Goal: Information Seeking & Learning: Learn about a topic

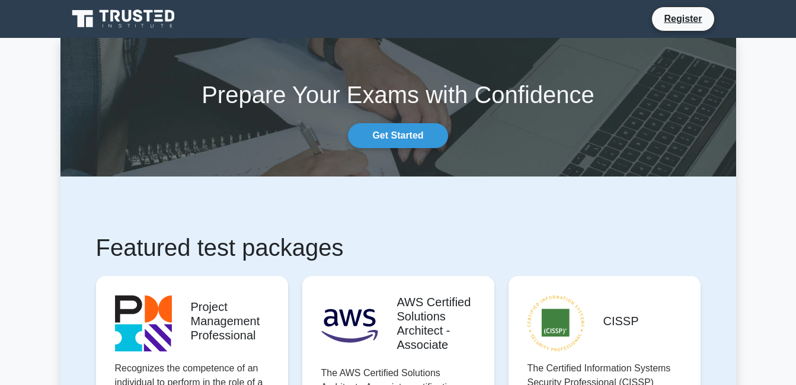
click at [120, 14] on icon at bounding box center [114, 16] width 9 height 12
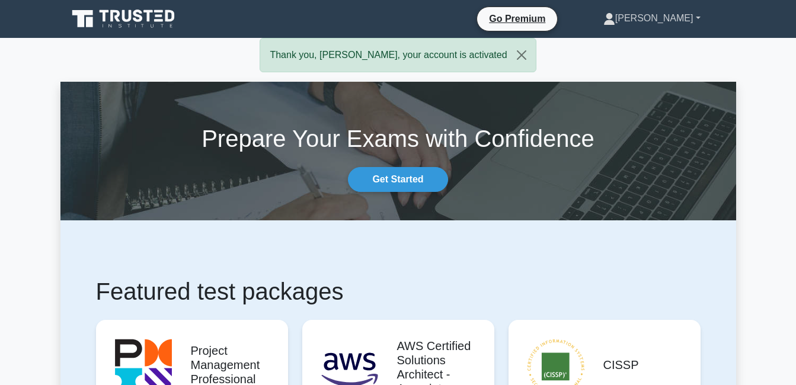
drag, startPoint x: 672, startPoint y: 31, endPoint x: 673, endPoint y: 14, distance: 17.3
click at [673, 14] on ul "Go Premium Jai Roman Profile Settings" at bounding box center [603, 19] width 252 height 25
click at [673, 14] on link "[PERSON_NAME]" at bounding box center [652, 19] width 154 height 24
click at [626, 53] on link "Profile" at bounding box center [623, 46] width 94 height 19
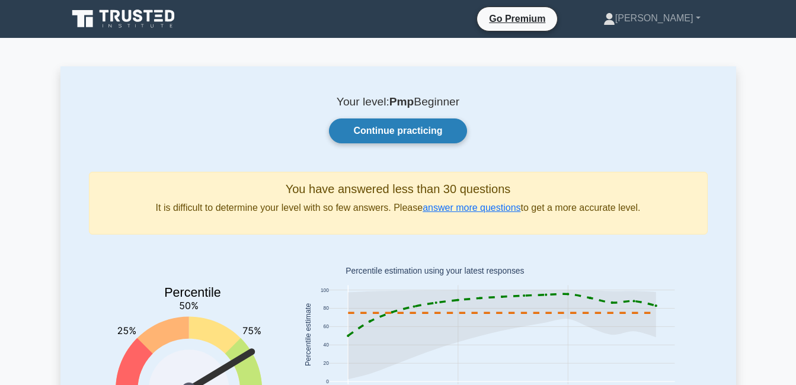
click at [429, 131] on link "Continue practicing" at bounding box center [398, 131] width 138 height 25
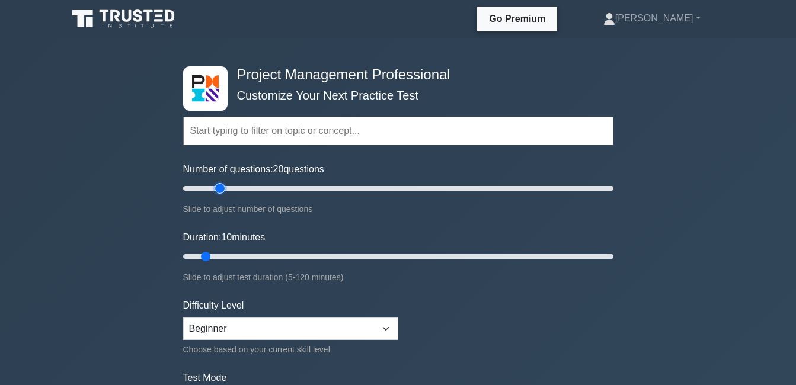
type input "20"
click at [215, 189] on input "Number of questions: 20 questions" at bounding box center [398, 188] width 430 height 14
type input "15"
click at [218, 257] on input "Duration: 15 minutes" at bounding box center [398, 257] width 430 height 14
click at [298, 324] on select "Beginner Intermediate Expert" at bounding box center [290, 329] width 215 height 23
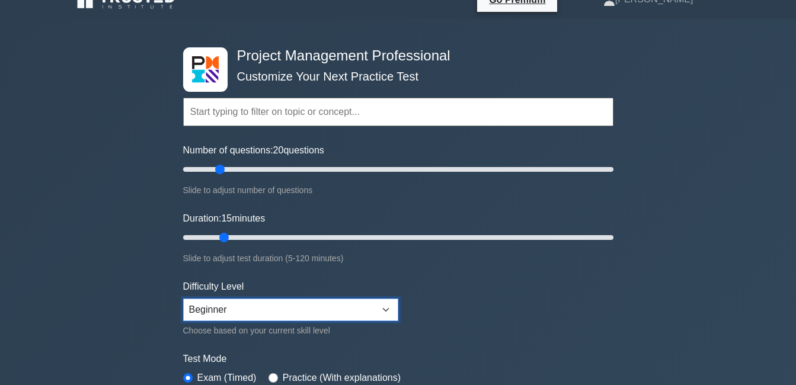
scroll to position [21, 0]
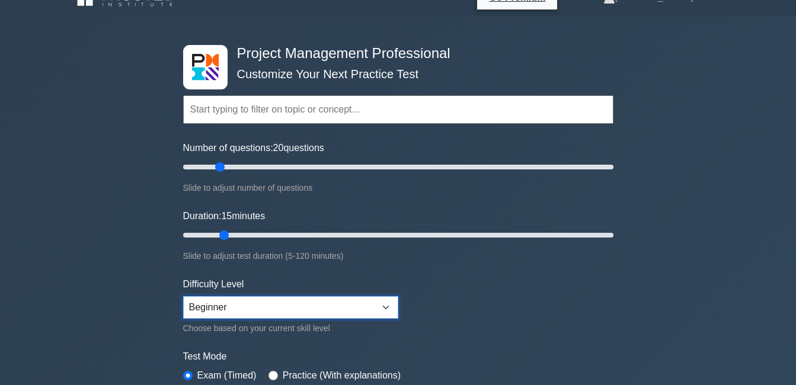
click at [293, 317] on select "Beginner Intermediate Expert" at bounding box center [290, 307] width 215 height 23
select select "expert"
click at [183, 296] on select "Beginner Intermediate Expert" at bounding box center [290, 307] width 215 height 23
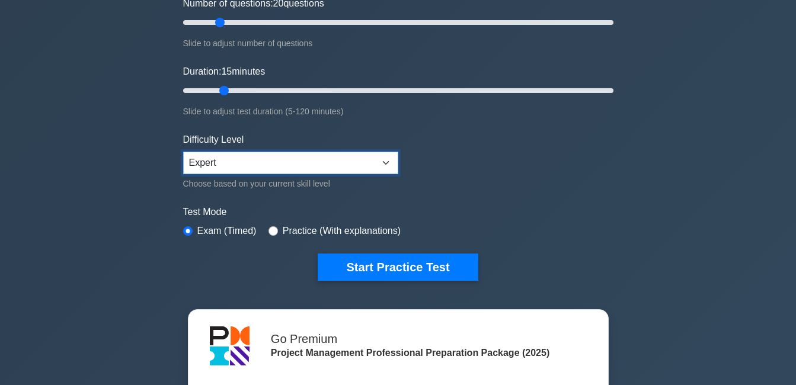
scroll to position [167, 0]
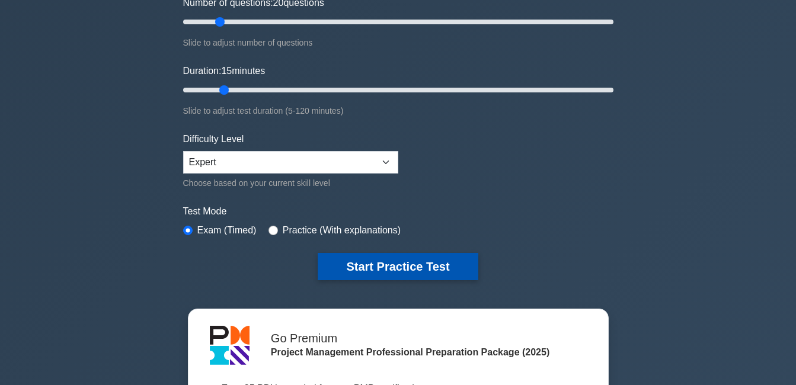
click at [330, 273] on button "Start Practice Test" at bounding box center [398, 266] width 160 height 27
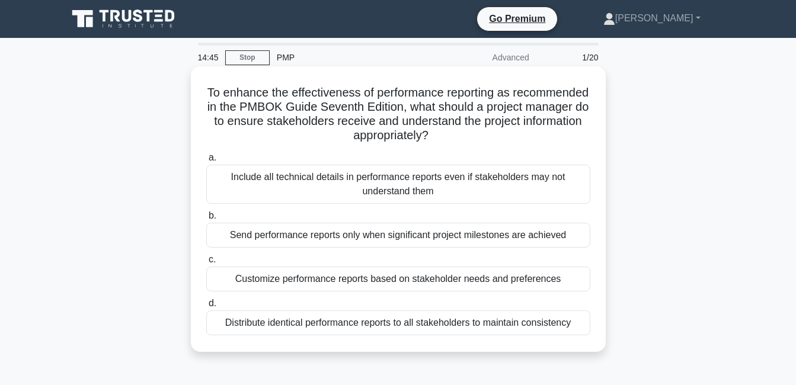
click at [446, 284] on div "Customize performance reports based on stakeholder needs and preferences" at bounding box center [398, 279] width 384 height 25
click at [206, 264] on input "c. Customize performance reports based on stakeholder needs and preferences" at bounding box center [206, 260] width 0 height 8
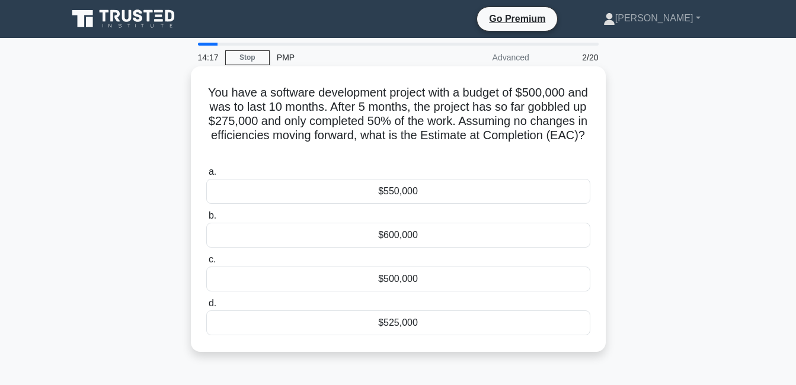
click at [495, 238] on div "$600,000" at bounding box center [398, 235] width 384 height 25
click at [206, 220] on input "b. $600,000" at bounding box center [206, 216] width 0 height 8
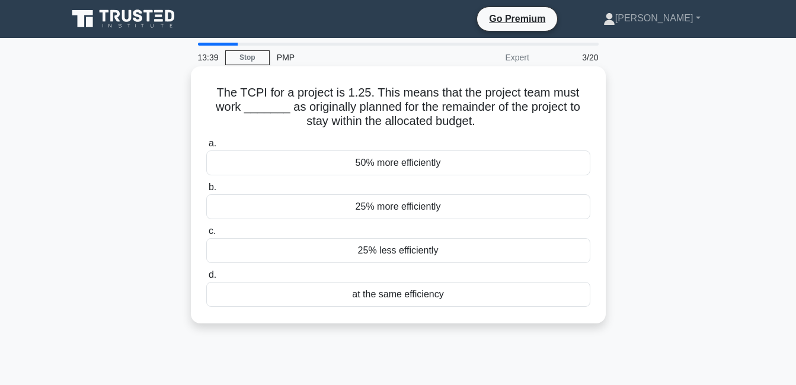
click at [383, 296] on div "at the same efficiency" at bounding box center [398, 294] width 384 height 25
click at [206, 279] on input "d. at the same efficiency" at bounding box center [206, 275] width 0 height 8
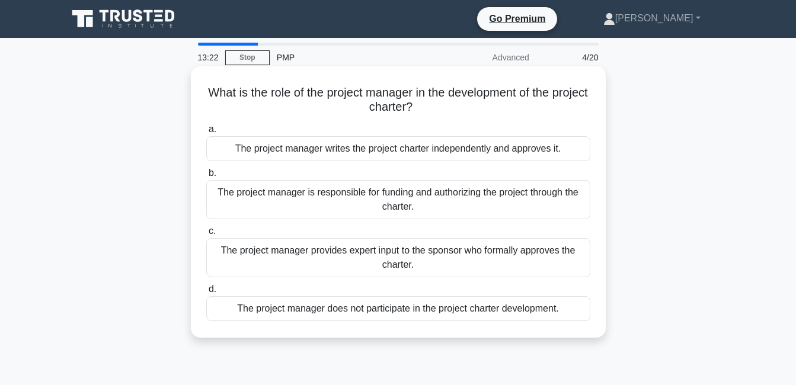
click at [474, 254] on div "The project manager provides expert input to the sponsor who formally approves …" at bounding box center [398, 257] width 384 height 39
click at [206, 235] on input "c. The project manager provides expert input to the sponsor who formally approv…" at bounding box center [206, 232] width 0 height 8
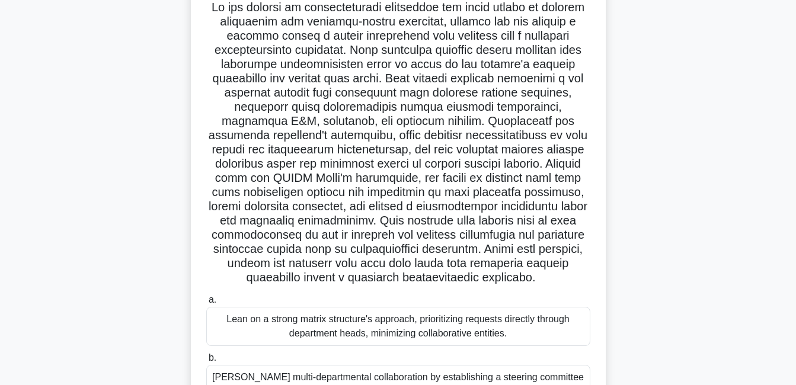
scroll to position [260, 0]
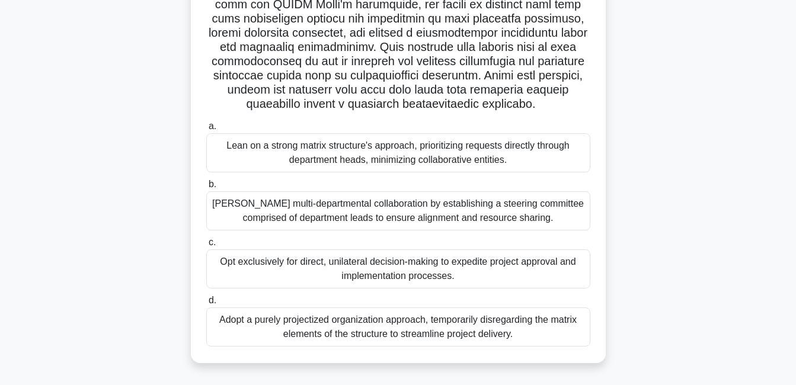
click at [468, 209] on div "[PERSON_NAME] multi-departmental collaboration by establishing a steering commi…" at bounding box center [398, 210] width 384 height 39
click at [206, 188] on input "[PERSON_NAME] multi-departmental collaboration by establishing a steering commi…" at bounding box center [206, 185] width 0 height 8
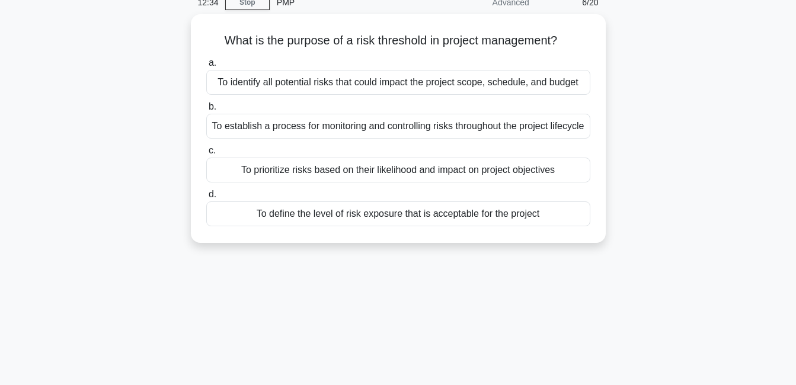
scroll to position [0, 0]
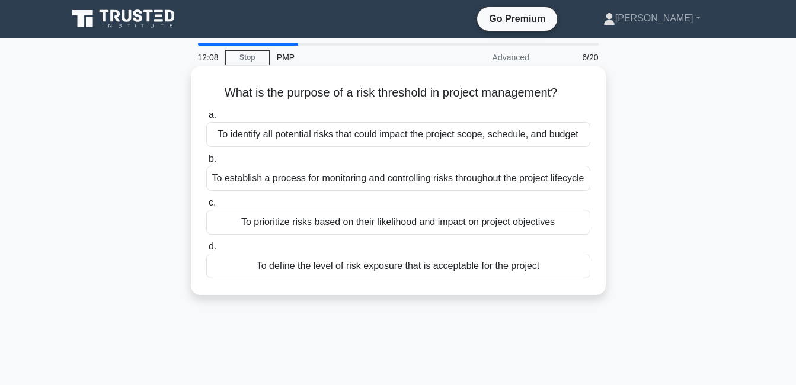
click at [394, 279] on div "To define the level of risk exposure that is acceptable for the project" at bounding box center [398, 266] width 384 height 25
click at [206, 251] on input "d. To define the level of risk exposure that is acceptable for the project" at bounding box center [206, 247] width 0 height 8
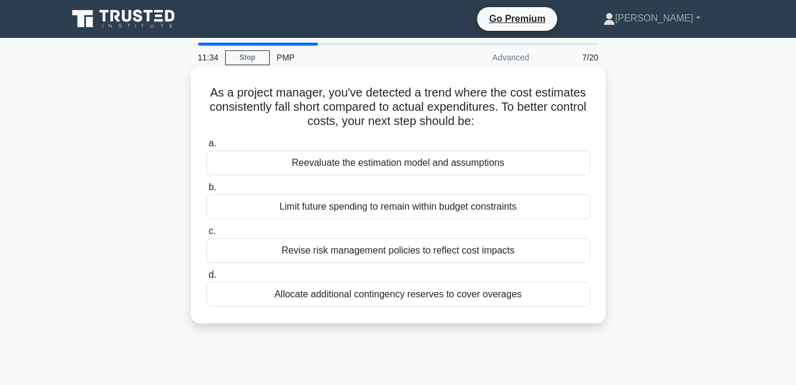
click at [403, 164] on div "Reevaluate the estimation model and assumptions" at bounding box center [398, 163] width 384 height 25
click at [206, 148] on input "a. Reevaluate the estimation model and assumptions" at bounding box center [206, 144] width 0 height 8
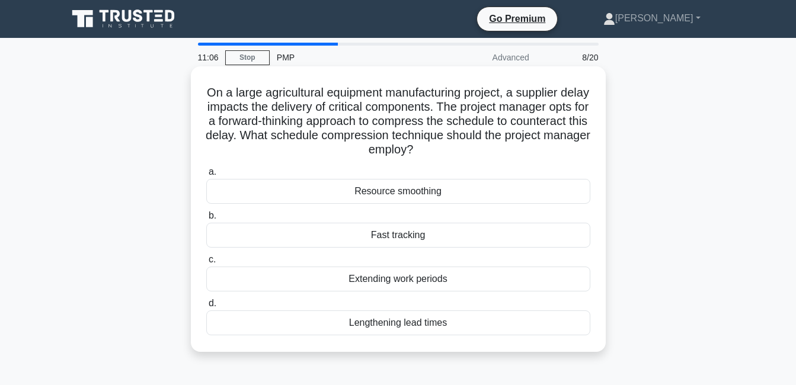
click at [389, 238] on div "Fast tracking" at bounding box center [398, 235] width 384 height 25
click at [206, 220] on input "b. Fast tracking" at bounding box center [206, 216] width 0 height 8
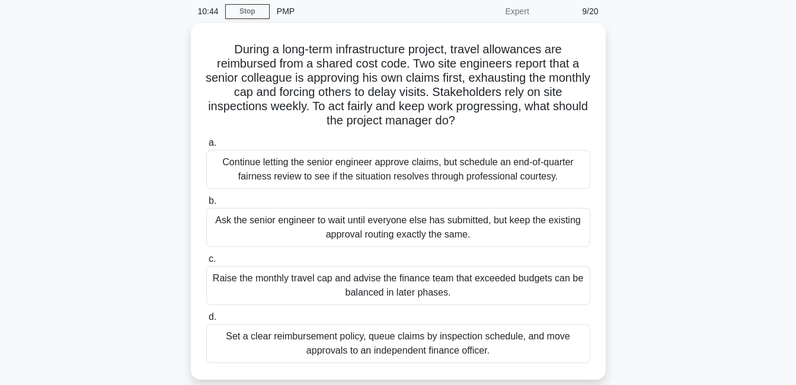
scroll to position [47, 0]
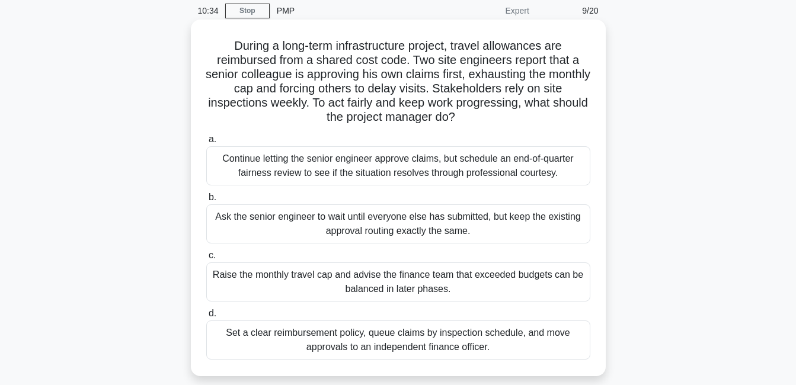
click at [415, 343] on div "Set a clear reimbursement policy, queue claims by inspection schedule, and move…" at bounding box center [398, 340] width 384 height 39
click at [206, 318] on input "d. Set a clear reimbursement policy, queue claims by inspection schedule, and m…" at bounding box center [206, 314] width 0 height 8
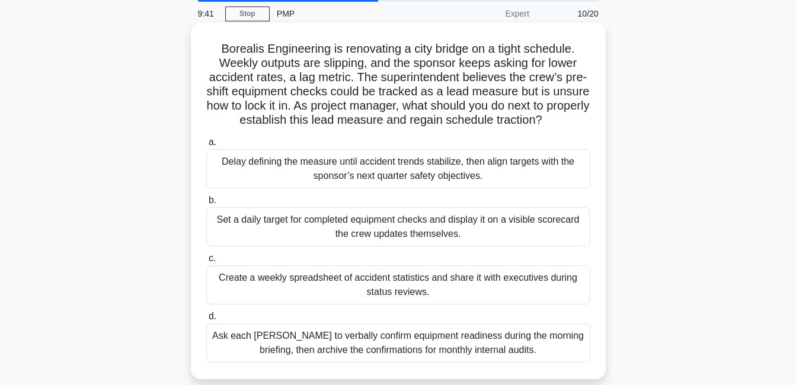
scroll to position [112, 0]
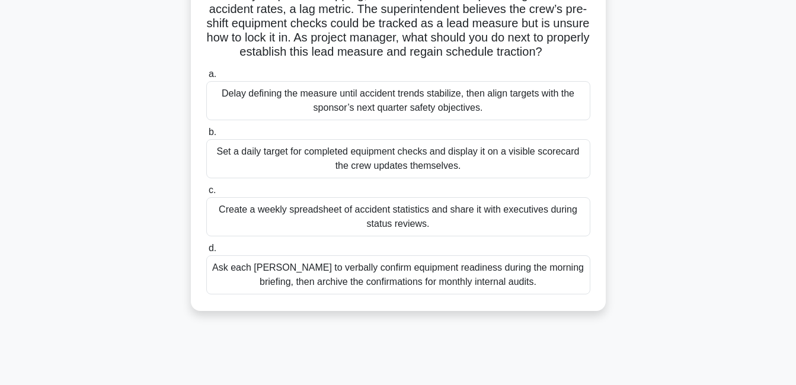
click at [401, 172] on div "Set a daily target for completed equipment checks and display it on a visible s…" at bounding box center [398, 158] width 384 height 39
click at [206, 136] on input "b. Set a daily target for completed equipment checks and display it on a visibl…" at bounding box center [206, 133] width 0 height 8
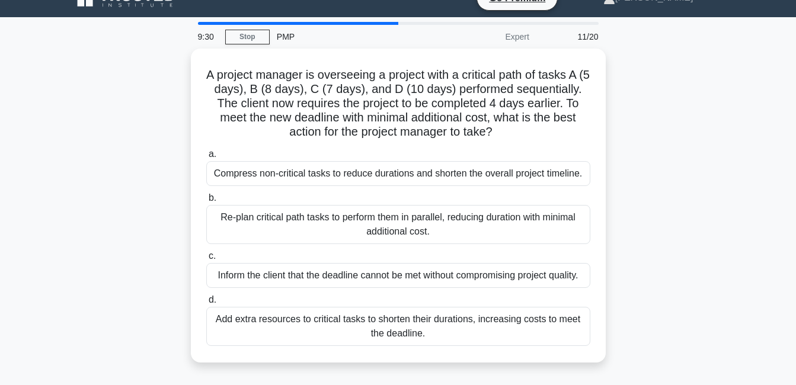
scroll to position [0, 0]
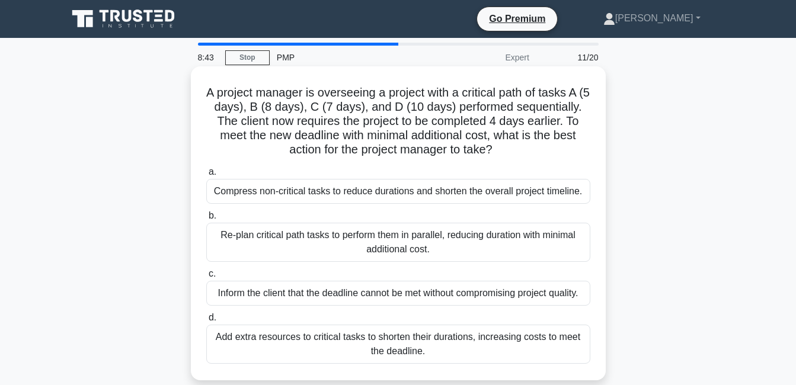
click at [387, 194] on div "Compress non-critical tasks to reduce durations and shorten the overall project…" at bounding box center [398, 191] width 384 height 25
click at [206, 176] on input "a. Compress non-critical tasks to reduce durations and shorten the overall proj…" at bounding box center [206, 172] width 0 height 8
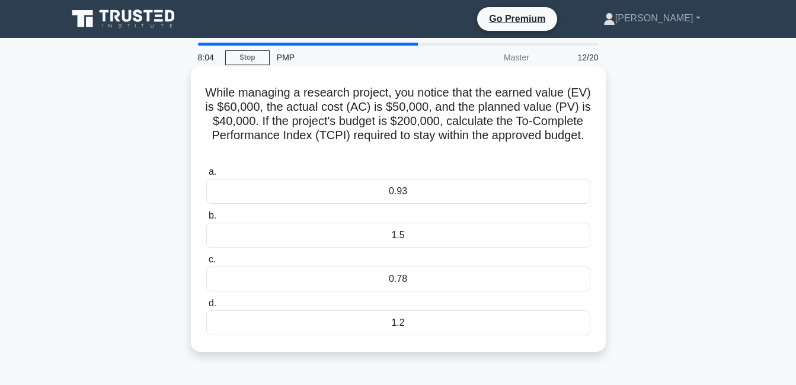
click at [367, 238] on div "1.5" at bounding box center [398, 235] width 384 height 25
click at [206, 220] on input "b. 1.5" at bounding box center [206, 216] width 0 height 8
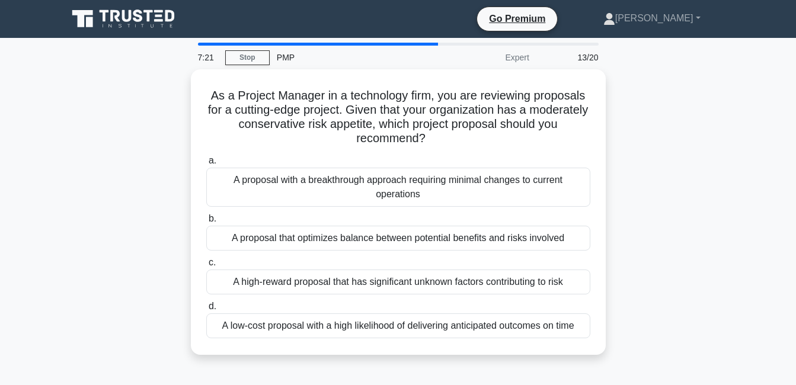
click at [367, 238] on div "A proposal that optimizes balance between potential benefits and risks involved" at bounding box center [398, 238] width 384 height 25
click at [206, 223] on input "b. A proposal that optimizes balance between potential benefits and risks invol…" at bounding box center [206, 219] width 0 height 8
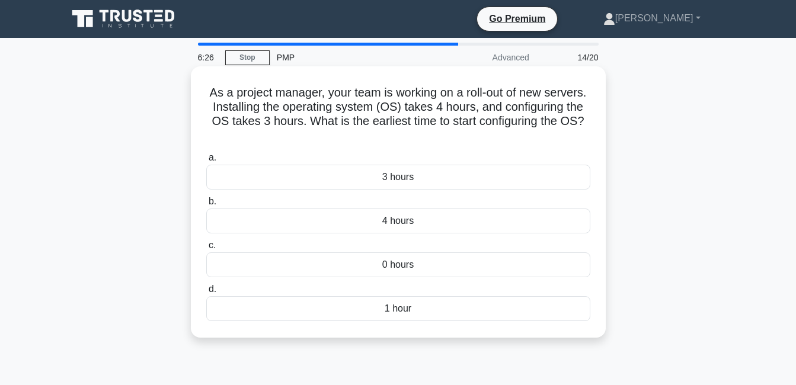
click at [395, 222] on div "4 hours" at bounding box center [398, 221] width 384 height 25
click at [206, 206] on input "b. 4 hours" at bounding box center [206, 202] width 0 height 8
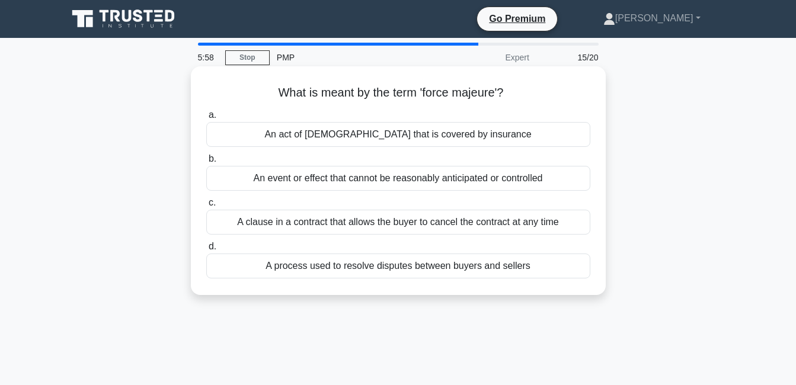
click at [391, 183] on div "An event or effect that cannot be reasonably anticipated or controlled" at bounding box center [398, 178] width 384 height 25
click at [206, 163] on input "b. An event or effect that cannot be reasonably anticipated or controlled" at bounding box center [206, 159] width 0 height 8
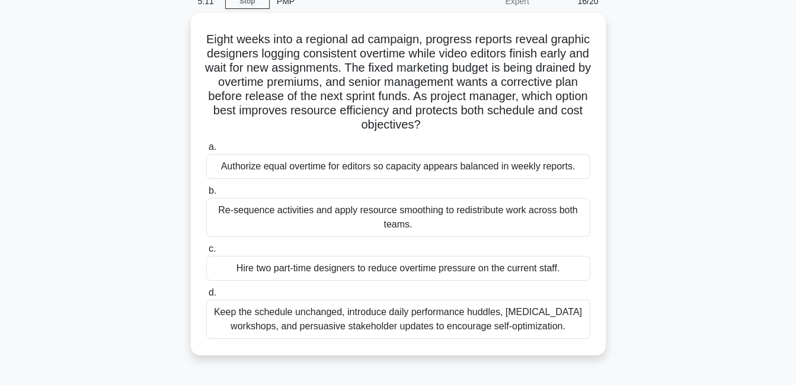
scroll to position [57, 0]
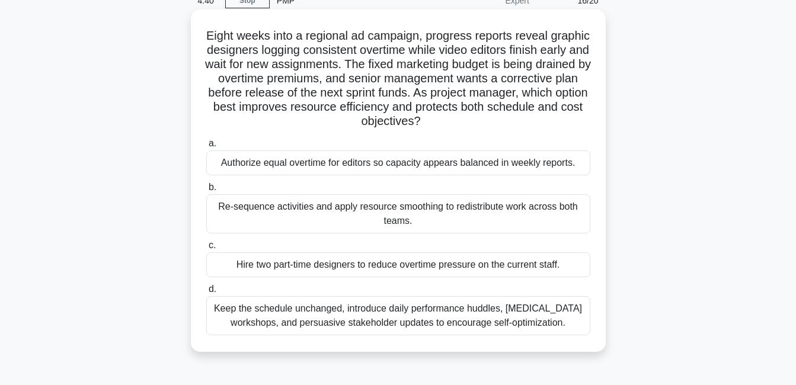
click at [389, 318] on div "Keep the schedule unchanged, introduce daily performance huddles, [MEDICAL_DATA…" at bounding box center [398, 315] width 384 height 39
click at [206, 293] on input "d. Keep the schedule unchanged, introduce daily performance huddles, cross-trai…" at bounding box center [206, 290] width 0 height 8
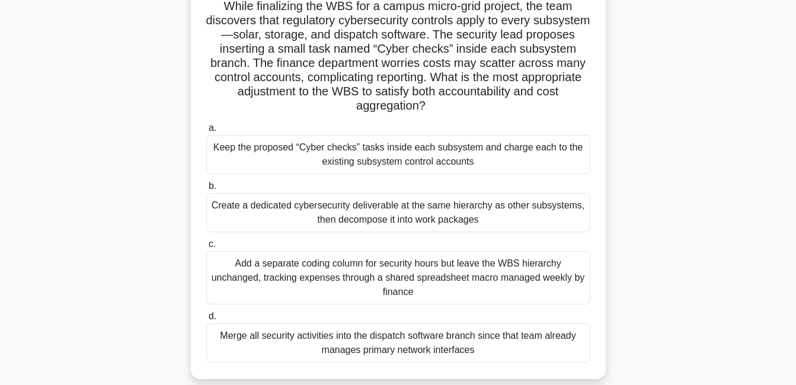
scroll to position [90, 0]
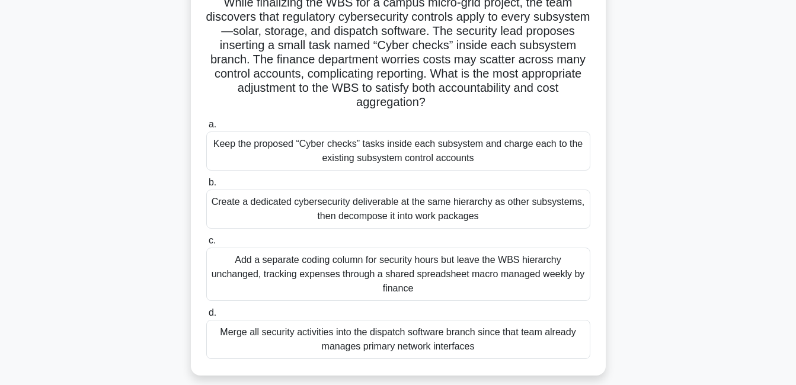
click at [447, 213] on div "Create a dedicated cybersecurity deliverable at the same hierarchy as other sub…" at bounding box center [398, 209] width 384 height 39
click at [206, 187] on input "b. Create a dedicated cybersecurity deliverable at the same hierarchy as other …" at bounding box center [206, 183] width 0 height 8
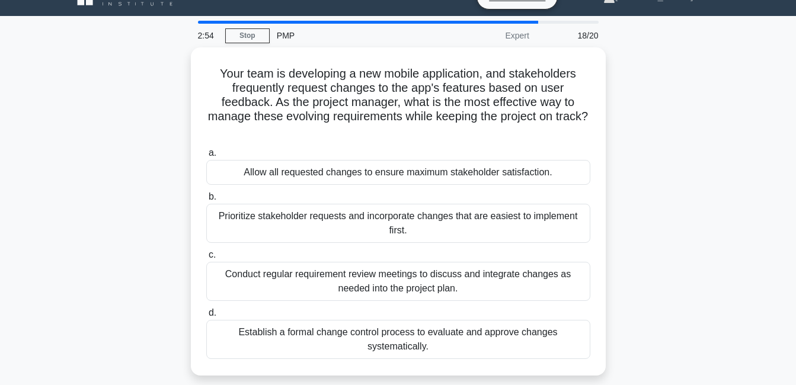
scroll to position [23, 0]
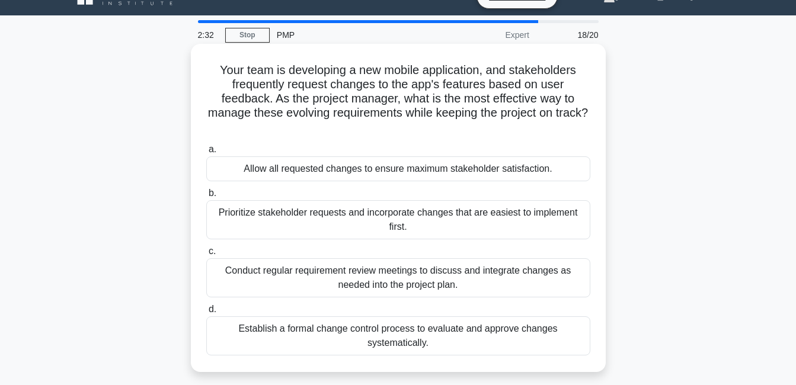
click at [462, 287] on div "Conduct regular requirement review meetings to discuss and integrate changes as…" at bounding box center [398, 277] width 384 height 39
click at [206, 255] on input "c. Conduct regular requirement review meetings to discuss and integrate changes…" at bounding box center [206, 252] width 0 height 8
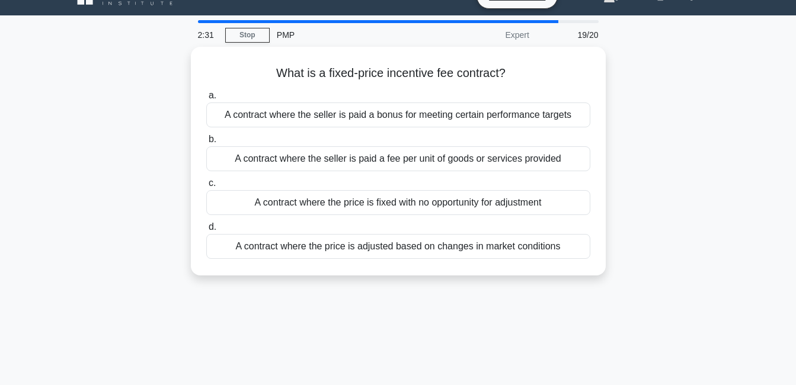
scroll to position [0, 0]
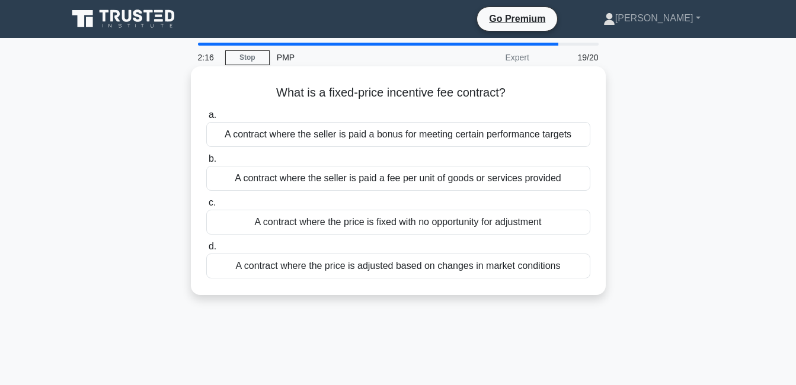
click at [423, 134] on div "A contract where the seller is paid a bonus for meeting certain performance tar…" at bounding box center [398, 134] width 384 height 25
click at [206, 119] on input "a. A contract where the seller is paid a bonus for meeting certain performance …" at bounding box center [206, 115] width 0 height 8
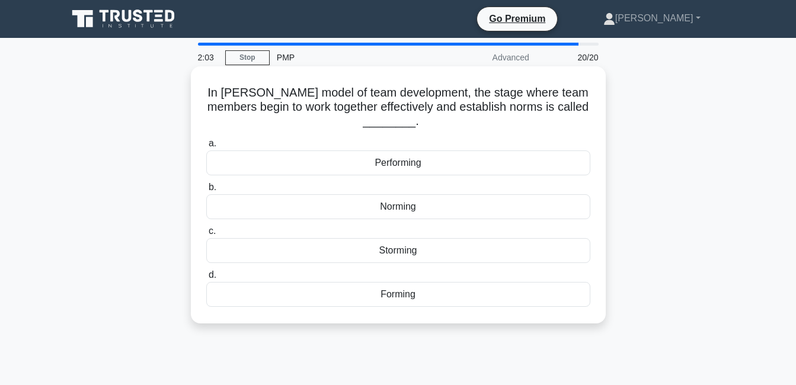
click at [398, 207] on div "Norming" at bounding box center [398, 206] width 384 height 25
click at [206, 191] on input "b. Norming" at bounding box center [206, 188] width 0 height 8
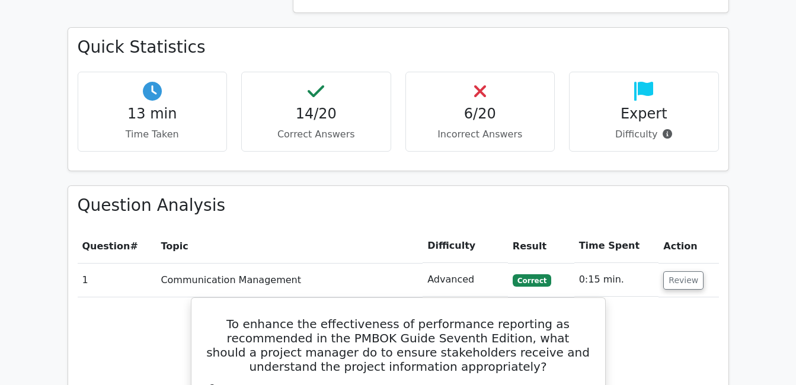
scroll to position [1087, 0]
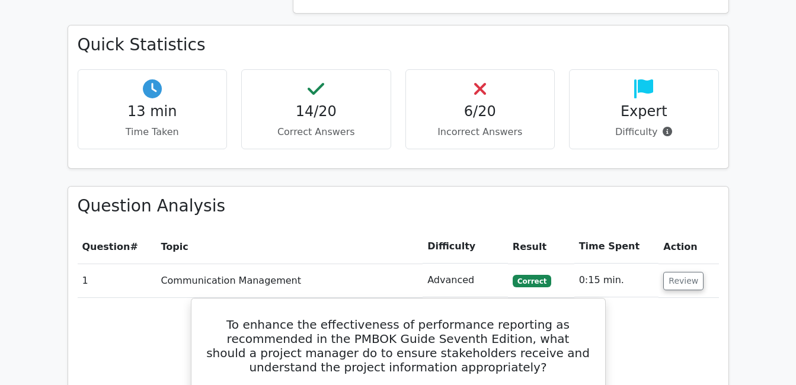
click at [474, 103] on h4 "6/20" at bounding box center [480, 111] width 130 height 17
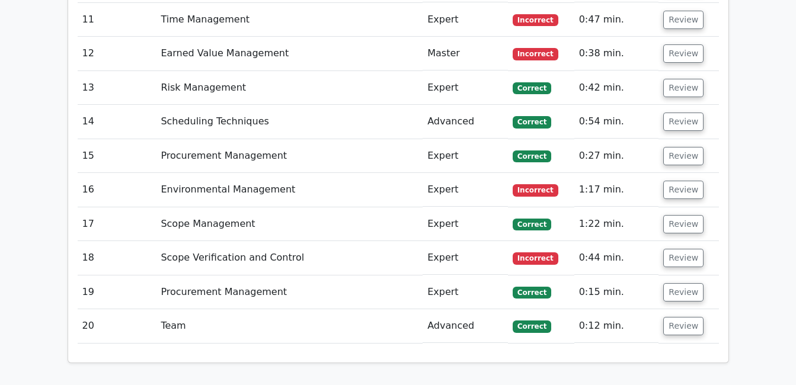
scroll to position [2283, 0]
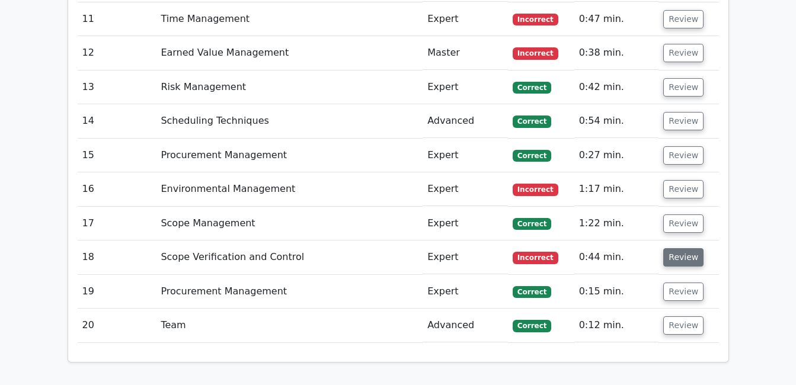
click at [674, 248] on button "Review" at bounding box center [683, 257] width 40 height 18
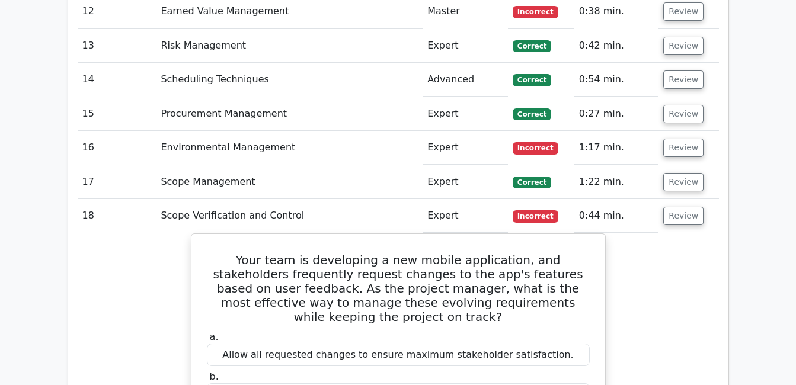
scroll to position [2323, 0]
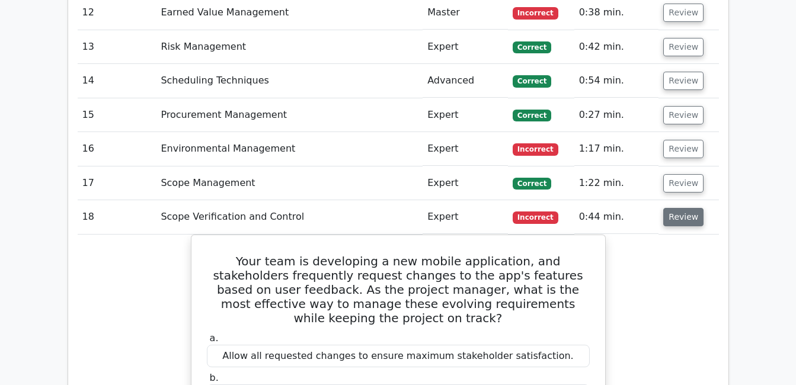
click at [672, 208] on button "Review" at bounding box center [683, 217] width 40 height 18
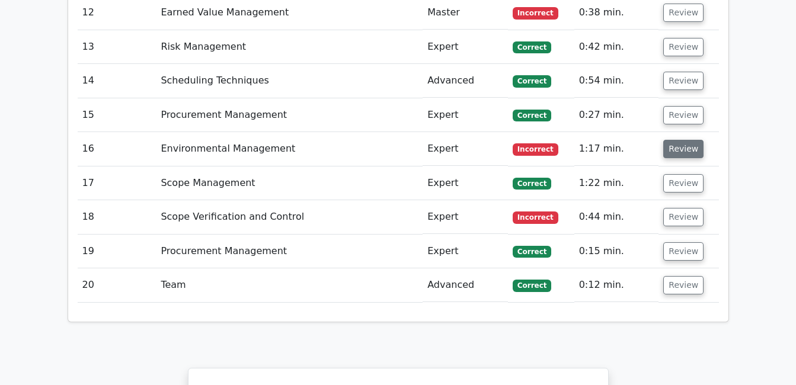
click at [673, 140] on button "Review" at bounding box center [683, 149] width 40 height 18
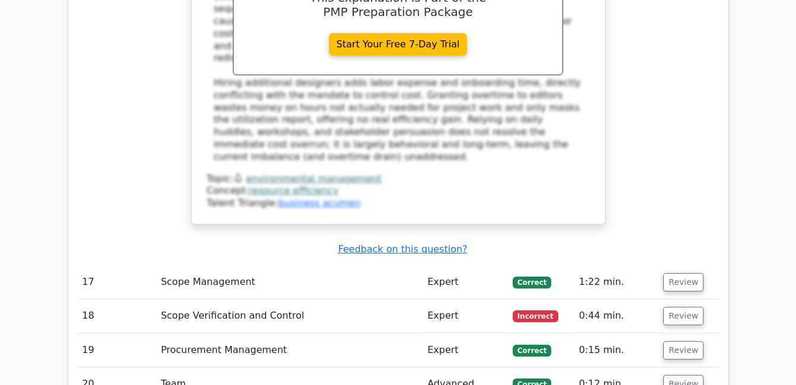
scroll to position [2927, 0]
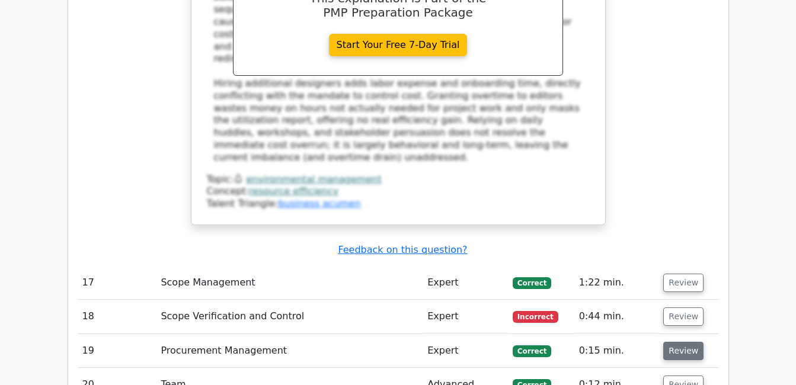
click at [677, 342] on button "Review" at bounding box center [683, 351] width 40 height 18
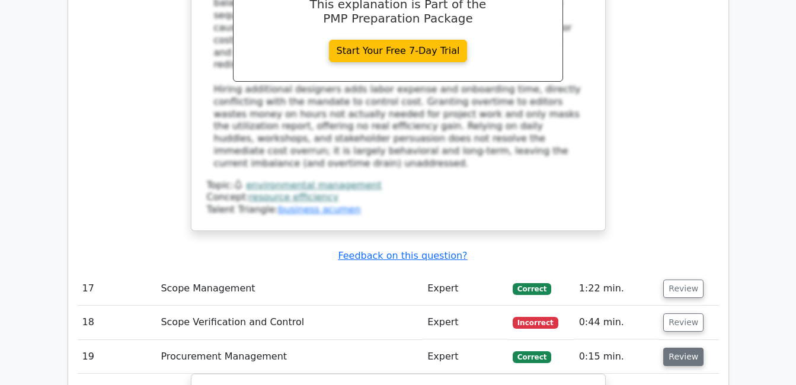
scroll to position [2920, 0]
click at [681, 349] on button "Review" at bounding box center [683, 358] width 40 height 18
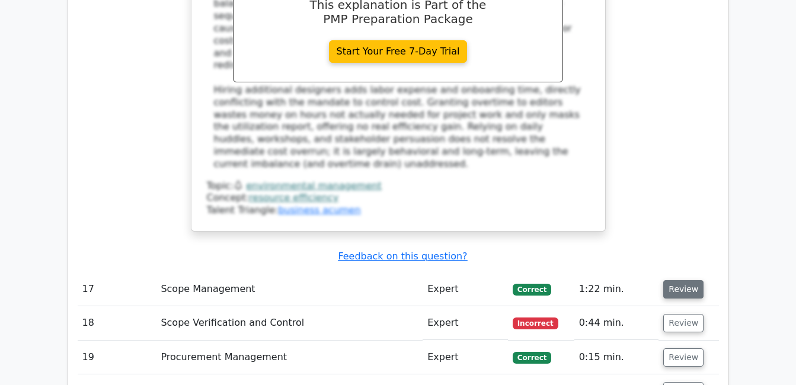
click at [676, 280] on button "Review" at bounding box center [683, 289] width 40 height 18
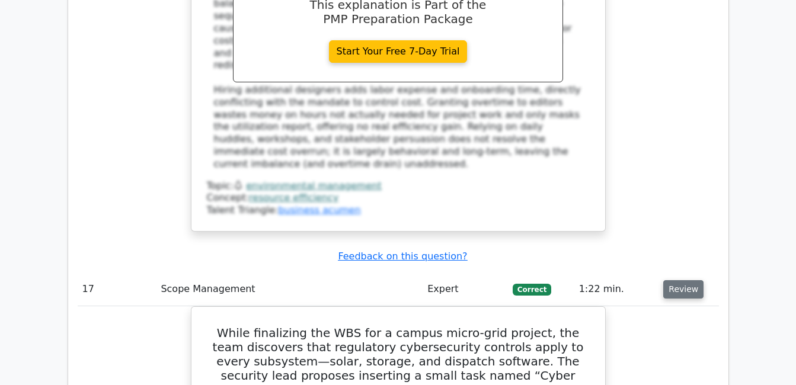
click at [676, 280] on button "Review" at bounding box center [683, 289] width 40 height 18
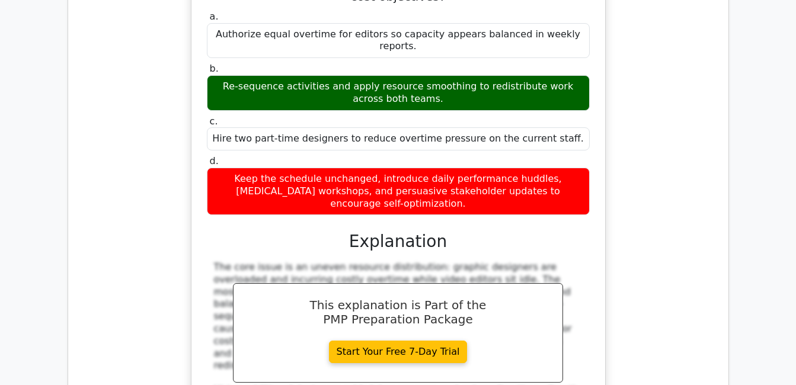
scroll to position [2786, 0]
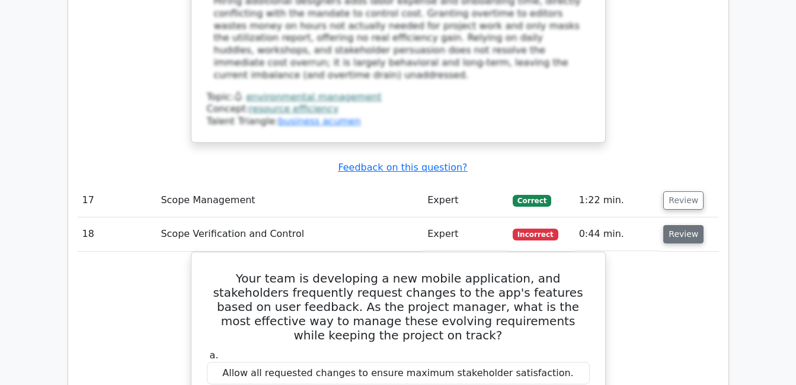
scroll to position [3014, 0]
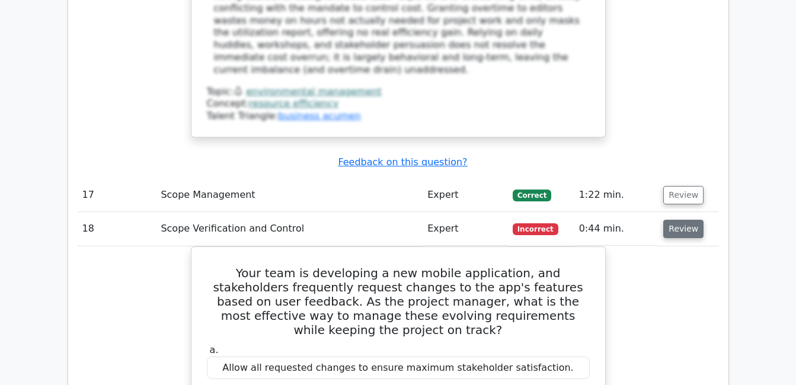
click at [683, 220] on button "Review" at bounding box center [683, 229] width 40 height 18
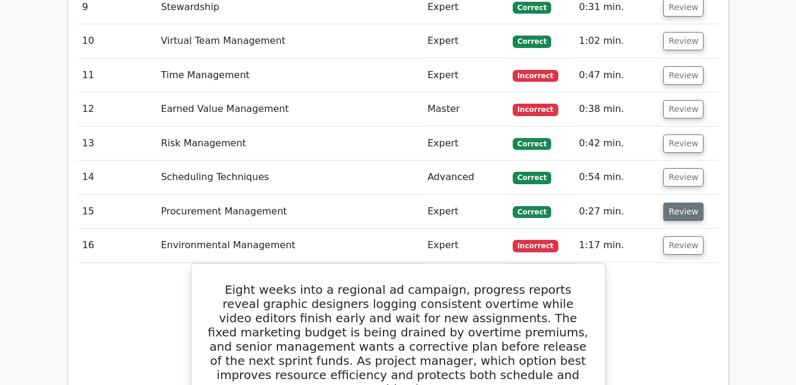
scroll to position [2223, 0]
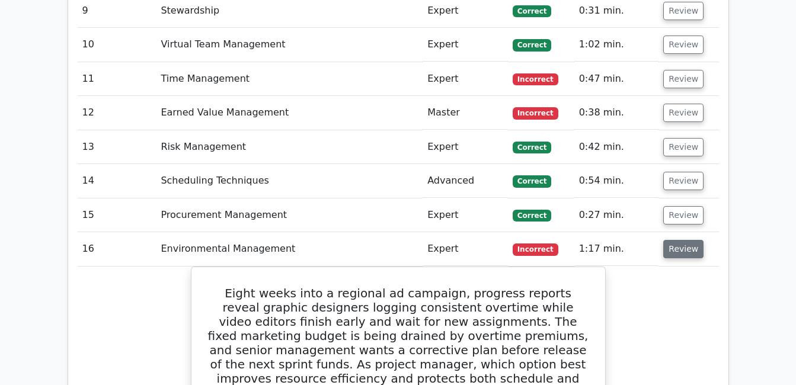
click at [683, 240] on button "Review" at bounding box center [683, 249] width 40 height 18
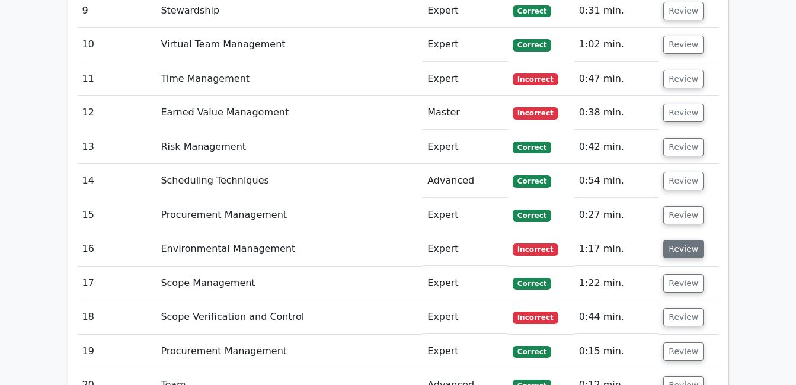
scroll to position [2083, 0]
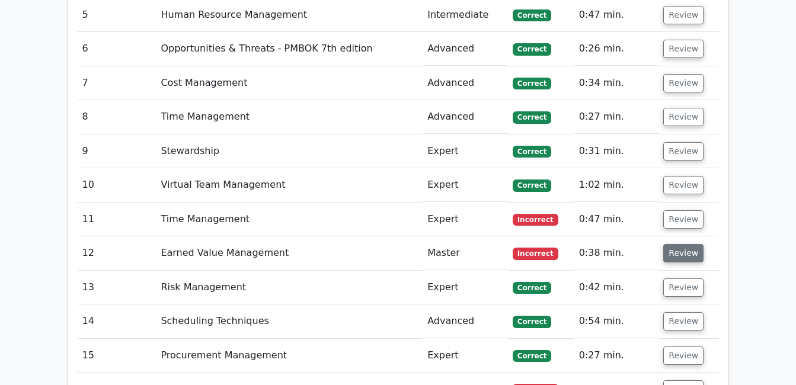
click at [677, 244] on button "Review" at bounding box center [683, 253] width 40 height 18
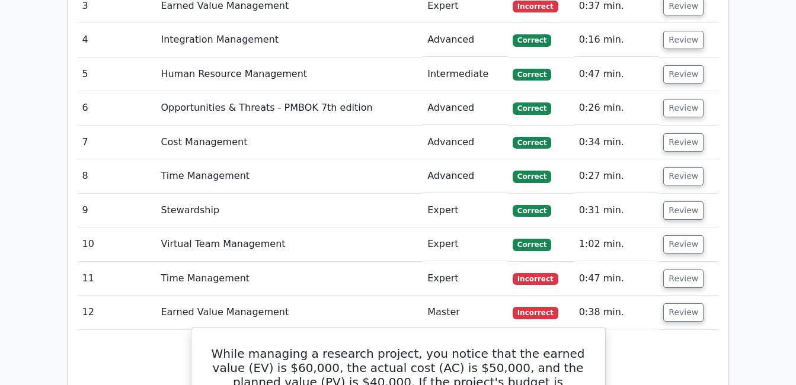
scroll to position [2022, 0]
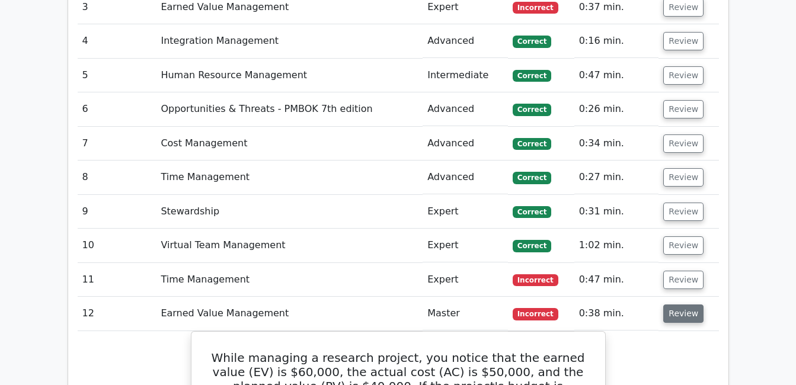
click at [679, 305] on button "Review" at bounding box center [683, 314] width 40 height 18
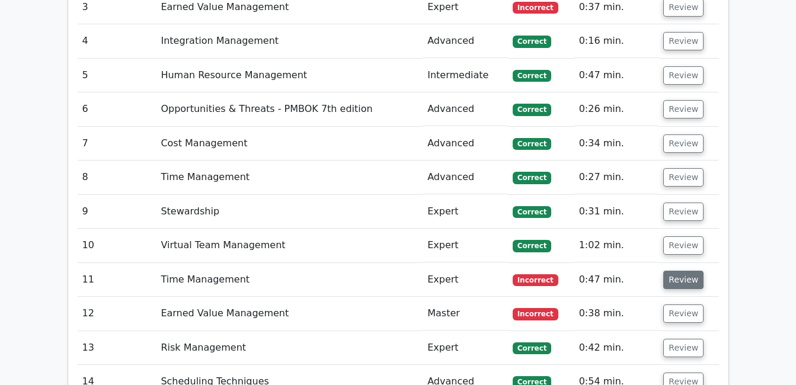
click at [674, 271] on button "Review" at bounding box center [683, 280] width 40 height 18
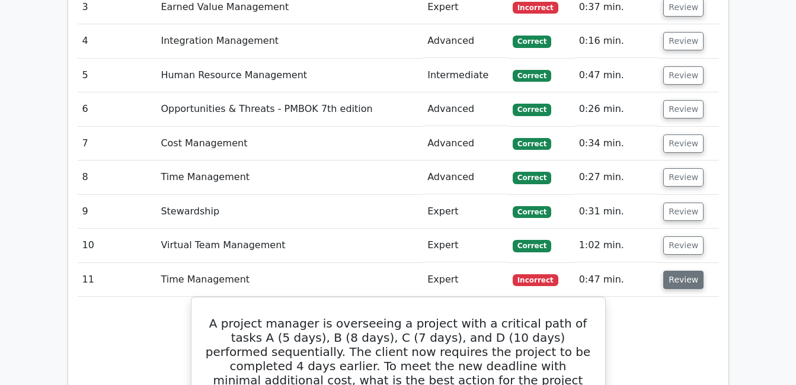
click at [674, 271] on button "Review" at bounding box center [683, 280] width 40 height 18
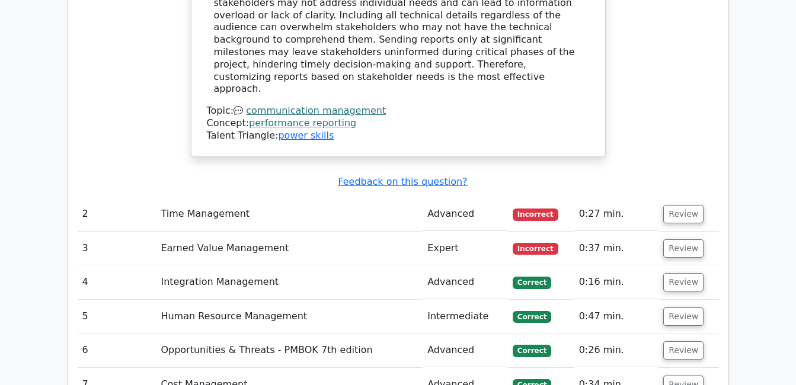
scroll to position [1750, 0]
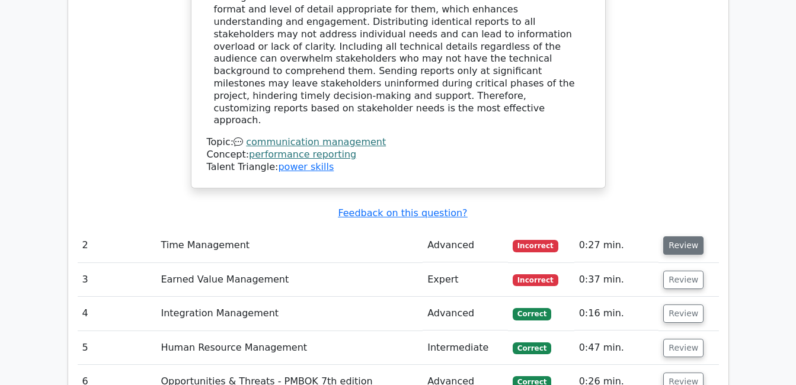
click at [674, 236] on button "Review" at bounding box center [683, 245] width 40 height 18
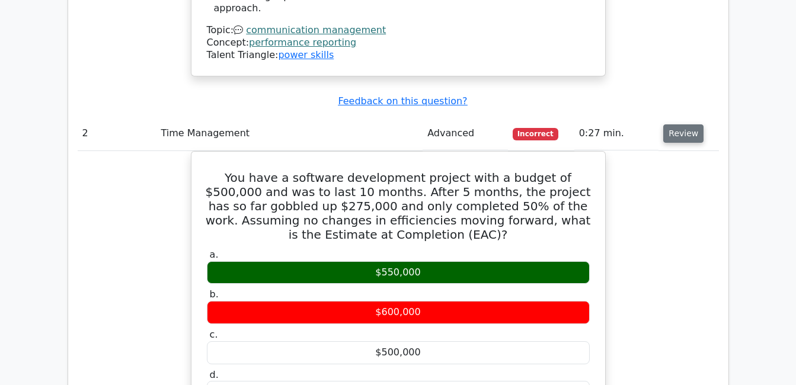
scroll to position [1860, 0]
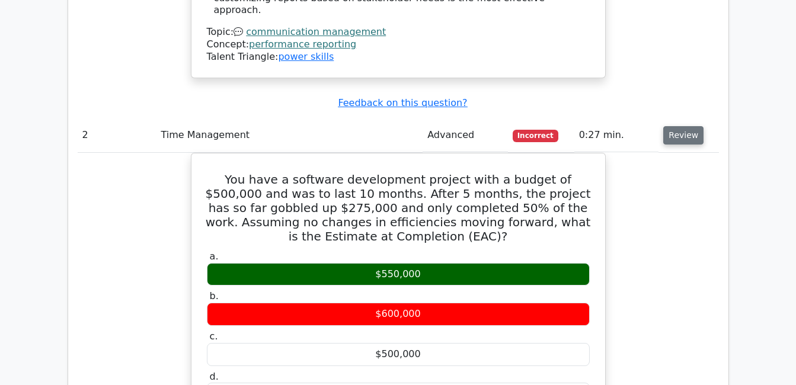
click at [678, 126] on button "Review" at bounding box center [683, 135] width 40 height 18
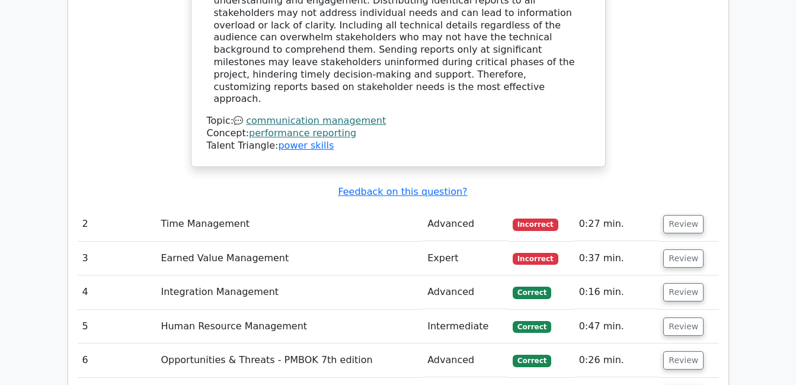
scroll to position [1767, 0]
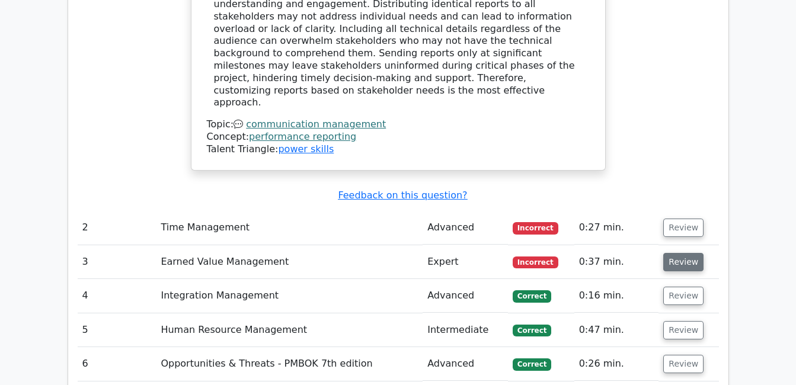
click at [688, 253] on button "Review" at bounding box center [683, 262] width 40 height 18
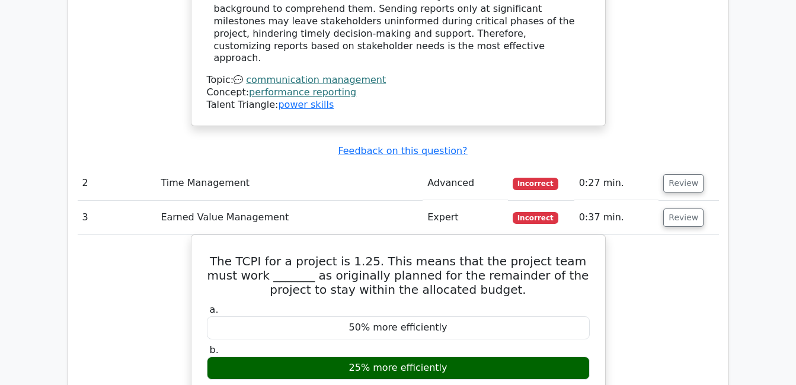
scroll to position [1812, 0]
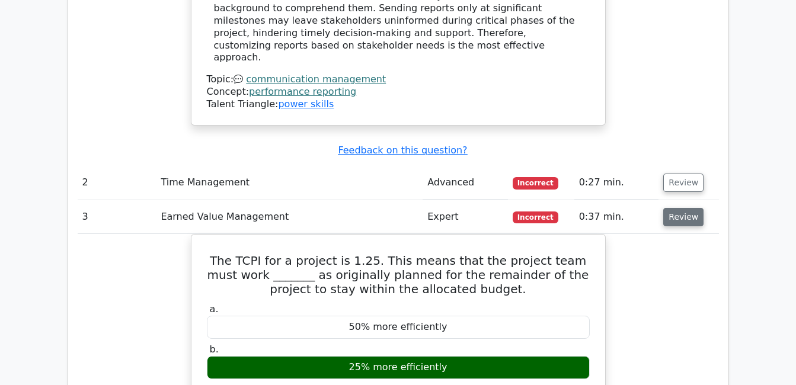
click at [674, 208] on button "Review" at bounding box center [683, 217] width 40 height 18
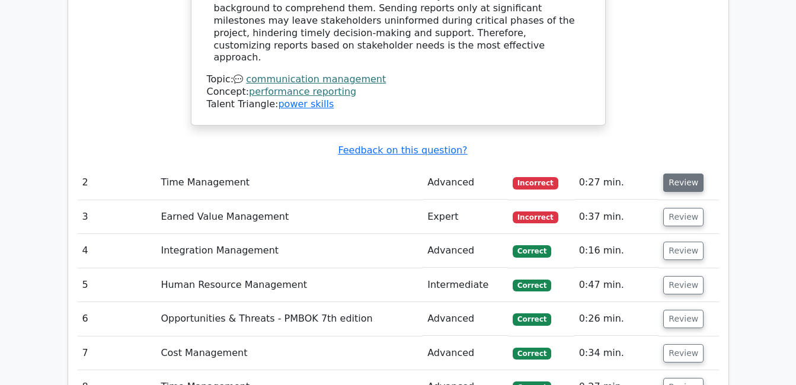
click at [672, 174] on button "Review" at bounding box center [683, 183] width 40 height 18
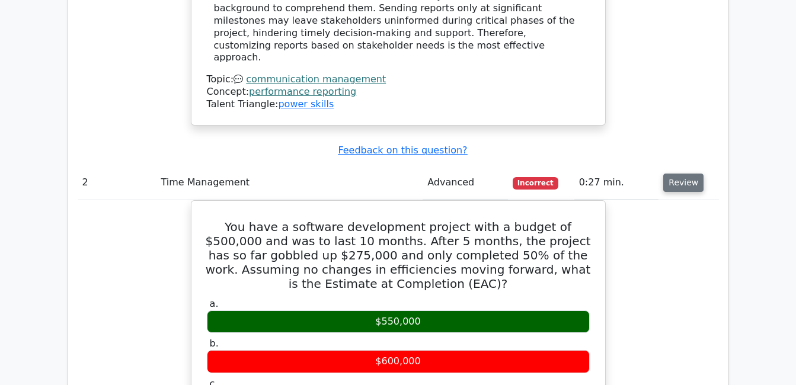
click at [672, 174] on button "Review" at bounding box center [683, 183] width 40 height 18
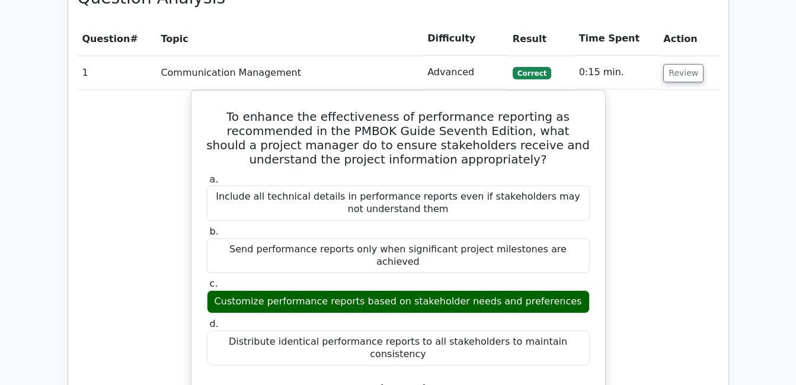
scroll to position [1293, 0]
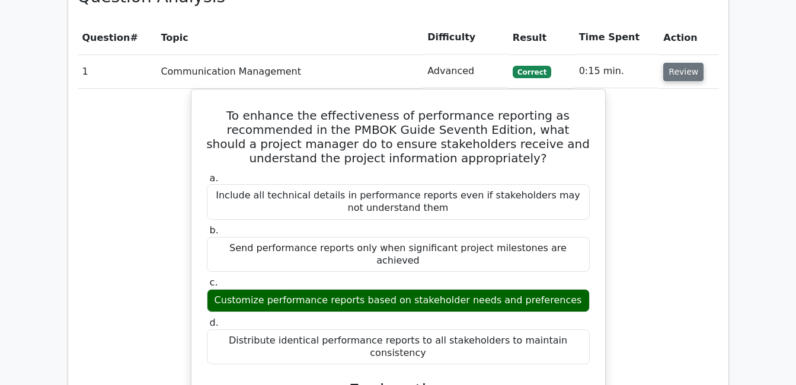
click at [679, 63] on button "Review" at bounding box center [683, 72] width 40 height 18
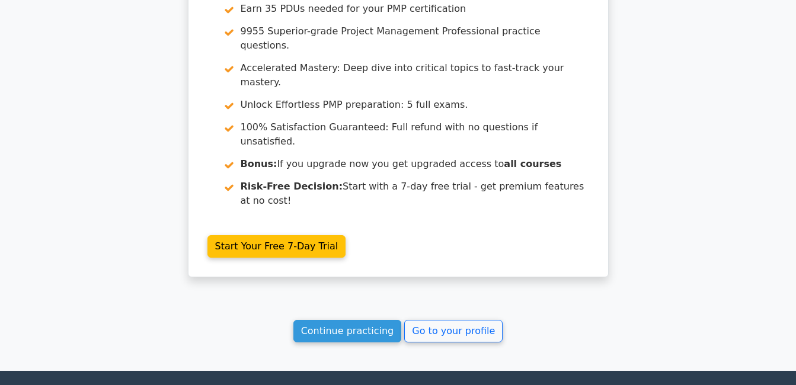
scroll to position [2178, 0]
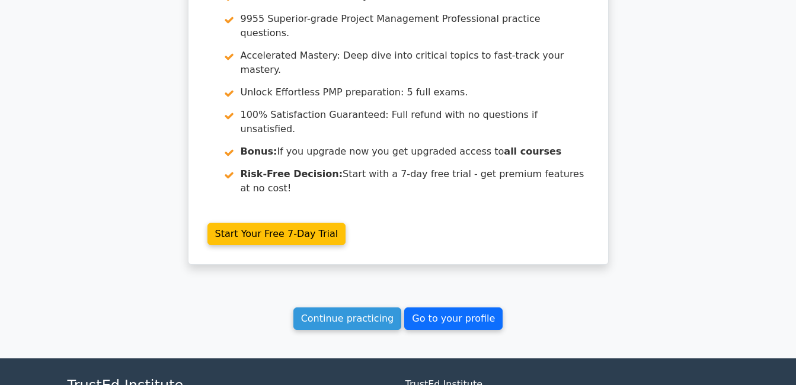
click at [436, 308] on link "Go to your profile" at bounding box center [453, 319] width 98 height 23
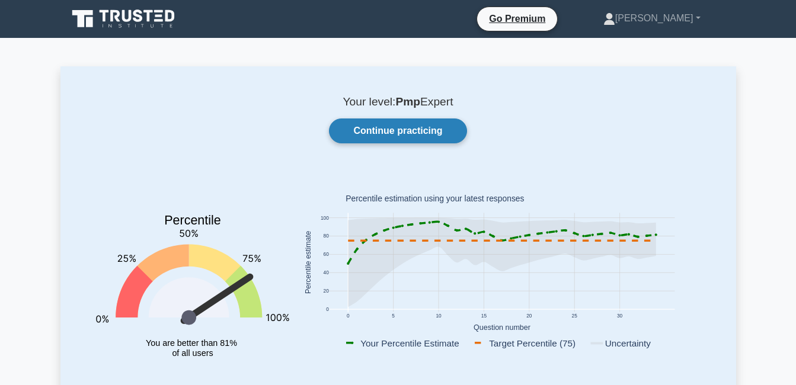
click at [423, 130] on link "Continue practicing" at bounding box center [398, 131] width 138 height 25
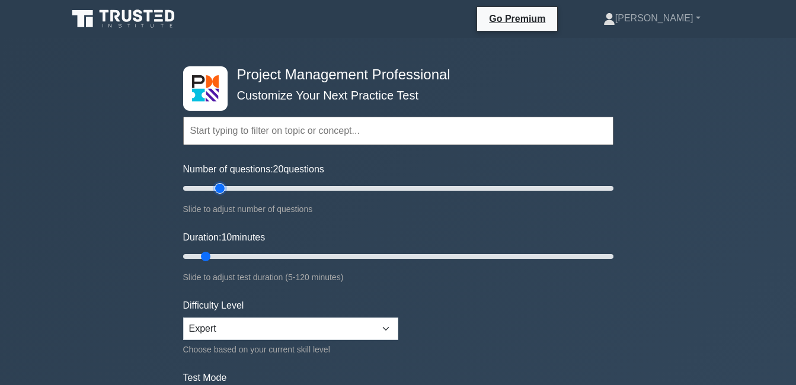
type input "20"
click at [217, 187] on input "Number of questions: 20 questions" at bounding box center [398, 188] width 430 height 14
click at [212, 257] on input "Duration: 10 minutes" at bounding box center [398, 257] width 430 height 14
click at [213, 257] on input "Duration: 10 minutes" at bounding box center [398, 257] width 430 height 14
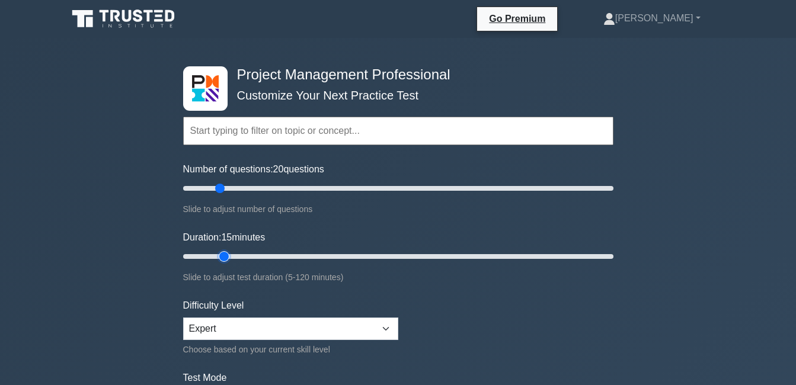
type input "15"
click at [218, 257] on input "Duration: 15 minutes" at bounding box center [398, 257] width 430 height 14
click at [248, 337] on select "Beginner Intermediate Expert" at bounding box center [290, 329] width 215 height 23
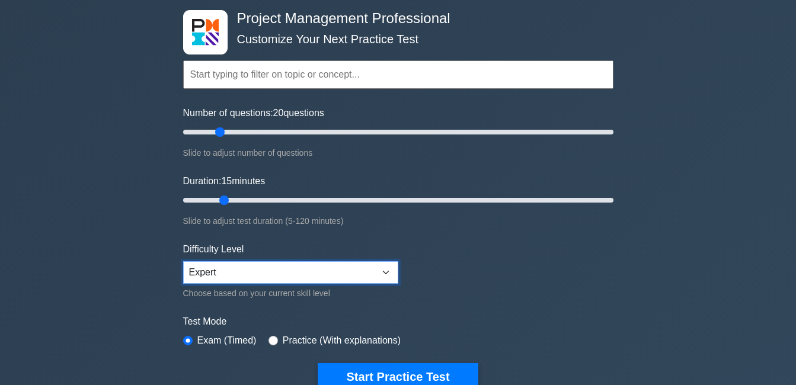
scroll to position [62, 0]
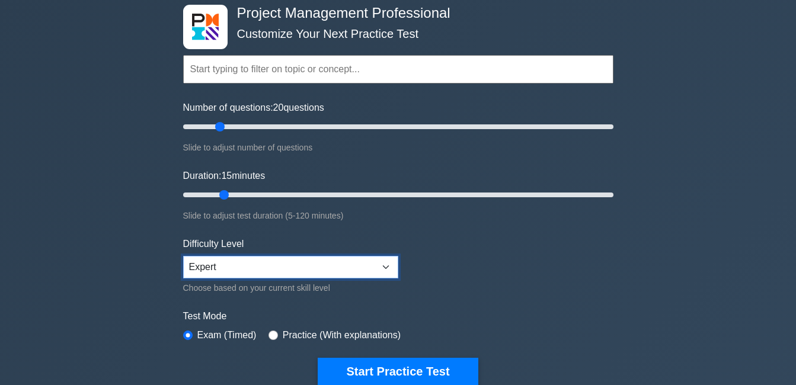
click at [360, 271] on select "Beginner Intermediate Expert" at bounding box center [290, 267] width 215 height 23
click at [183, 256] on select "Beginner Intermediate Expert" at bounding box center [290, 267] width 215 height 23
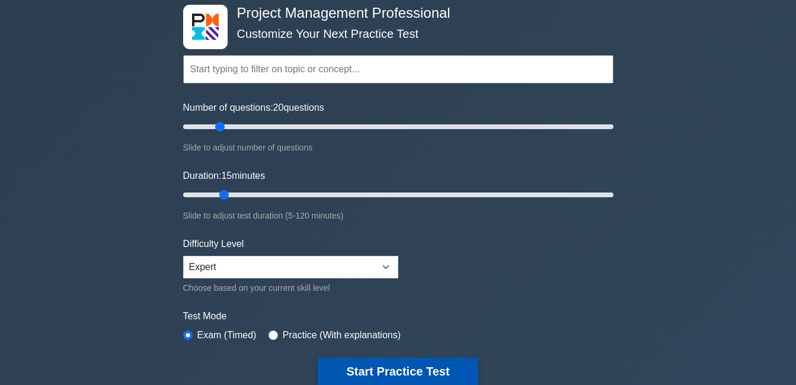
click at [399, 369] on button "Start Practice Test" at bounding box center [398, 371] width 160 height 27
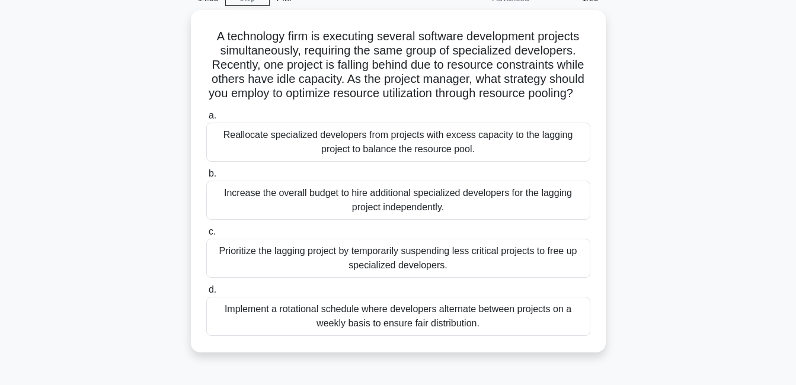
scroll to position [60, 0]
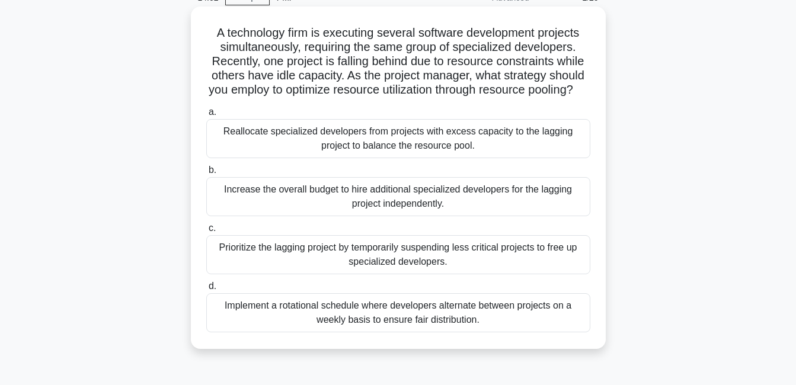
click at [375, 150] on div "Reallocate specialized developers from projects with excess capacity to the lag…" at bounding box center [398, 138] width 384 height 39
click at [206, 116] on input "a. Reallocate specialized developers from projects with excess capacity to the …" at bounding box center [206, 112] width 0 height 8
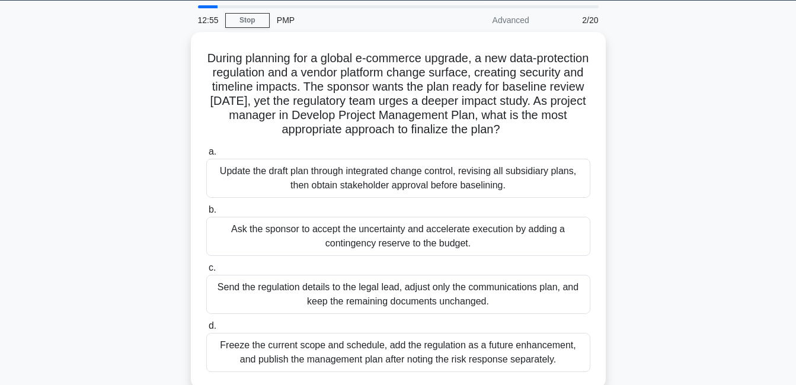
scroll to position [37, 0]
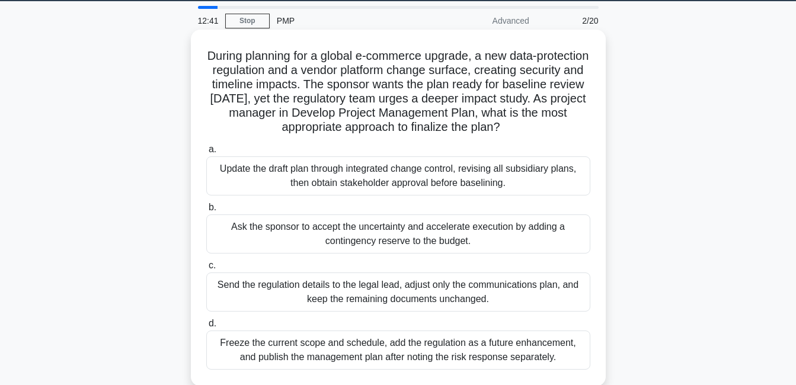
click at [362, 184] on div "Update the draft plan through integrated change control, revising all subsidiar…" at bounding box center [398, 175] width 384 height 39
click at [206, 154] on input "a. Update the draft plan through integrated change control, revising all subsid…" at bounding box center [206, 150] width 0 height 8
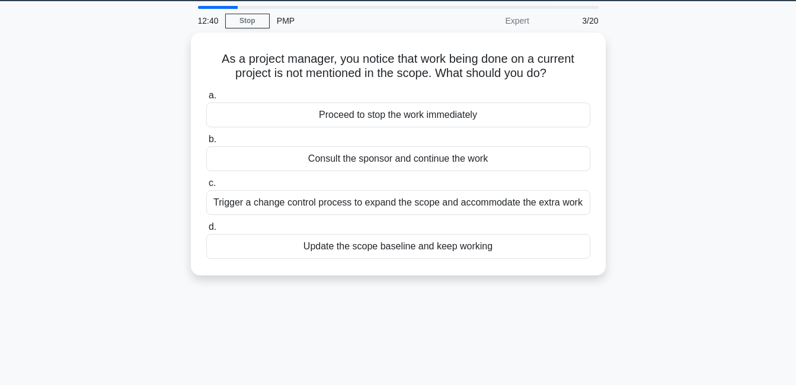
scroll to position [0, 0]
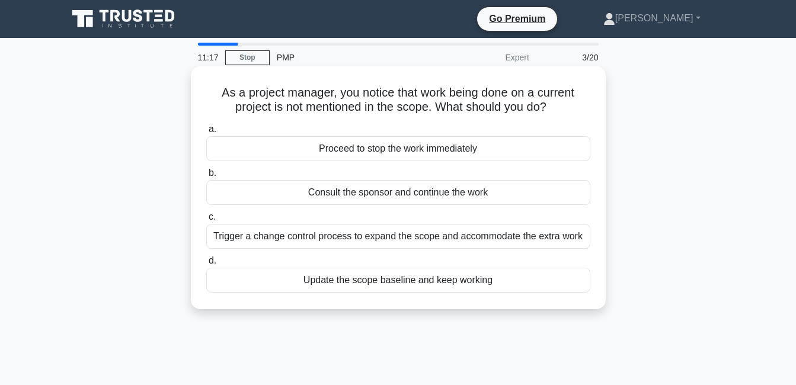
click at [366, 279] on div "Update the scope baseline and keep working" at bounding box center [398, 280] width 384 height 25
click at [206, 265] on input "d. Update the scope baseline and keep working" at bounding box center [206, 261] width 0 height 8
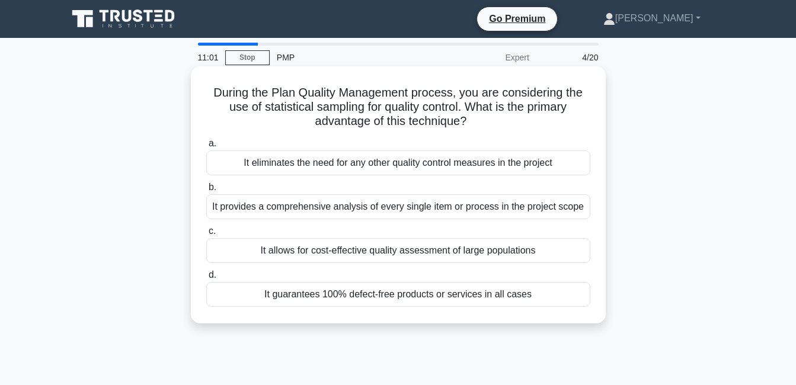
click at [374, 254] on div "It allows for cost-effective quality assessment of large populations" at bounding box center [398, 250] width 384 height 25
click at [206, 235] on input "c. It allows for cost-effective quality assessment of large populations" at bounding box center [206, 232] width 0 height 8
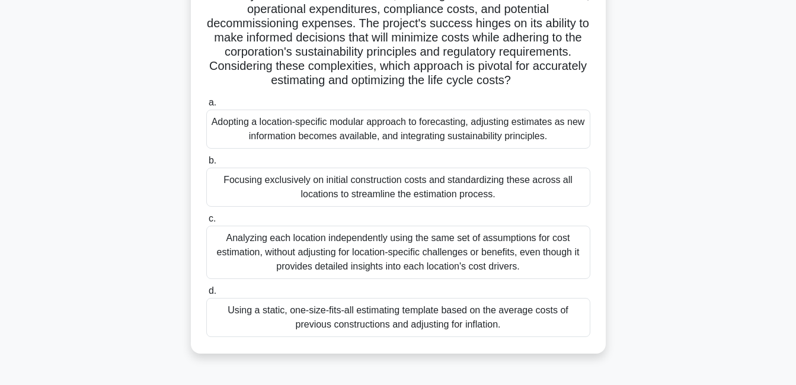
scroll to position [202, 0]
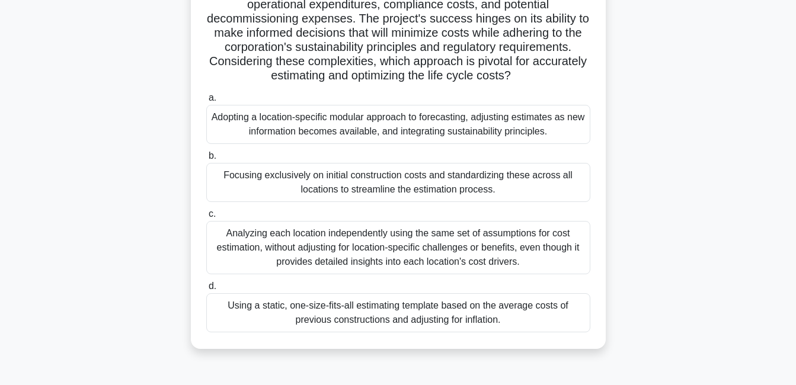
click at [313, 129] on div "Adopting a location-specific modular approach to forecasting, adjusting estimat…" at bounding box center [398, 124] width 384 height 39
click at [206, 102] on input "a. Adopting a location-specific modular approach to forecasting, adjusting esti…" at bounding box center [206, 98] width 0 height 8
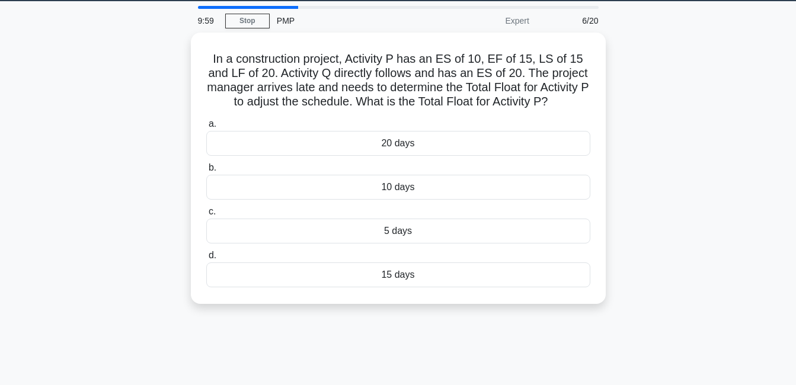
scroll to position [0, 0]
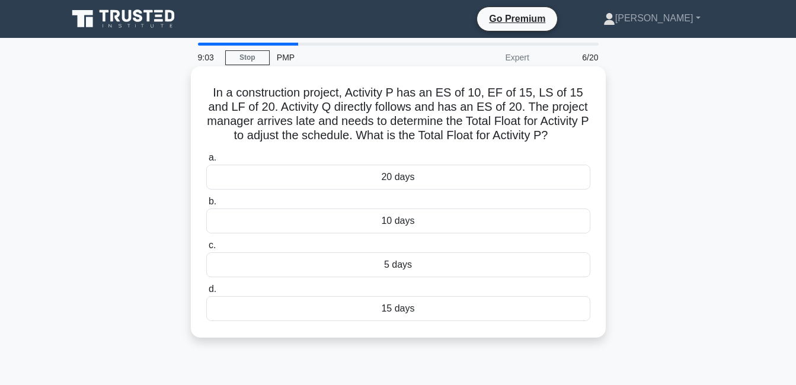
click at [404, 264] on div "5 days" at bounding box center [398, 264] width 384 height 25
click at [206, 250] on input "c. 5 days" at bounding box center [206, 246] width 0 height 8
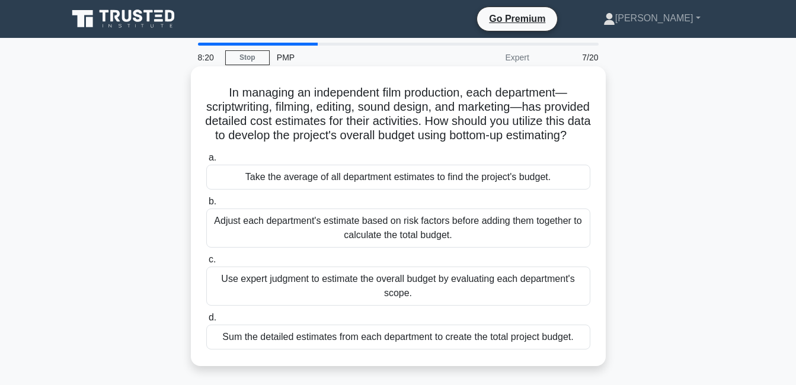
click at [373, 303] on div "Use expert judgment to estimate the overall budget by evaluating each departmen…" at bounding box center [398, 286] width 384 height 39
click at [206, 264] on input "c. Use expert judgment to estimate the overall budget by evaluating each depart…" at bounding box center [206, 260] width 0 height 8
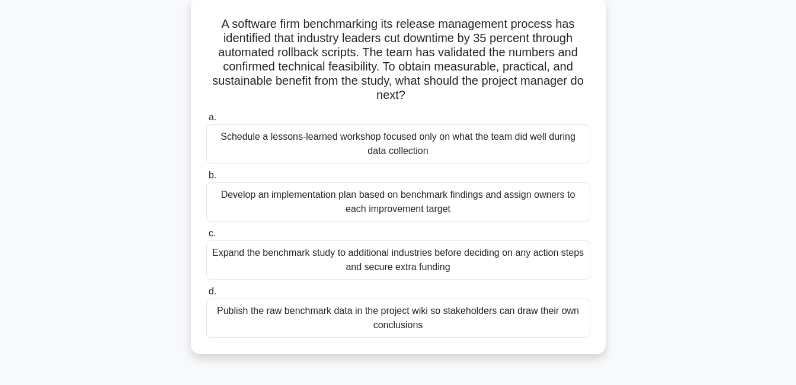
scroll to position [69, 0]
click at [277, 215] on div "Develop an implementation plan based on benchmark findings and assign owners to…" at bounding box center [398, 201] width 384 height 39
click at [206, 179] on input "b. Develop an implementation plan based on benchmark findings and assign owners…" at bounding box center [206, 175] width 0 height 8
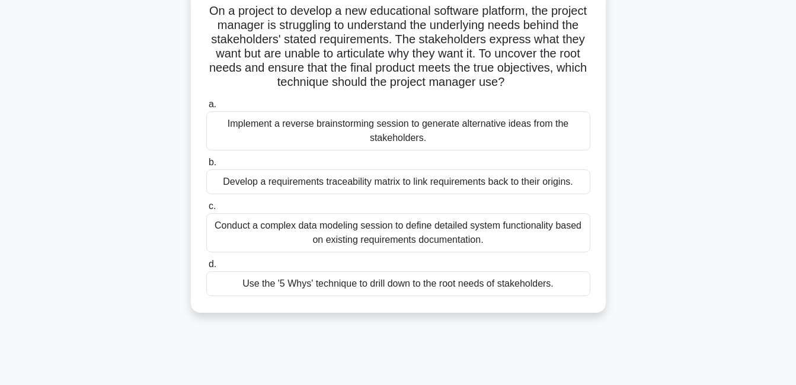
scroll to position [85, 0]
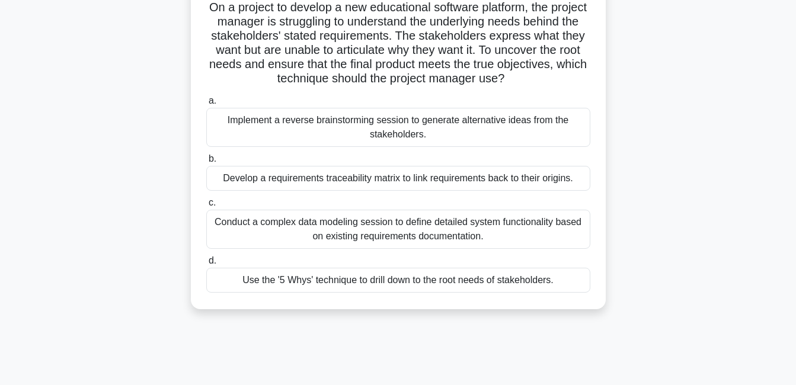
click at [350, 282] on div "Use the '5 Whys' technique to drill down to the root needs of stakeholders." at bounding box center [398, 280] width 384 height 25
click at [206, 265] on input "d. Use the '5 Whys' technique to drill down to the root needs of stakeholders." at bounding box center [206, 261] width 0 height 8
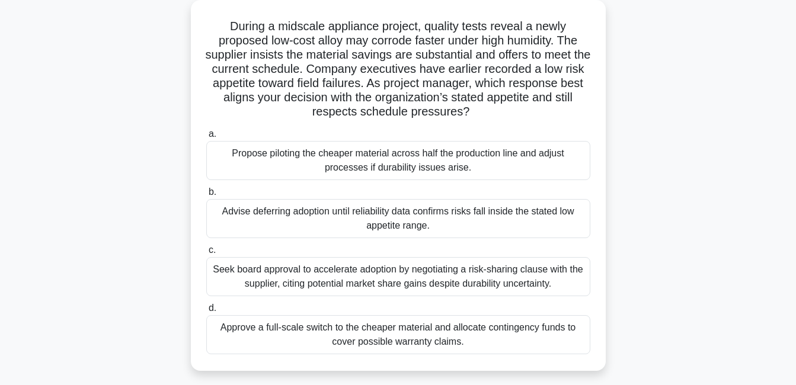
scroll to position [70, 0]
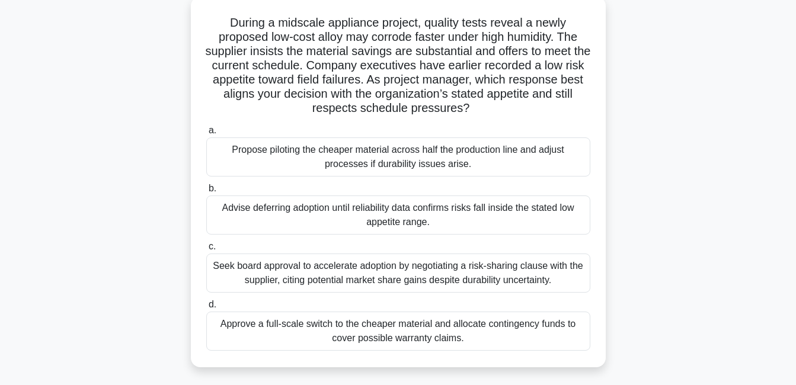
click at [321, 288] on div "Seek board approval to accelerate adoption by negotiating a risk-sharing clause…" at bounding box center [398, 273] width 384 height 39
click at [206, 251] on input "c. Seek board approval to accelerate adoption by negotiating a risk-sharing cla…" at bounding box center [206, 247] width 0 height 8
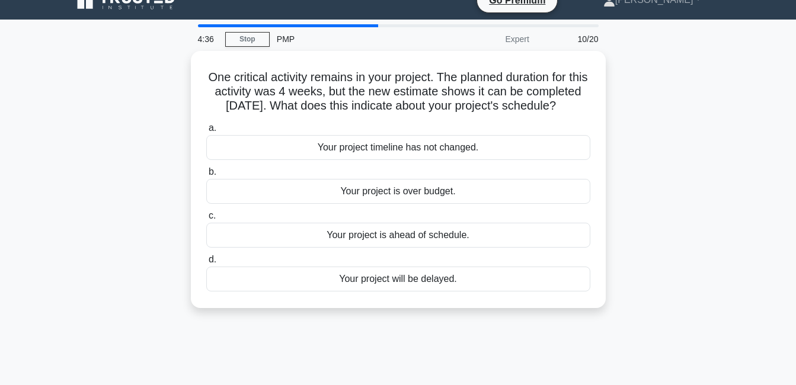
scroll to position [0, 0]
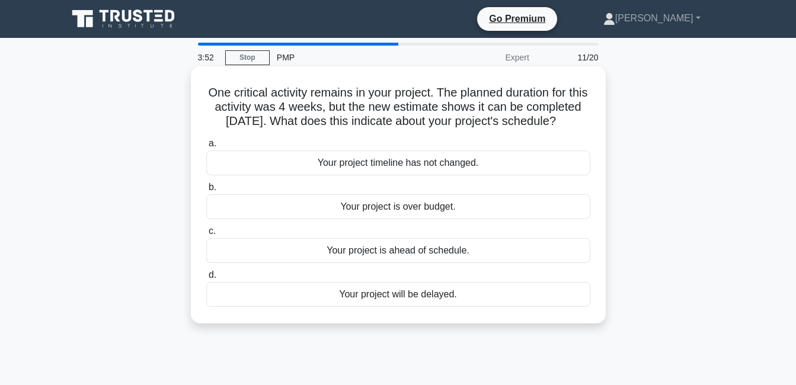
click at [280, 263] on div "Your project is ahead of schedule." at bounding box center [398, 250] width 384 height 25
click at [206, 235] on input "c. Your project is ahead of schedule." at bounding box center [206, 232] width 0 height 8
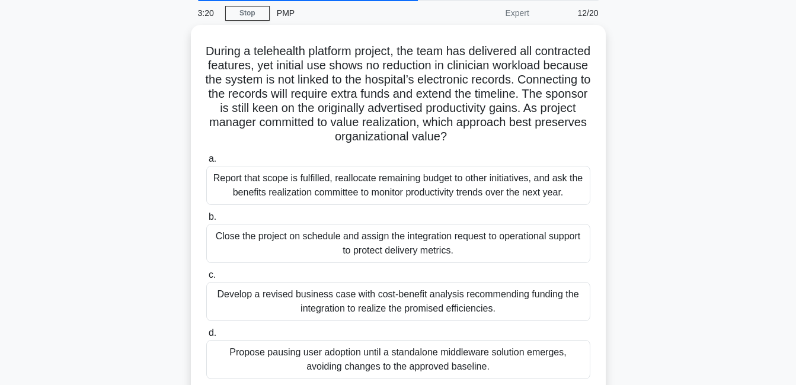
scroll to position [50, 0]
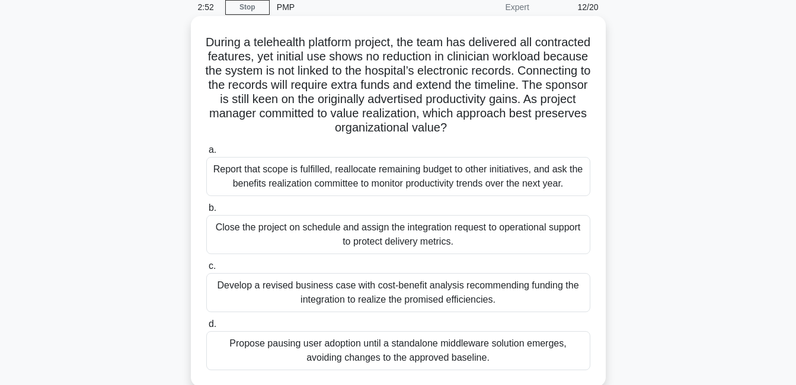
click at [490, 280] on div "Develop a revised business case with cost-benefit analysis recommending funding…" at bounding box center [398, 292] width 384 height 39
click at [206, 270] on input "c. Develop a revised business case with cost-benefit analysis recommending fund…" at bounding box center [206, 267] width 0 height 8
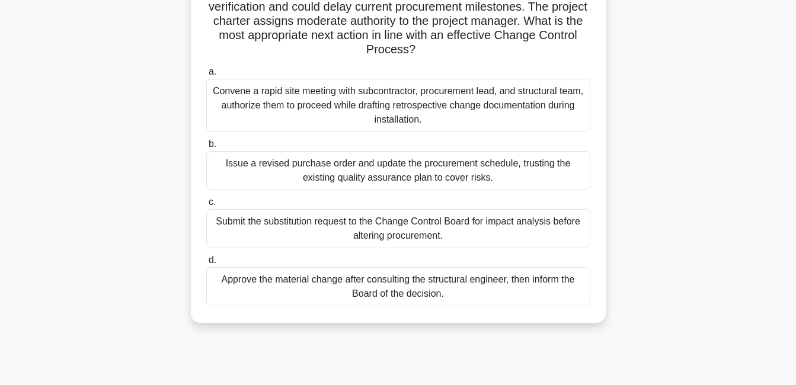
scroll to position [148, 0]
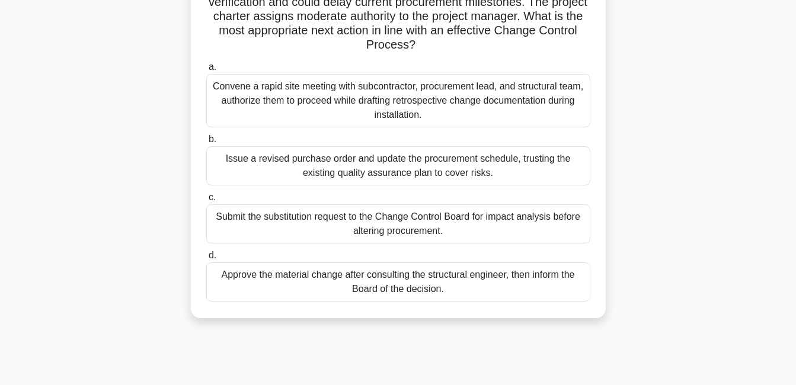
click at [529, 223] on div "Submit the substitution request to the Change Control Board for impact analysis…" at bounding box center [398, 223] width 384 height 39
click at [206, 202] on input "c. Submit the substitution request to the Change Control Board for impact analy…" at bounding box center [206, 198] width 0 height 8
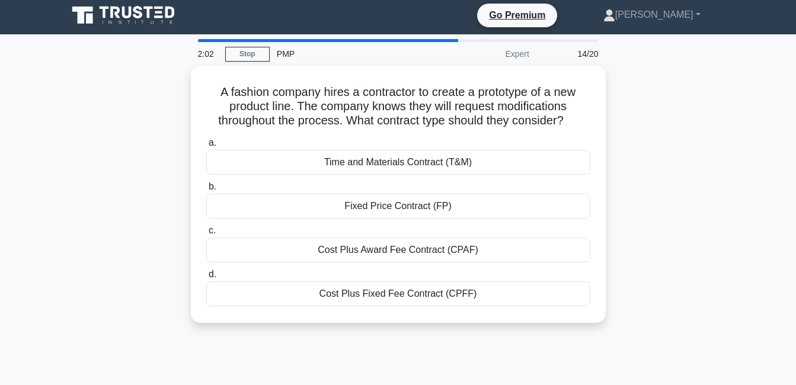
scroll to position [0, 0]
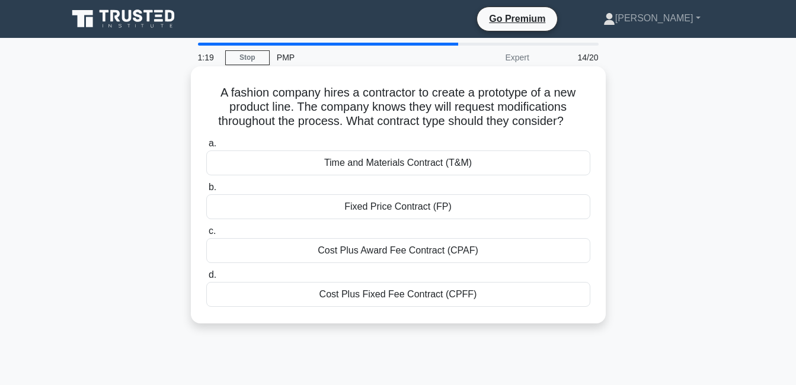
click at [418, 299] on div "Cost Plus Fixed Fee Contract (CPFF)" at bounding box center [398, 294] width 384 height 25
click at [206, 279] on input "d. Cost Plus Fixed Fee Contract (CPFF)" at bounding box center [206, 275] width 0 height 8
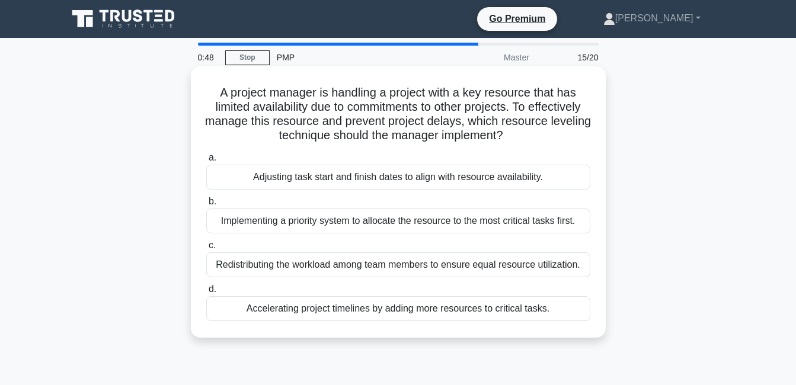
click at [493, 264] on div "Redistributing the workload among team members to ensure equal resource utiliza…" at bounding box center [398, 264] width 384 height 25
click at [206, 250] on input "c. Redistributing the workload among team members to ensure equal resource util…" at bounding box center [206, 246] width 0 height 8
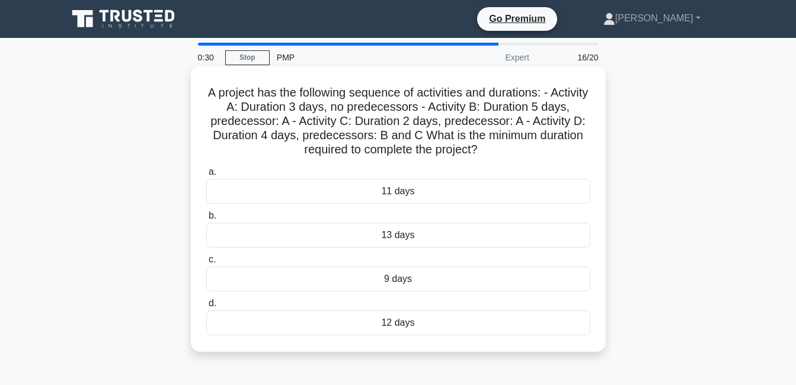
click at [441, 188] on div "11 days" at bounding box center [398, 191] width 384 height 25
click at [206, 176] on input "a. 11 days" at bounding box center [206, 172] width 0 height 8
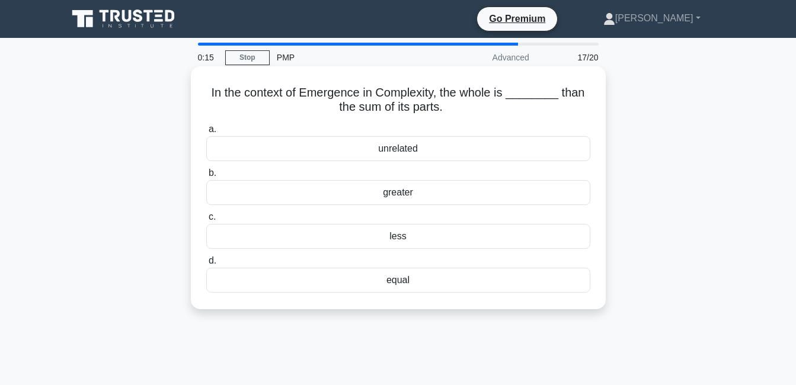
click at [500, 201] on div "greater" at bounding box center [398, 192] width 384 height 25
click at [206, 177] on input "b. greater" at bounding box center [206, 174] width 0 height 8
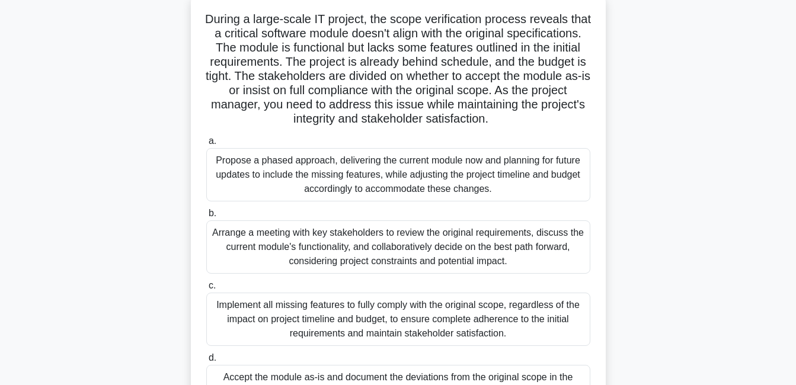
scroll to position [132, 0]
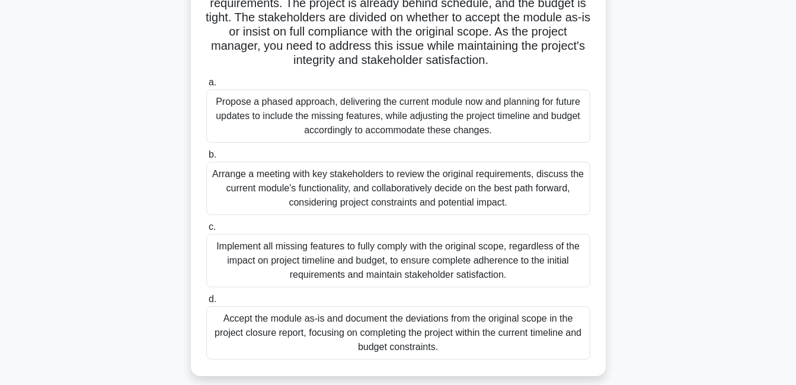
click at [453, 132] on div "Propose a phased approach, delivering the current module now and planning for f…" at bounding box center [398, 115] width 384 height 53
click at [206, 87] on input "a. Propose a phased approach, delivering the current module now and planning fo…" at bounding box center [206, 83] width 0 height 8
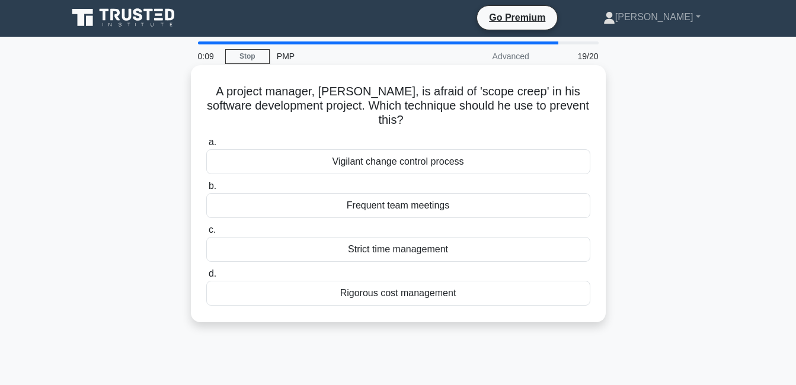
scroll to position [0, 0]
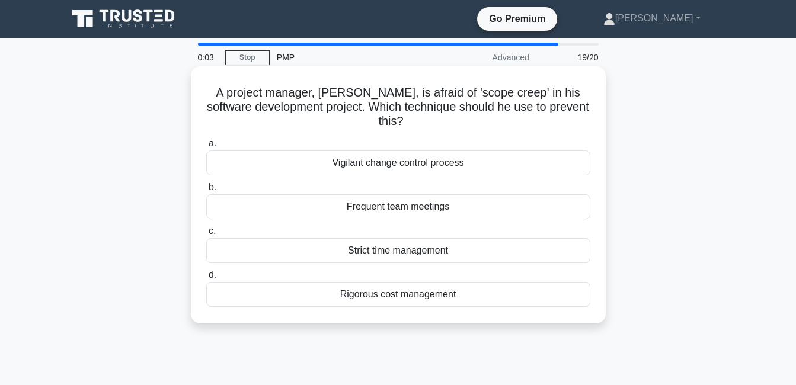
click at [458, 161] on div "Vigilant change control process" at bounding box center [398, 163] width 384 height 25
click at [206, 148] on input "a. Vigilant change control process" at bounding box center [206, 144] width 0 height 8
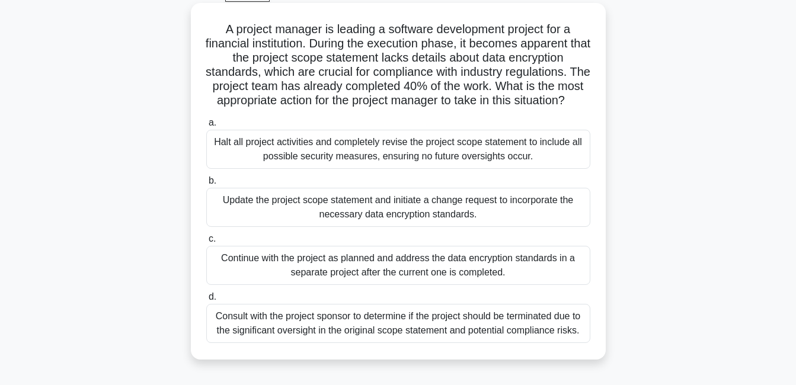
scroll to position [65, 0]
click at [355, 334] on div "Consult with the project sponsor to determine if the project should be terminat…" at bounding box center [398, 322] width 384 height 39
click at [206, 300] on input "d. Consult with the project sponsor to determine if the project should be termi…" at bounding box center [206, 296] width 0 height 8
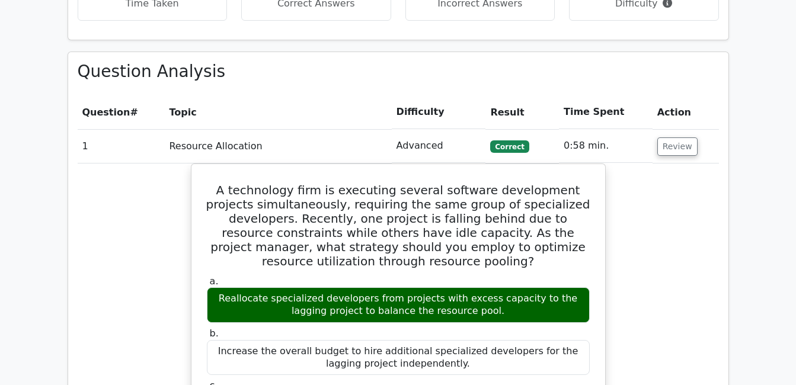
scroll to position [1186, 0]
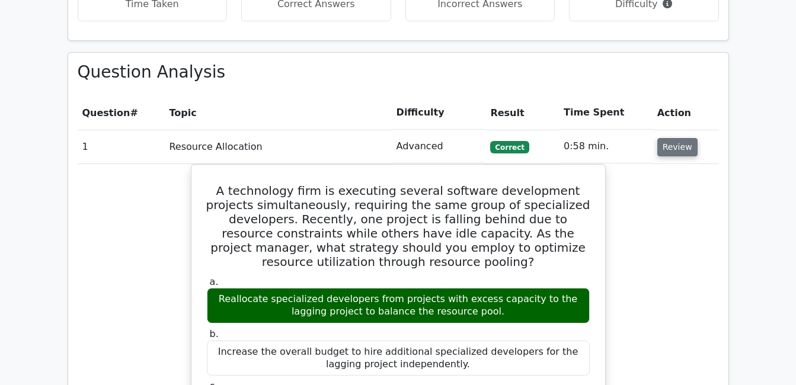
click at [674, 138] on button "Review" at bounding box center [677, 147] width 40 height 18
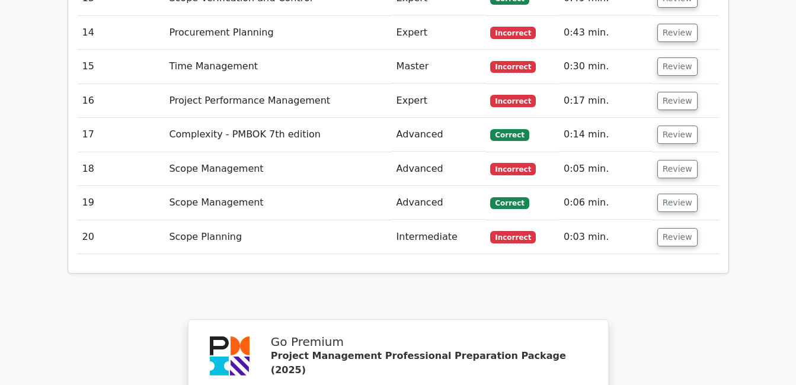
scroll to position [1744, 0]
click at [665, 193] on button "Review" at bounding box center [677, 202] width 40 height 18
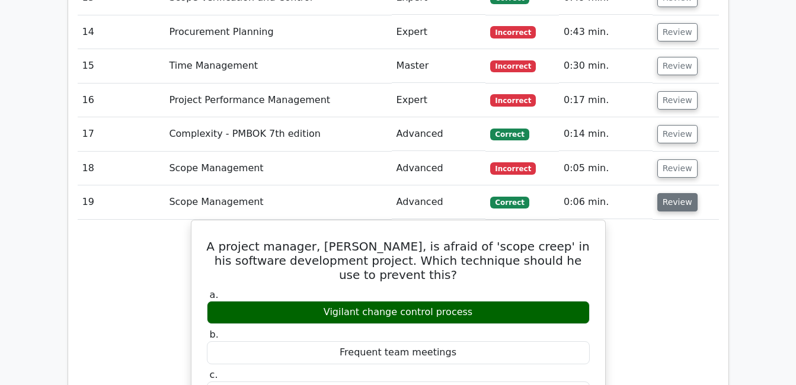
click at [665, 193] on button "Review" at bounding box center [677, 202] width 40 height 18
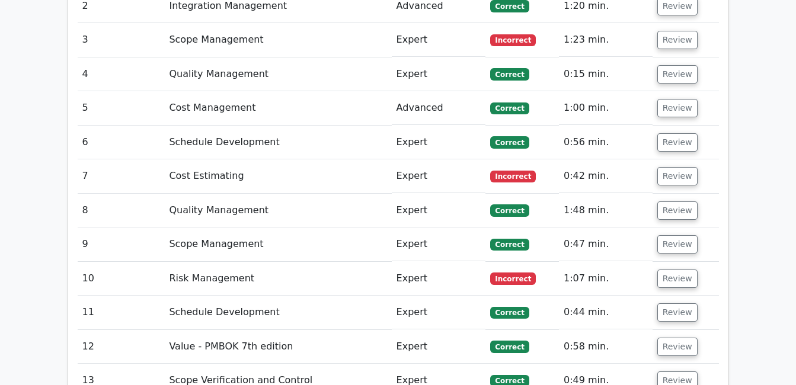
scroll to position [1360, 0]
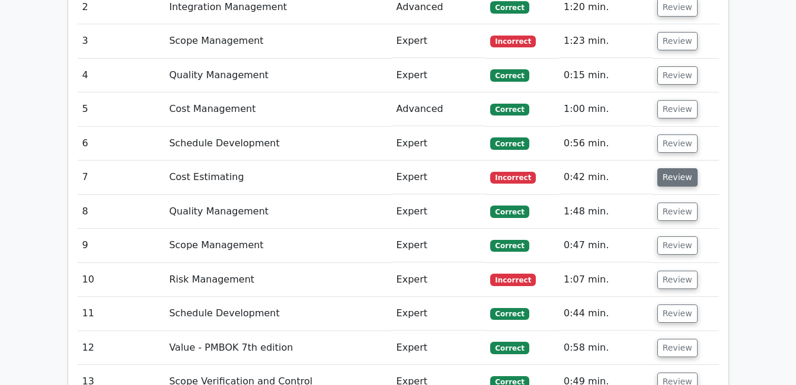
click at [670, 168] on button "Review" at bounding box center [677, 177] width 40 height 18
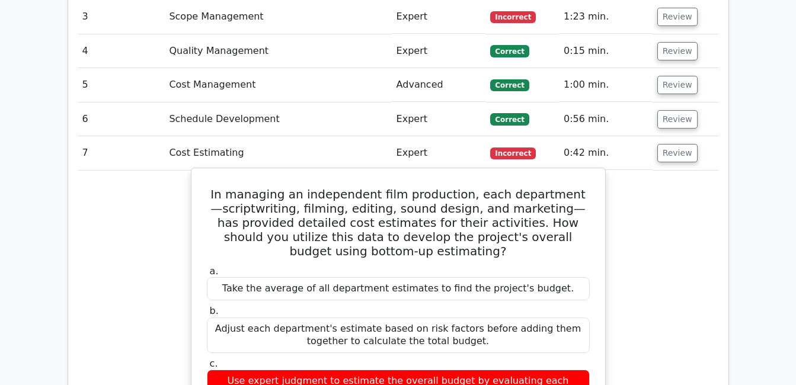
scroll to position [1382, 0]
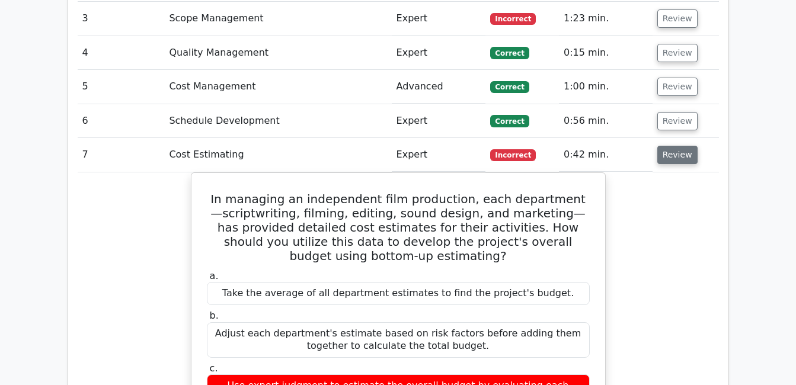
click at [676, 146] on button "Review" at bounding box center [677, 155] width 40 height 18
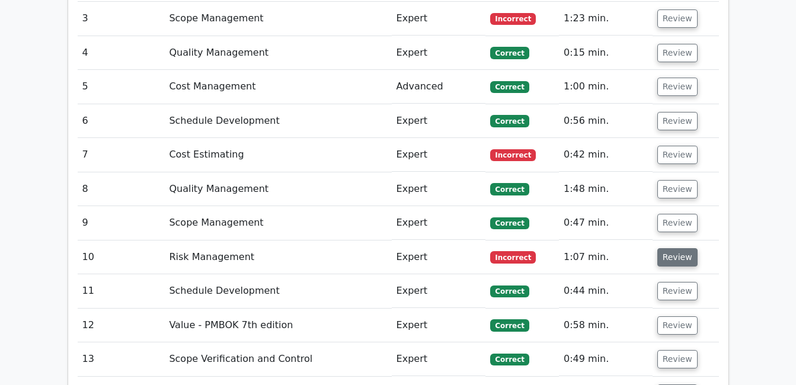
click at [676, 248] on button "Review" at bounding box center [677, 257] width 40 height 18
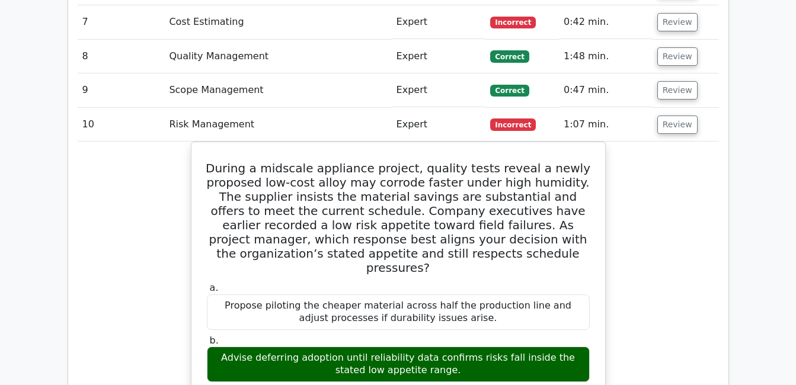
scroll to position [1516, 0]
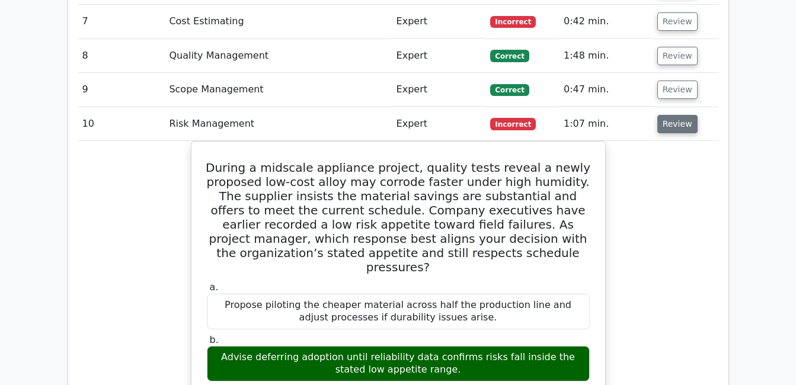
click at [686, 115] on button "Review" at bounding box center [677, 124] width 40 height 18
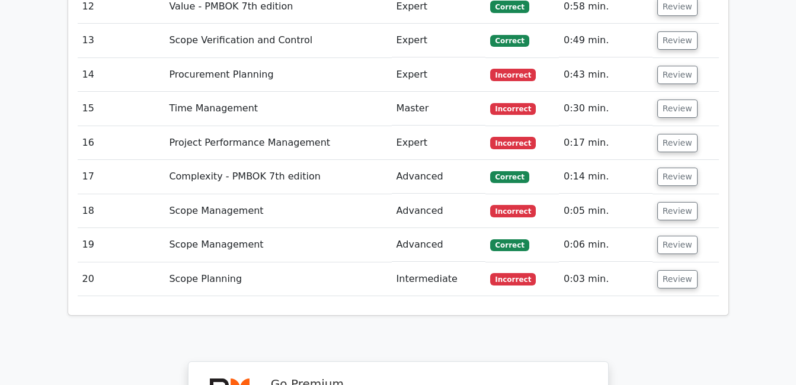
scroll to position [1701, 0]
click at [680, 202] on button "Review" at bounding box center [677, 211] width 40 height 18
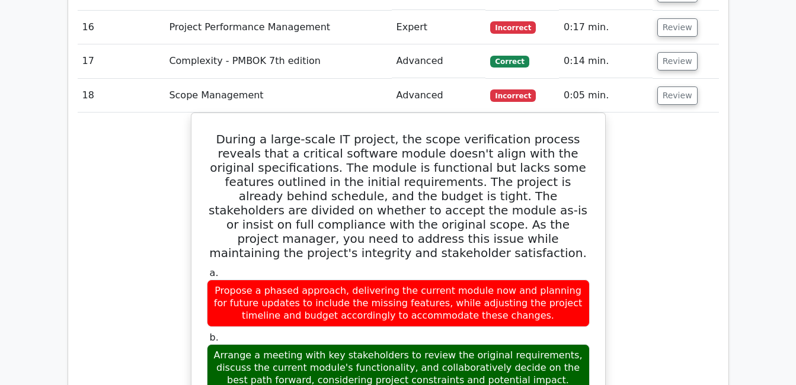
scroll to position [1811, 0]
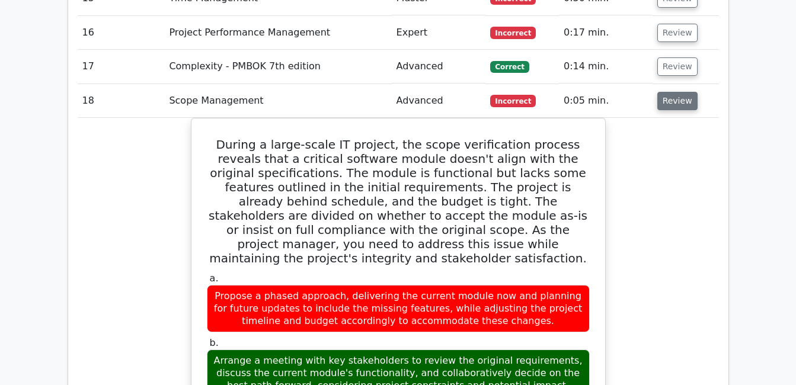
click at [673, 92] on button "Review" at bounding box center [677, 101] width 40 height 18
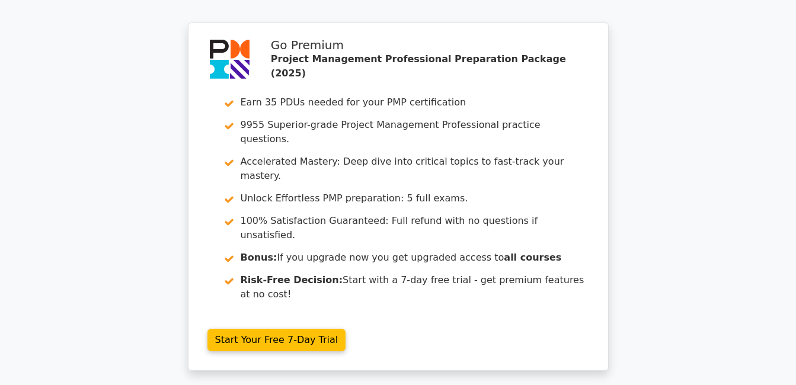
scroll to position [2146, 0]
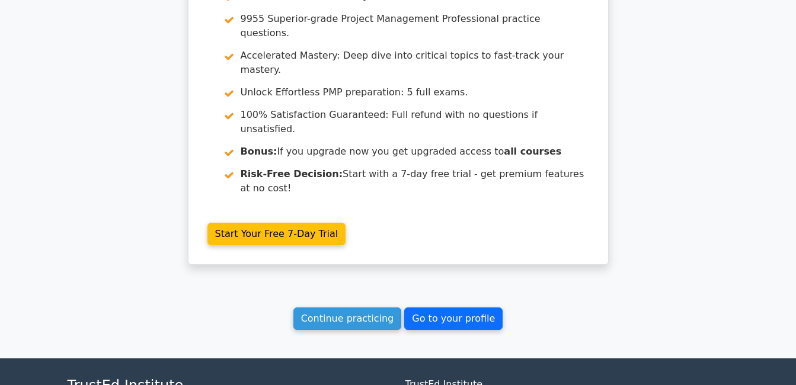
click at [439, 308] on link "Go to your profile" at bounding box center [453, 319] width 98 height 23
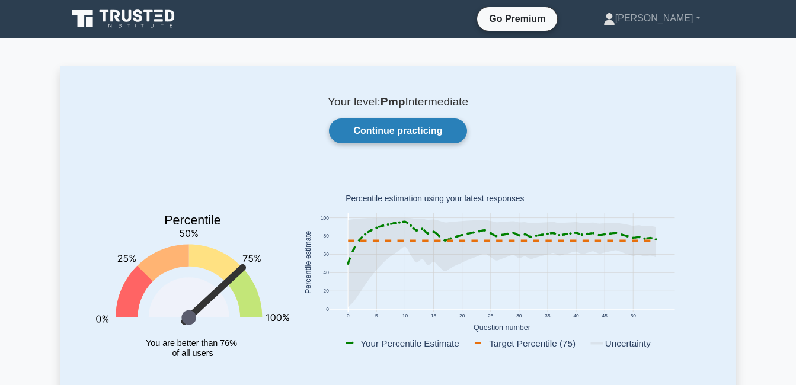
click at [418, 137] on link "Continue practicing" at bounding box center [398, 131] width 138 height 25
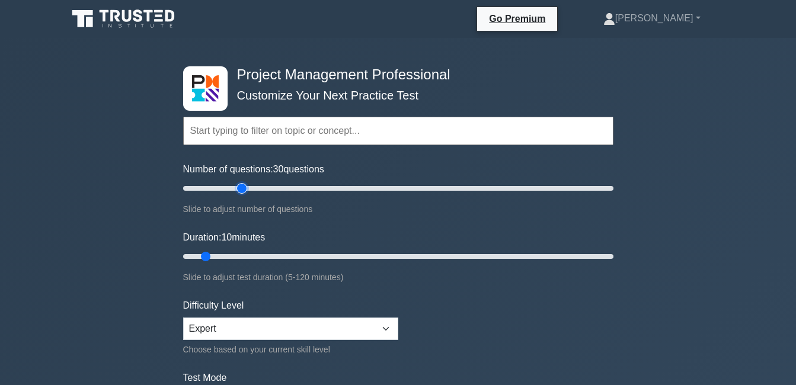
click at [238, 186] on input "Number of questions: 30 questions" at bounding box center [398, 188] width 430 height 14
type input "20"
click at [222, 188] on input "Number of questions: 20 questions" at bounding box center [398, 188] width 430 height 14
click at [213, 254] on input "Duration: 10 minutes" at bounding box center [398, 257] width 430 height 14
click at [217, 255] on input "Duration: 15 minutes" at bounding box center [398, 257] width 430 height 14
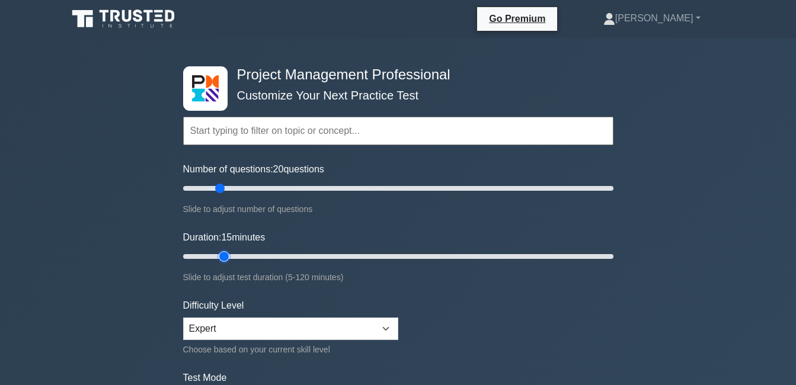
click at [231, 257] on input "Duration: 15 minutes" at bounding box center [398, 257] width 430 height 14
click at [239, 257] on input "Duration: 20 minutes" at bounding box center [398, 257] width 430 height 14
drag, startPoint x: 223, startPoint y: 251, endPoint x: 231, endPoint y: 281, distance: 30.5
type input "15"
click at [231, 264] on input "Duration: 15 minutes" at bounding box center [398, 257] width 430 height 14
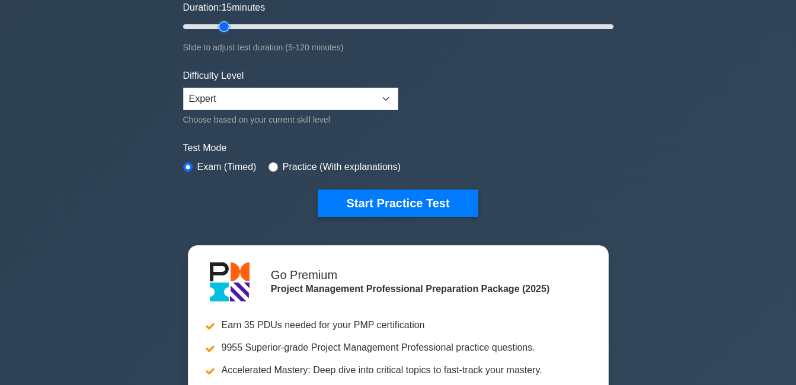
scroll to position [231, 0]
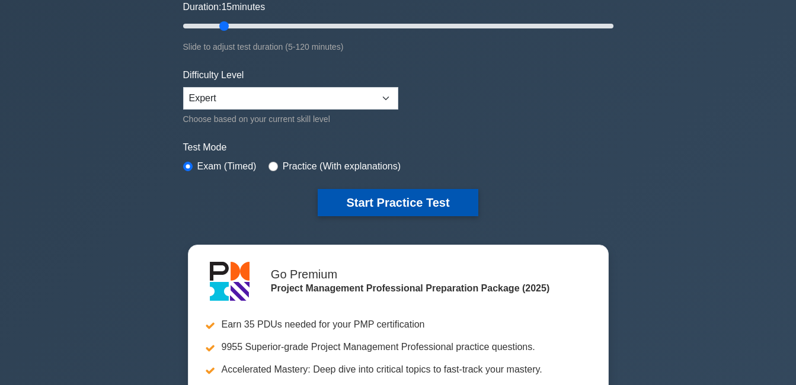
click at [394, 196] on button "Start Practice Test" at bounding box center [398, 202] width 160 height 27
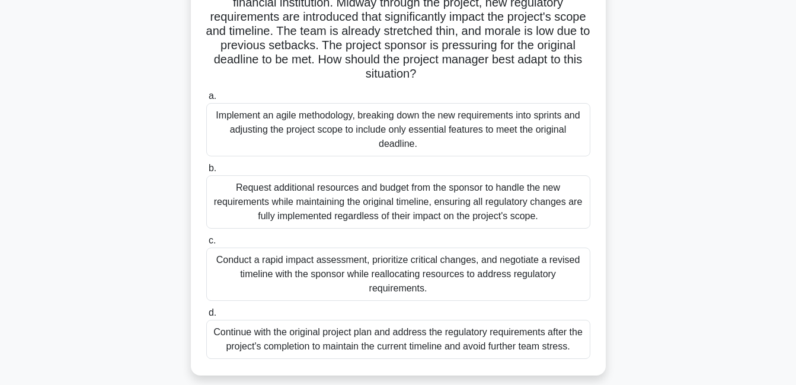
scroll to position [103, 0]
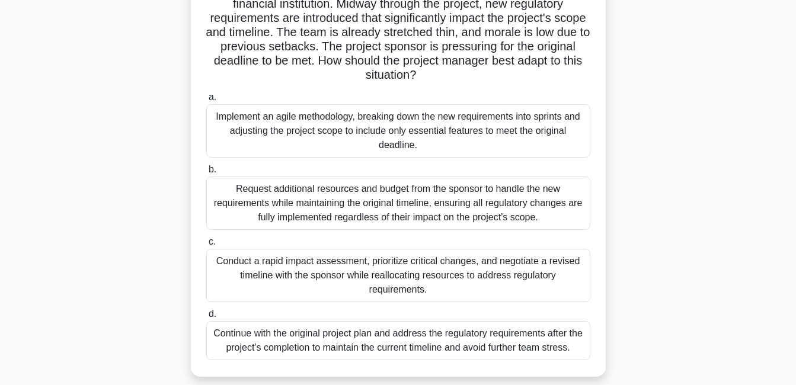
click at [423, 132] on div "Implement an agile methodology, breaking down the new requirements into sprints…" at bounding box center [398, 130] width 384 height 53
click at [206, 101] on input "a. Implement an agile methodology, breaking down the new requirements into spri…" at bounding box center [206, 98] width 0 height 8
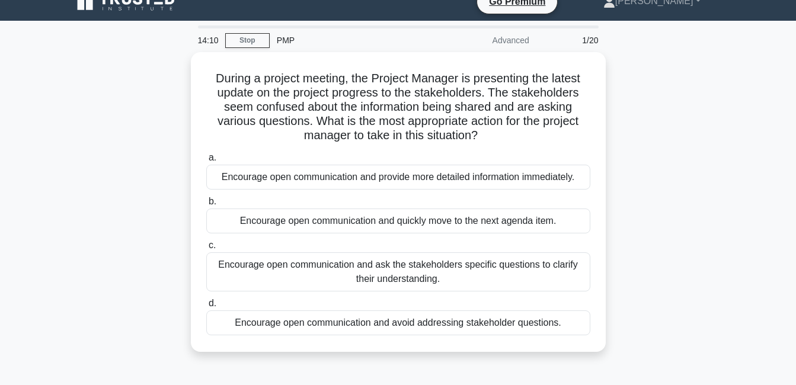
scroll to position [0, 0]
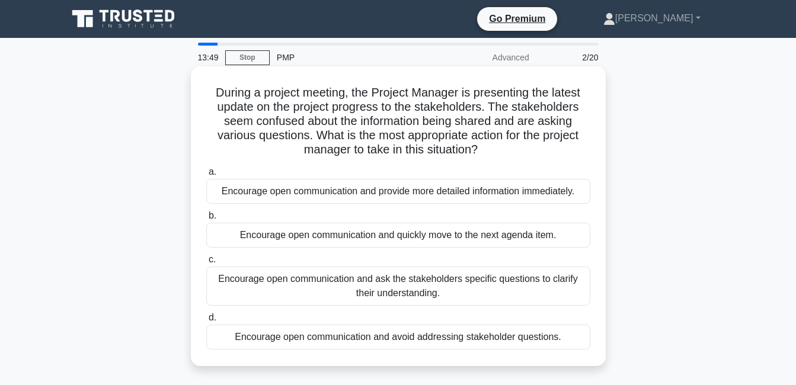
click at [497, 295] on div "Encourage open communication and ask the stakeholders specific questions to cla…" at bounding box center [398, 286] width 384 height 39
click at [206, 264] on input "c. Encourage open communication and ask the stakeholders specific questions to …" at bounding box center [206, 260] width 0 height 8
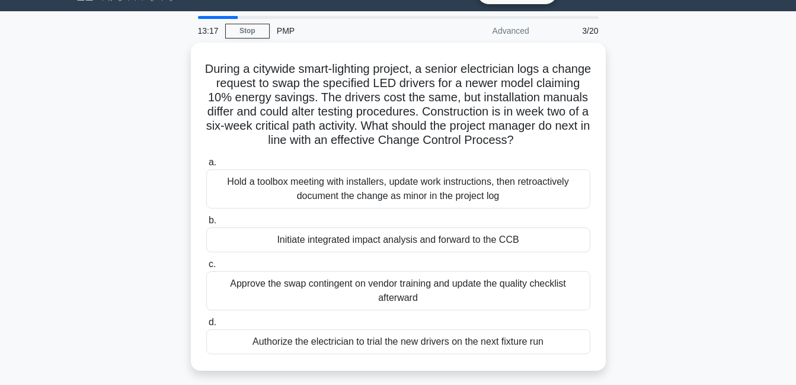
scroll to position [28, 0]
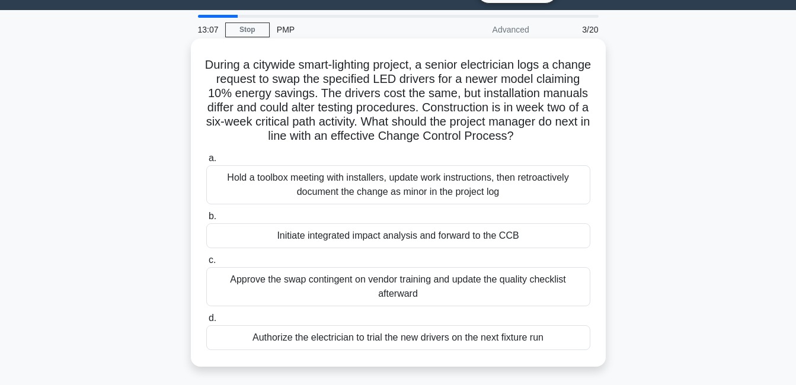
click at [485, 234] on div "Initiate integrated impact analysis and forward to the CCB" at bounding box center [398, 235] width 384 height 25
click at [206, 220] on input "b. Initiate integrated impact analysis and forward to the CCB" at bounding box center [206, 217] width 0 height 8
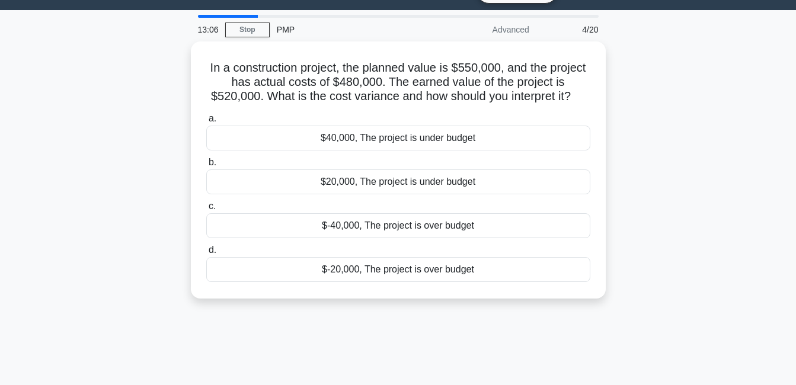
scroll to position [0, 0]
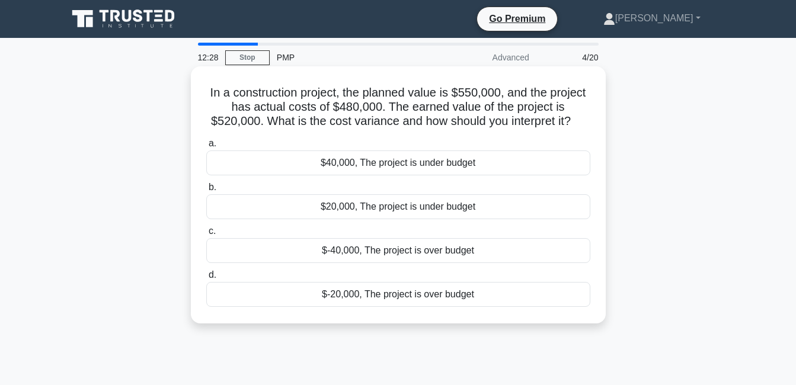
click at [472, 166] on div "$40,000, The project is under budget" at bounding box center [398, 163] width 384 height 25
click at [206, 148] on input "a. $40,000, The project is under budget" at bounding box center [206, 144] width 0 height 8
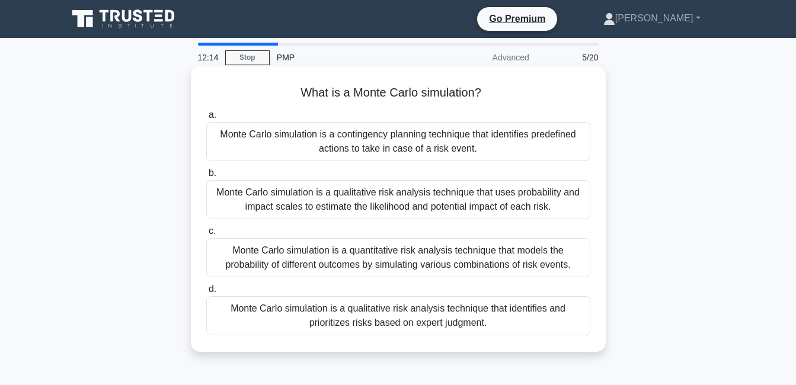
click at [513, 256] on div "Monte Carlo simulation is a quantitative risk analysis technique that models th…" at bounding box center [398, 257] width 384 height 39
click at [206, 235] on input "c. Monte Carlo simulation is a quantitative risk analysis technique that models…" at bounding box center [206, 232] width 0 height 8
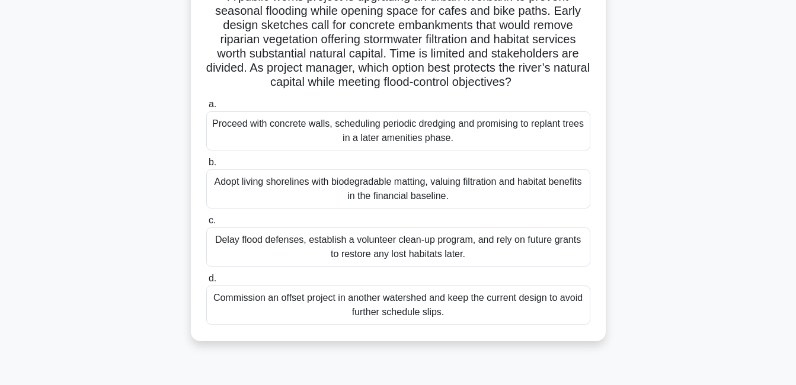
scroll to position [87, 0]
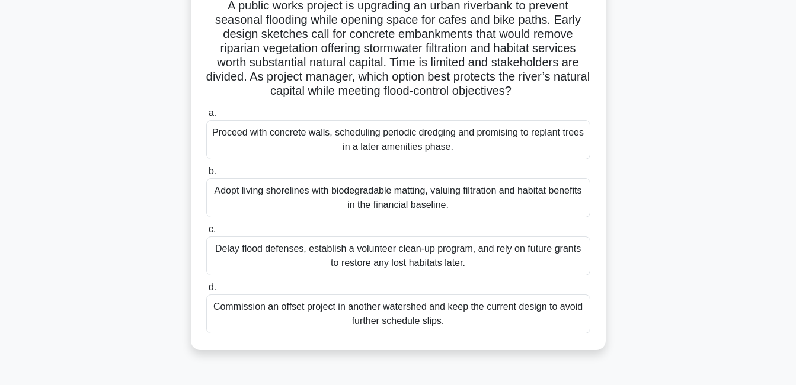
click at [499, 276] on div "Delay flood defenses, establish a volunteer clean-up program, and rely on futur…" at bounding box center [398, 255] width 384 height 39
click at [206, 234] on input "c. Delay flood defenses, establish a volunteer clean-up program, and rely on fu…" at bounding box center [206, 230] width 0 height 8
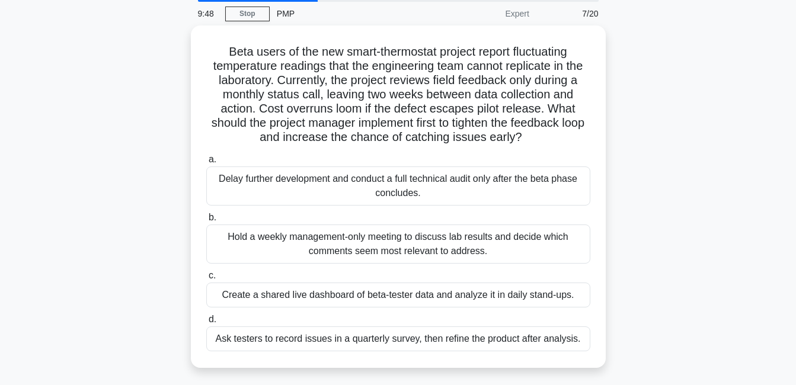
scroll to position [44, 0]
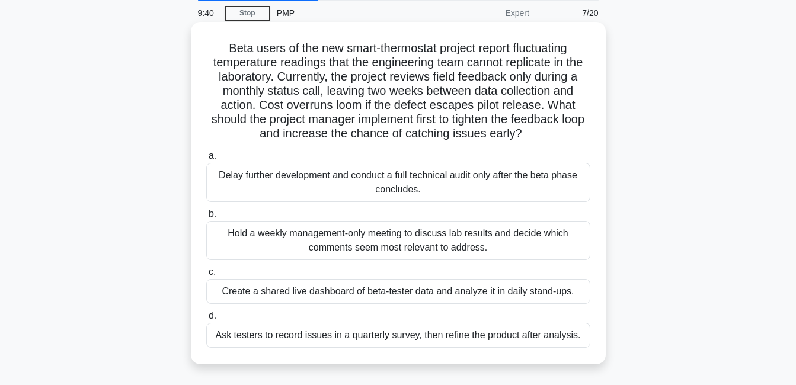
click at [402, 293] on div "Create a shared live dashboard of beta-tester data and analyze it in daily stan…" at bounding box center [398, 291] width 384 height 25
click at [206, 276] on input "c. Create a shared live dashboard of beta-tester data and analyze it in daily s…" at bounding box center [206, 272] width 0 height 8
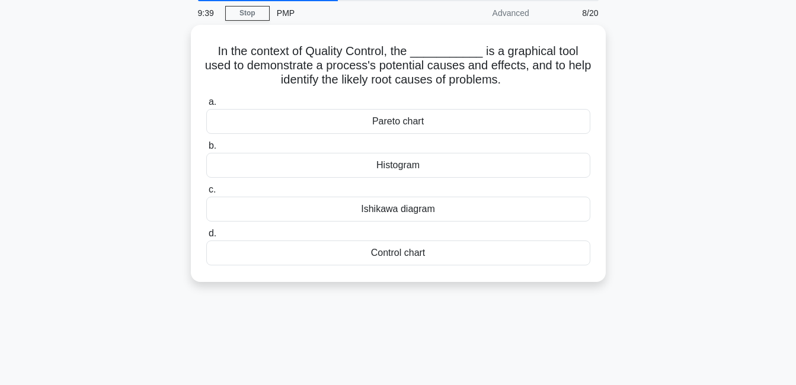
scroll to position [0, 0]
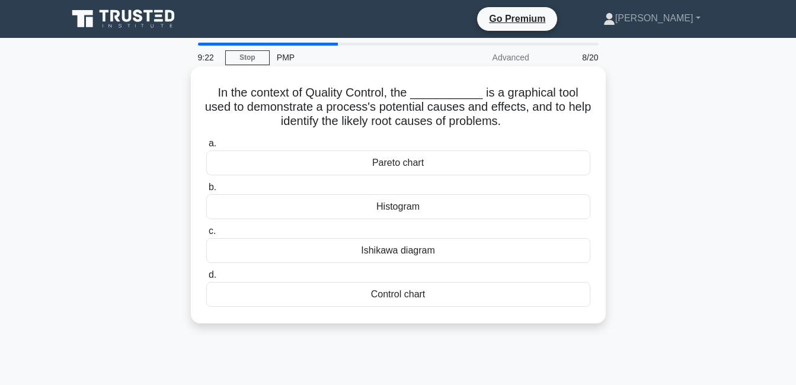
click at [481, 248] on div "Ishikawa diagram" at bounding box center [398, 250] width 384 height 25
click at [206, 235] on input "c. Ishikawa diagram" at bounding box center [206, 232] width 0 height 8
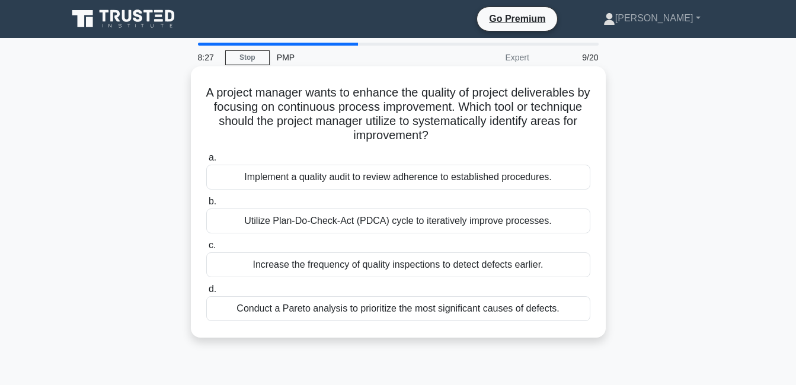
click at [405, 218] on div "Utilize Plan-Do-Check-Act (PDCA) cycle to iteratively improve processes." at bounding box center [398, 221] width 384 height 25
click at [206, 206] on input "b. Utilize Plan-Do-Check-Act (PDCA) cycle to iteratively improve processes." at bounding box center [206, 202] width 0 height 8
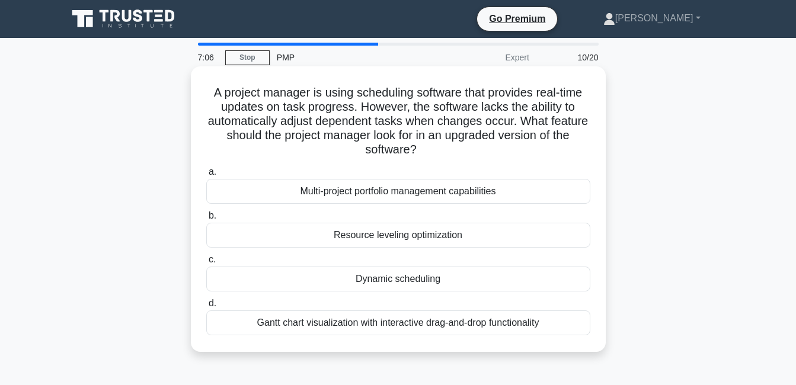
click at [462, 284] on div "Dynamic scheduling" at bounding box center [398, 279] width 384 height 25
click at [206, 264] on input "c. Dynamic scheduling" at bounding box center [206, 260] width 0 height 8
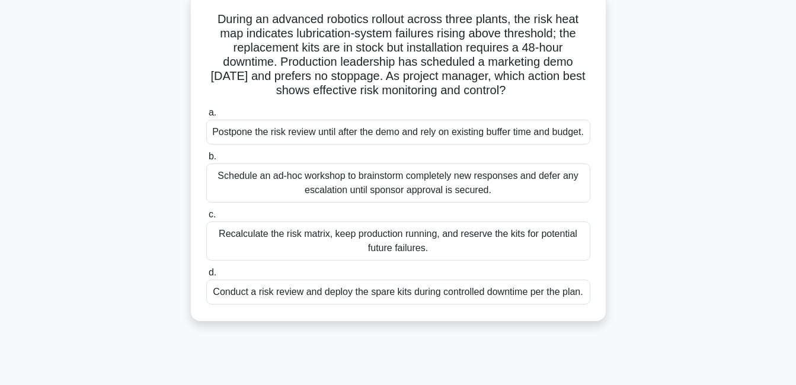
scroll to position [85, 0]
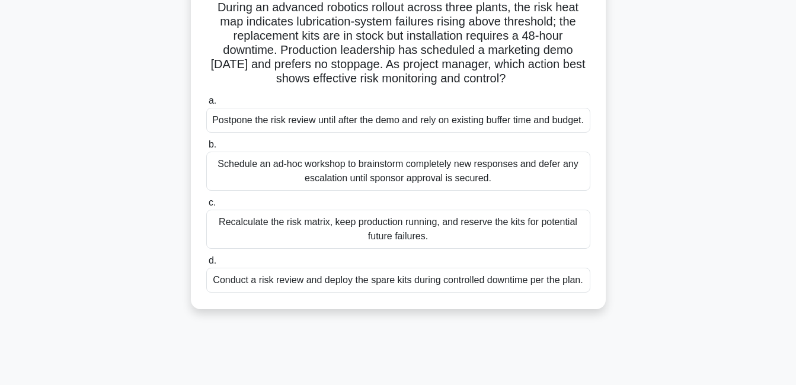
click at [487, 293] on div "Conduct a risk review and deploy the spare kits during controlled downtime per …" at bounding box center [398, 280] width 384 height 25
click at [206, 265] on input "d. Conduct a risk review and deploy the spare kits during controlled downtime p…" at bounding box center [206, 261] width 0 height 8
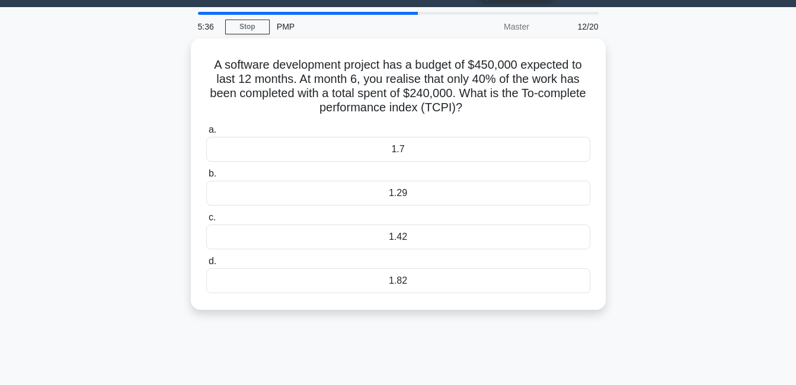
scroll to position [0, 0]
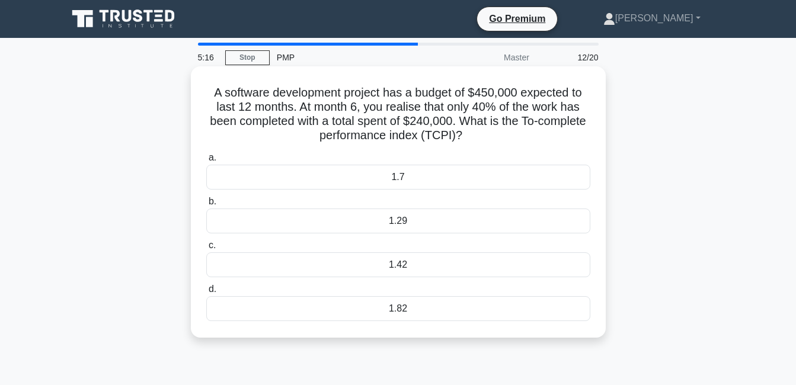
click at [415, 306] on div "1.82" at bounding box center [398, 308] width 384 height 25
click at [206, 293] on input "d. 1.82" at bounding box center [206, 290] width 0 height 8
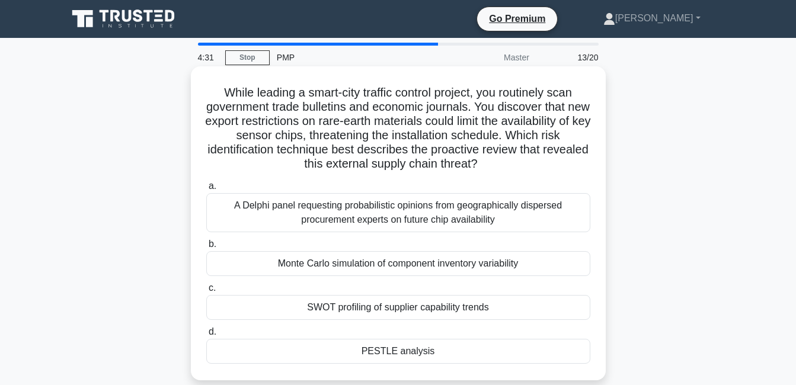
click at [474, 220] on div "A Delphi panel requesting probabilistic opinions from geographically dispersed …" at bounding box center [398, 212] width 384 height 39
click at [206, 190] on input "a. A Delphi panel requesting probabilistic opinions from geographically dispers…" at bounding box center [206, 187] width 0 height 8
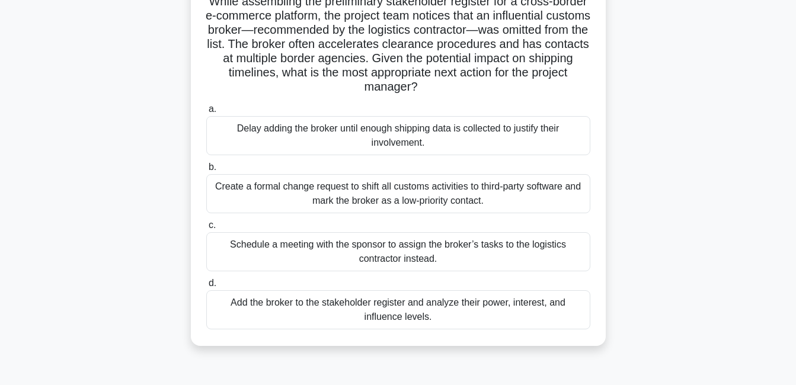
scroll to position [98, 0]
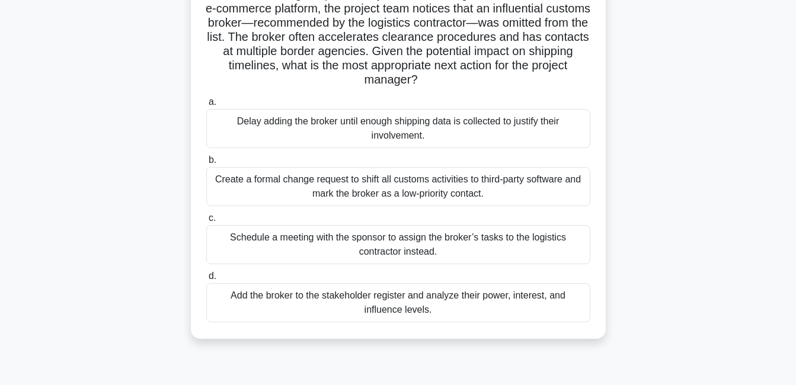
click at [406, 304] on div "Add the broker to the stakeholder register and analyze their power, interest, a…" at bounding box center [398, 302] width 384 height 39
click at [206, 280] on input "d. Add the broker to the stakeholder register and analyze their power, interest…" at bounding box center [206, 277] width 0 height 8
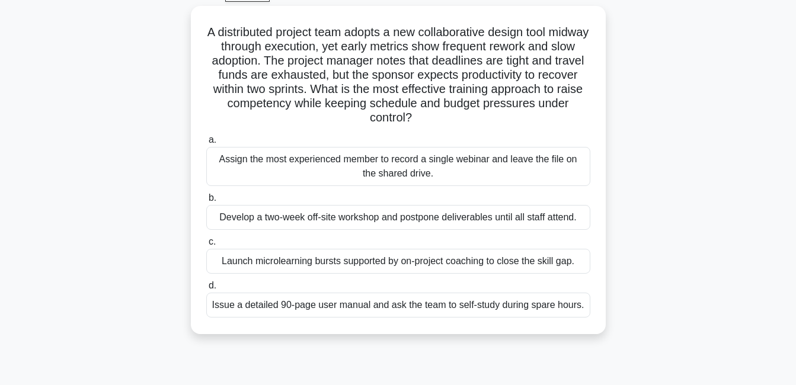
scroll to position [63, 0]
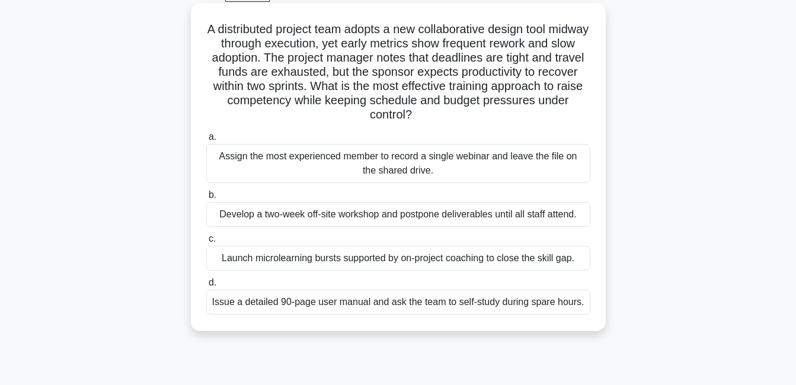
click at [419, 260] on div "Launch microlearning bursts supported by on-project coaching to close the skill…" at bounding box center [398, 258] width 384 height 25
click at [206, 243] on input "c. Launch microlearning bursts supported by on-project coaching to close the sk…" at bounding box center [206, 239] width 0 height 8
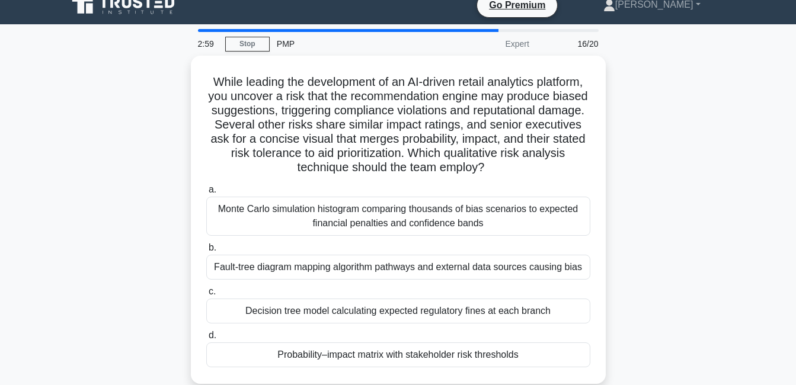
scroll to position [0, 0]
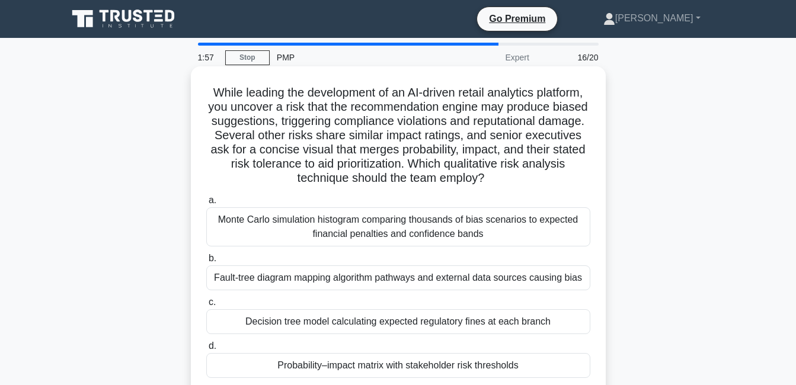
click at [436, 369] on div "Probability–impact matrix with stakeholder risk thresholds" at bounding box center [398, 365] width 384 height 25
click at [206, 350] on input "d. Probability–impact matrix with stakeholder risk thresholds" at bounding box center [206, 347] width 0 height 8
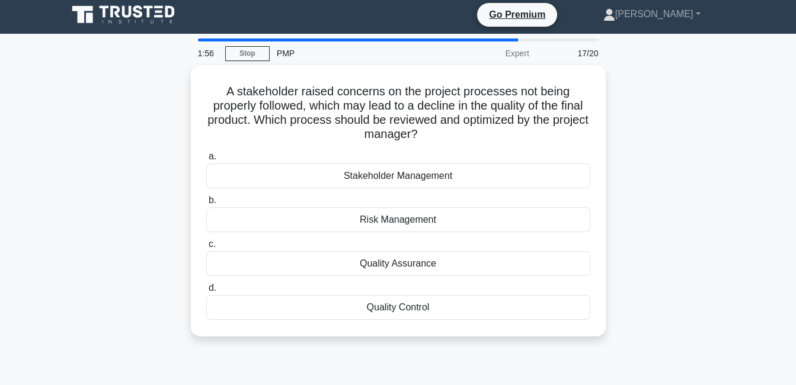
scroll to position [3, 0]
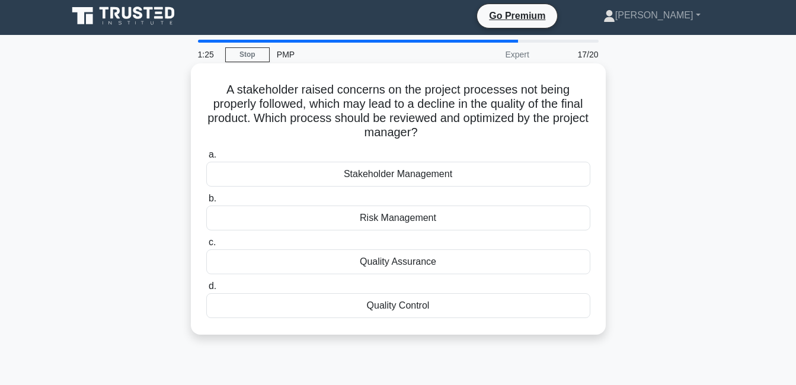
click at [398, 307] on div "Quality Control" at bounding box center [398, 305] width 384 height 25
click at [206, 290] on input "d. Quality Control" at bounding box center [206, 287] width 0 height 8
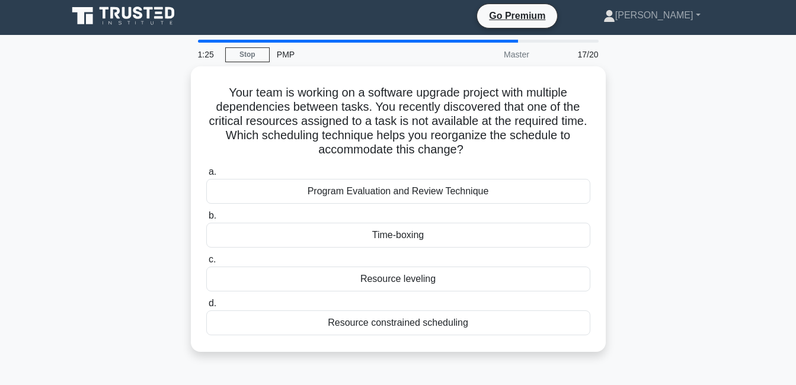
scroll to position [0, 0]
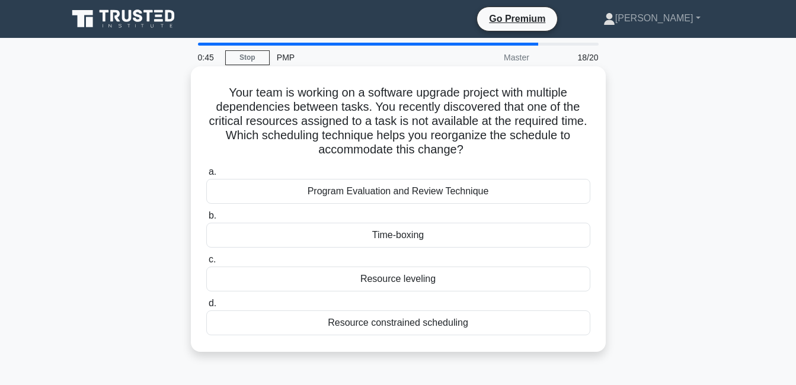
click at [423, 277] on div "Resource leveling" at bounding box center [398, 279] width 384 height 25
click at [206, 264] on input "c. Resource leveling" at bounding box center [206, 260] width 0 height 8
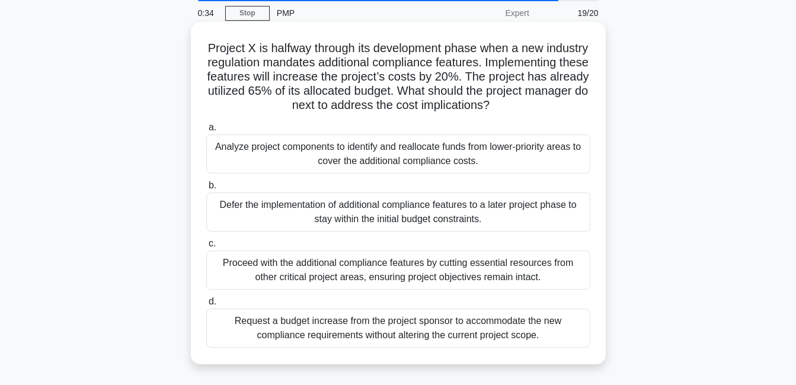
scroll to position [47, 0]
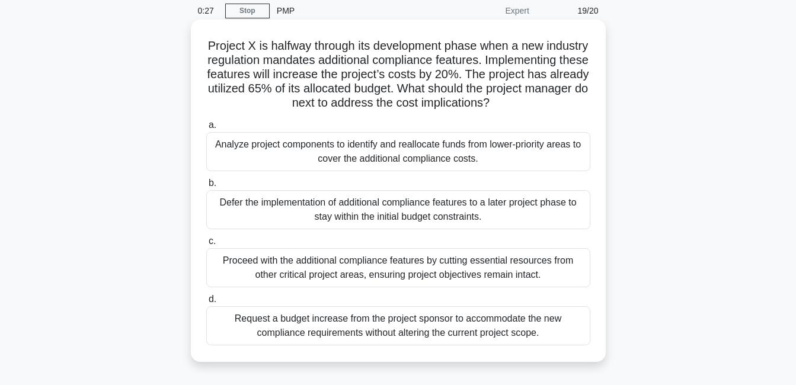
click at [472, 171] on div "Analyze project components to identify and reallocate funds from lower-priority…" at bounding box center [398, 151] width 384 height 39
click at [206, 129] on input "a. Analyze project components to identify and reallocate funds from lower-prior…" at bounding box center [206, 126] width 0 height 8
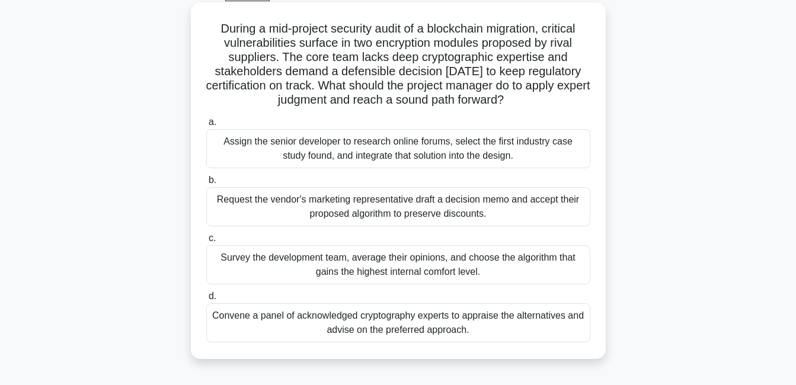
scroll to position [65, 0]
click at [556, 267] on div "Survey the development team, average their opinions, and choose the algorithm t…" at bounding box center [398, 264] width 384 height 39
click at [206, 242] on input "c. Survey the development team, average their opinions, and choose the algorith…" at bounding box center [206, 238] width 0 height 8
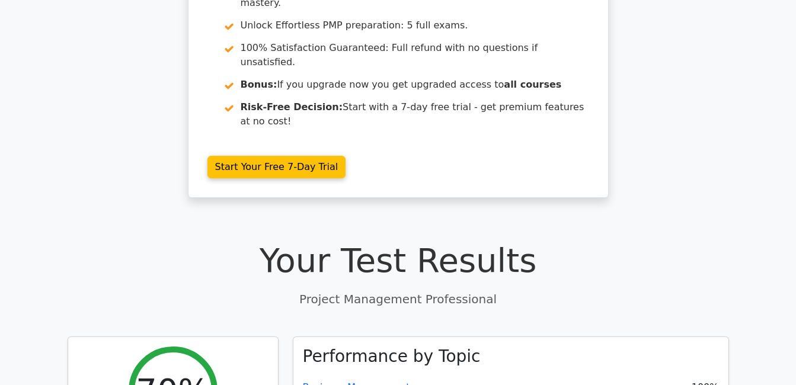
scroll to position [417, 0]
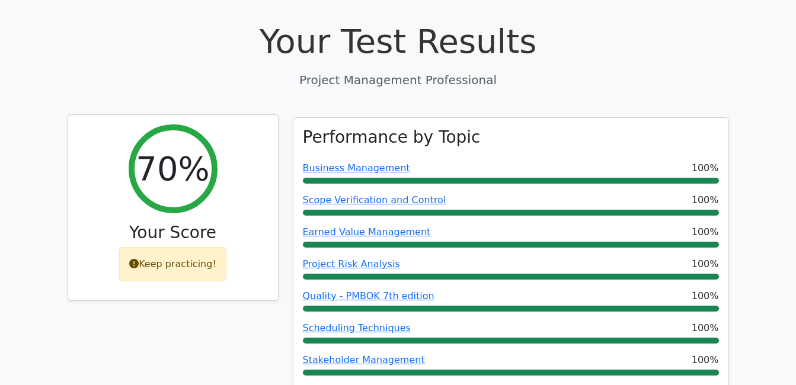
click at [139, 247] on div "Keep practicing!" at bounding box center [172, 264] width 107 height 34
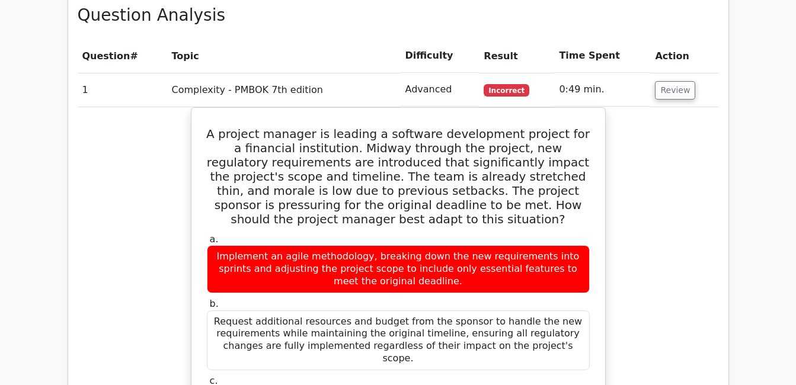
scroll to position [1277, 0]
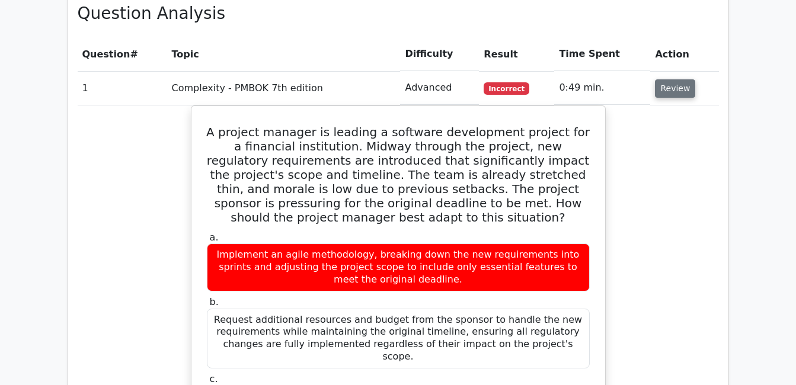
click at [658, 79] on button "Review" at bounding box center [675, 88] width 40 height 18
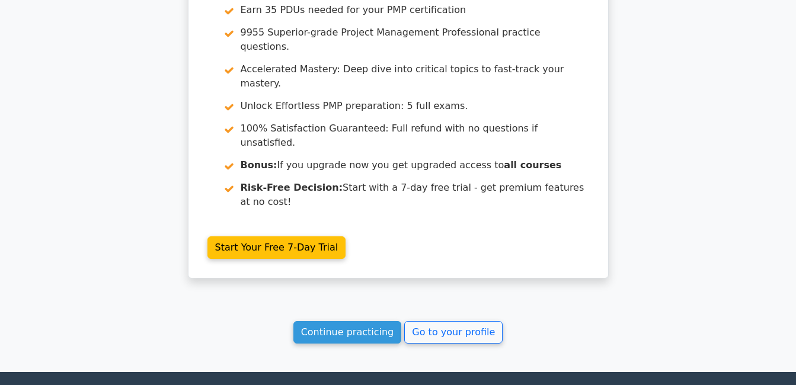
scroll to position [2178, 0]
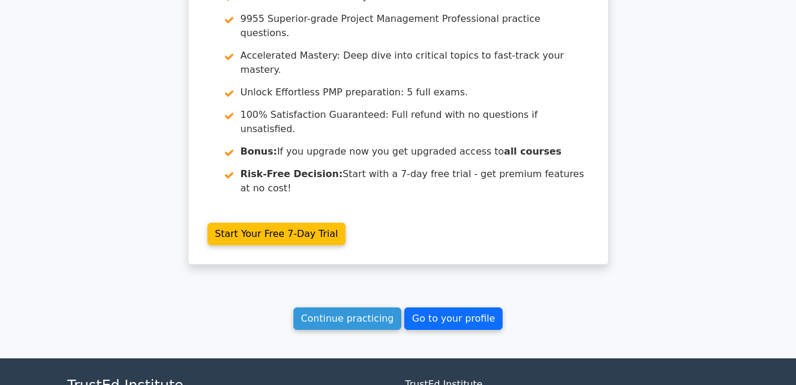
click at [450, 308] on link "Go to your profile" at bounding box center [453, 319] width 98 height 23
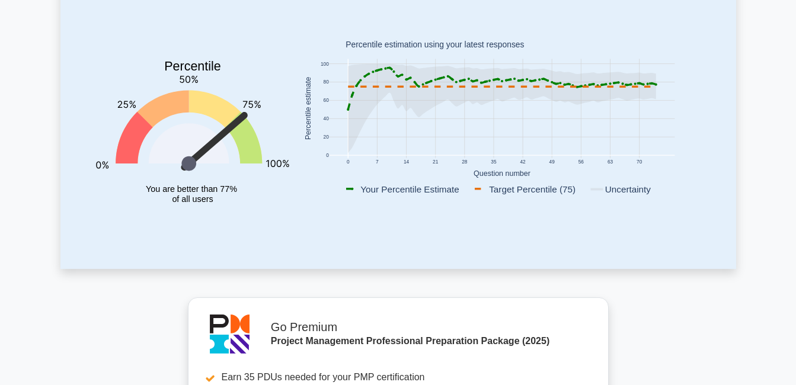
scroll to position [155, 0]
click at [391, 68] on icon at bounding box center [502, 89] width 308 height 42
click at [644, 191] on rect at bounding box center [624, 188] width 71 height 13
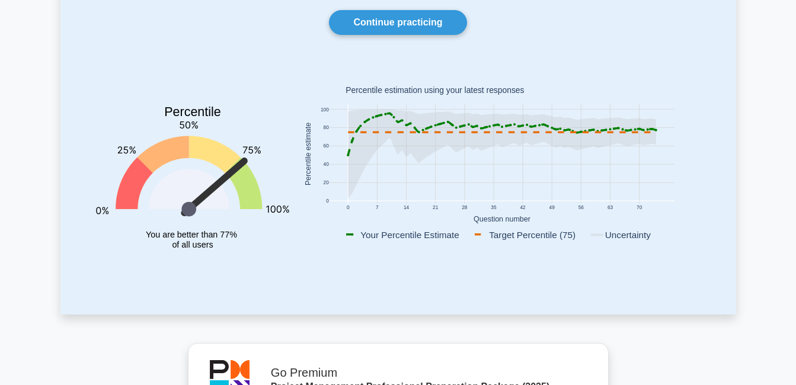
scroll to position [0, 0]
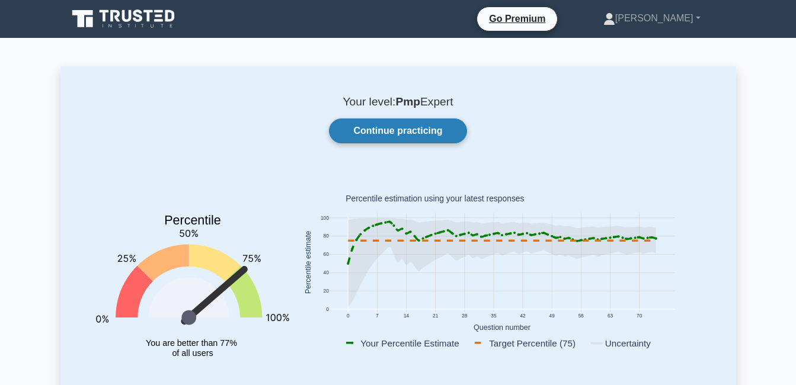
click at [431, 135] on link "Continue practicing" at bounding box center [398, 131] width 138 height 25
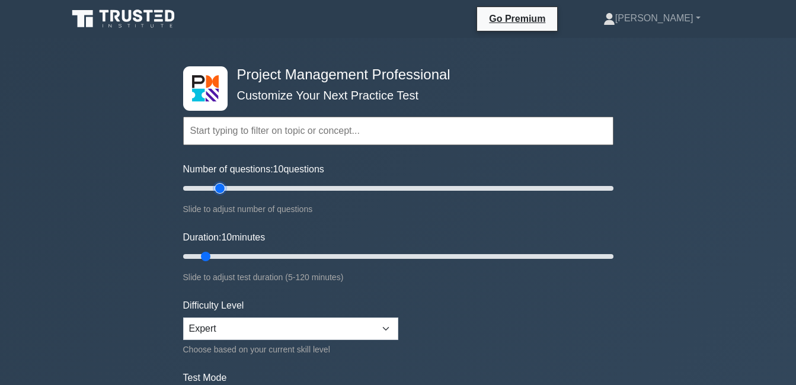
type input "20"
click at [218, 188] on input "Number of questions: 10 questions" at bounding box center [398, 188] width 430 height 14
click at [214, 254] on input "Duration: 10 minutes" at bounding box center [398, 257] width 430 height 14
type input "15"
click at [218, 254] on input "Duration: 10 minutes" at bounding box center [398, 257] width 430 height 14
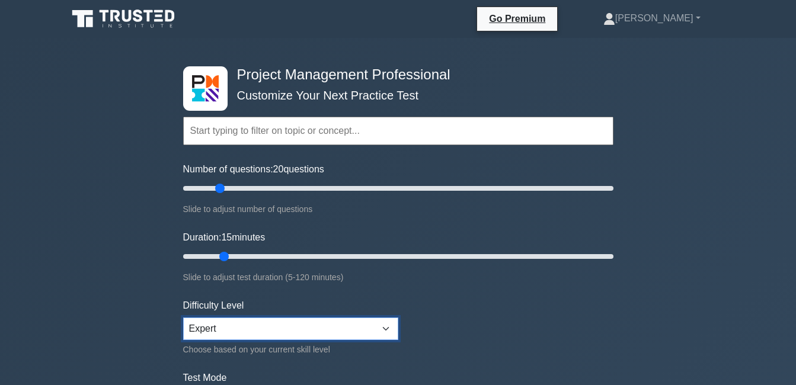
click at [239, 325] on select "Beginner Intermediate Expert" at bounding box center [290, 329] width 215 height 23
select select "intermediate"
click at [183, 318] on select "Beginner Intermediate Expert" at bounding box center [290, 329] width 215 height 23
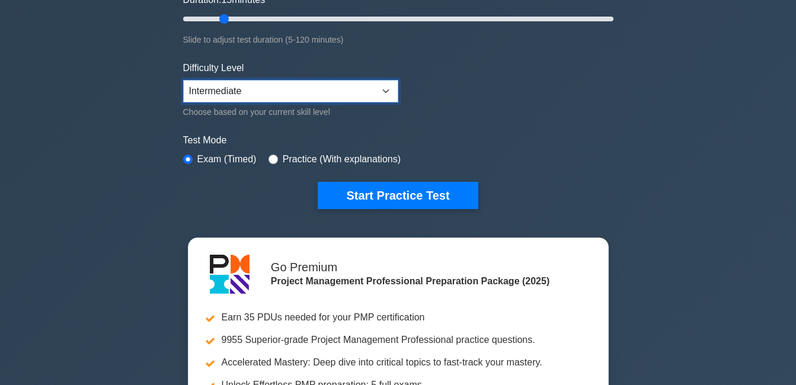
scroll to position [241, 0]
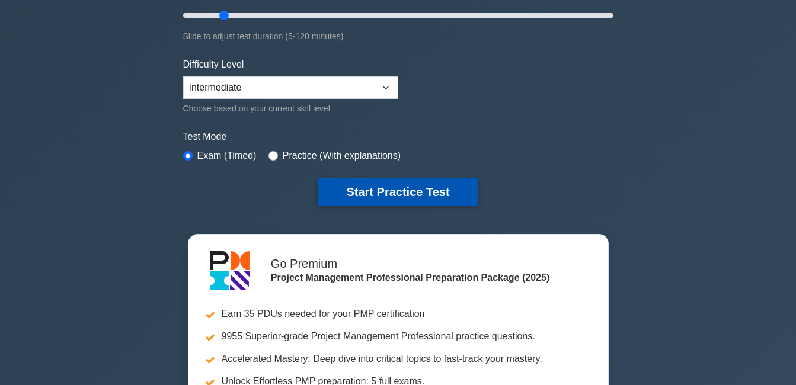
click at [376, 191] on button "Start Practice Test" at bounding box center [398, 191] width 160 height 27
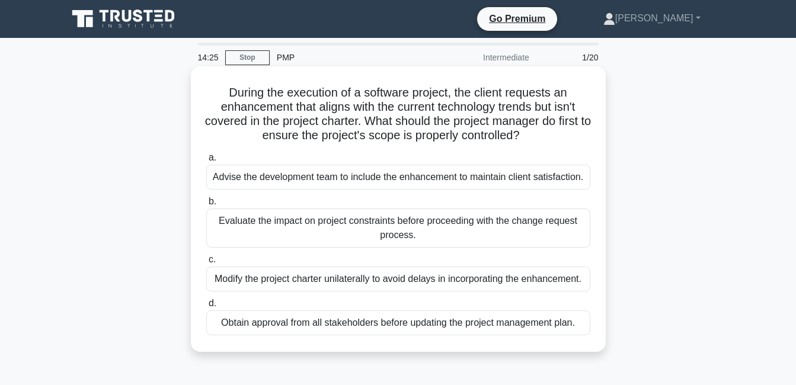
click at [385, 232] on div "Evaluate the impact on project constraints before proceeding with the change re…" at bounding box center [398, 228] width 384 height 39
click at [206, 206] on input "b. Evaluate the impact on project constraints before proceeding with the change…" at bounding box center [206, 202] width 0 height 8
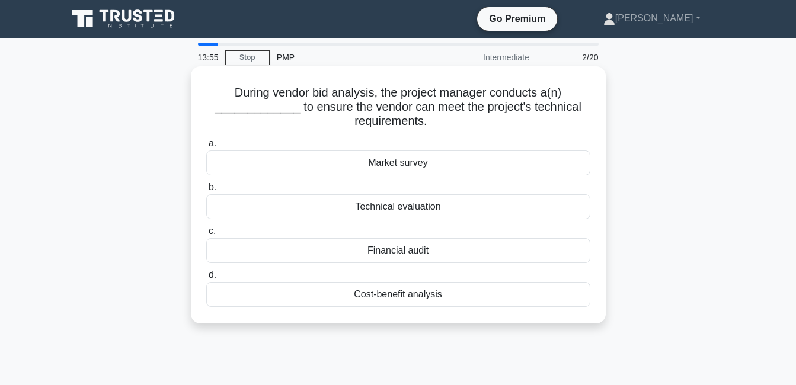
click at [395, 207] on div "Technical evaluation" at bounding box center [398, 206] width 384 height 25
click at [206, 191] on input "b. Technical evaluation" at bounding box center [206, 188] width 0 height 8
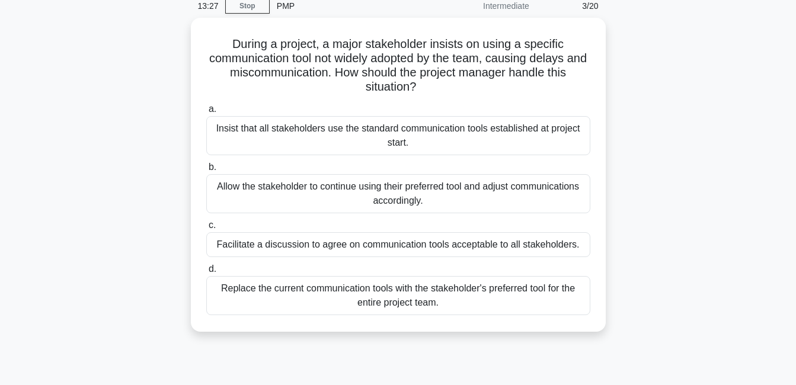
scroll to position [52, 0]
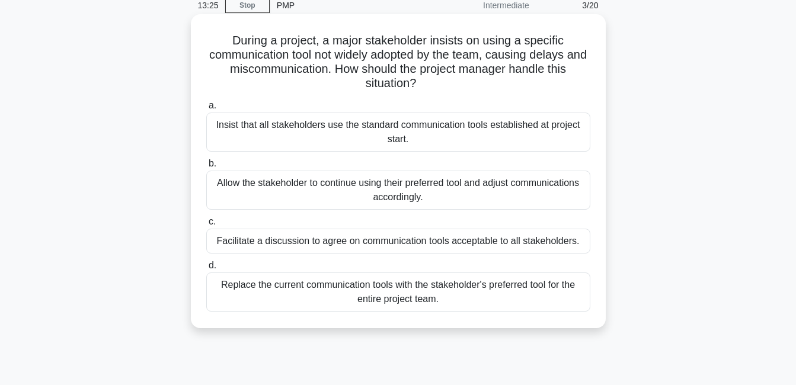
click at [408, 241] on div "Facilitate a discussion to agree on communication tools acceptable to all stake…" at bounding box center [398, 241] width 384 height 25
click at [206, 226] on input "c. Facilitate a discussion to agree on communication tools acceptable to all st…" at bounding box center [206, 222] width 0 height 8
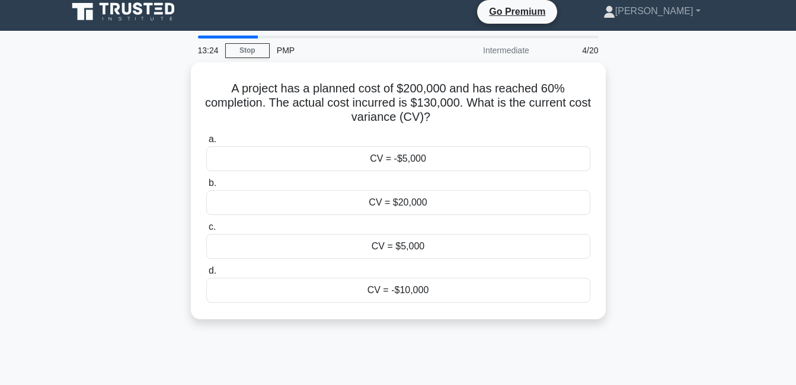
scroll to position [0, 0]
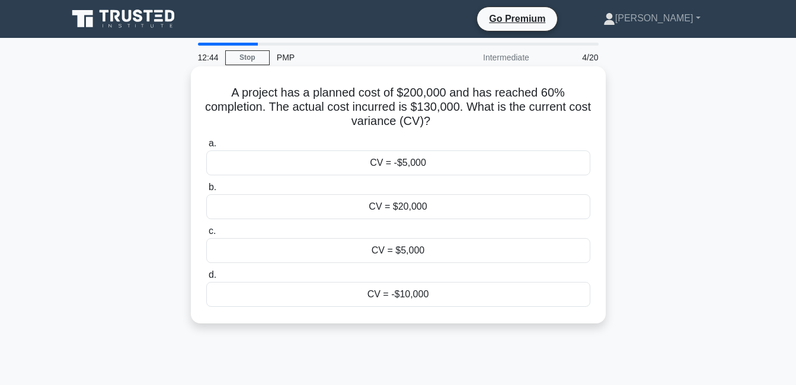
click at [426, 296] on div "CV = -$10,000" at bounding box center [398, 294] width 384 height 25
click at [206, 279] on input "d. CV = -$10,000" at bounding box center [206, 275] width 0 height 8
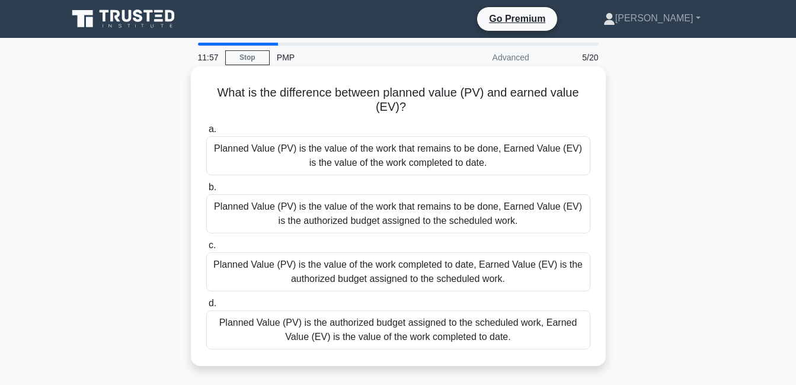
click at [411, 337] on div "Planned Value (PV) is the authorized budget assigned to the scheduled work, Ear…" at bounding box center [398, 330] width 384 height 39
click at [206, 308] on input "d. Planned Value (PV) is the authorized budget assigned to the scheduled work, …" at bounding box center [206, 304] width 0 height 8
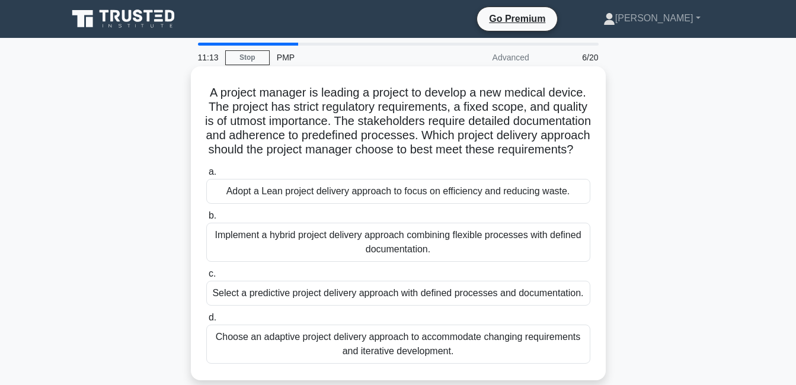
click at [402, 306] on div "Select a predictive project delivery approach with defined processes and docume…" at bounding box center [398, 293] width 384 height 25
click at [206, 278] on input "c. Select a predictive project delivery approach with defined processes and doc…" at bounding box center [206, 274] width 0 height 8
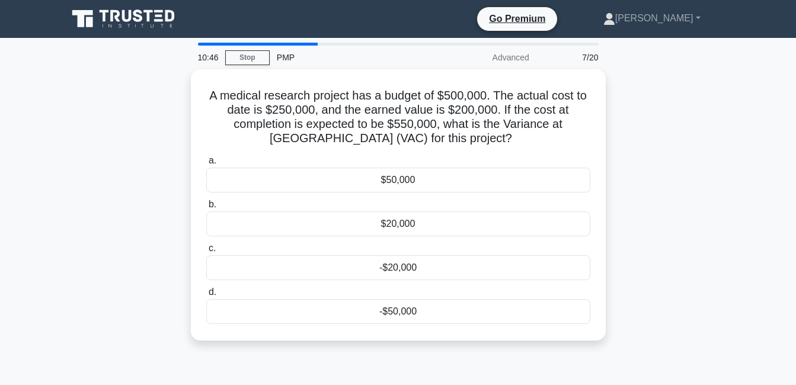
click at [402, 316] on div "-$50,000" at bounding box center [398, 311] width 384 height 25
click at [206, 296] on input "d. -$50,000" at bounding box center [206, 293] width 0 height 8
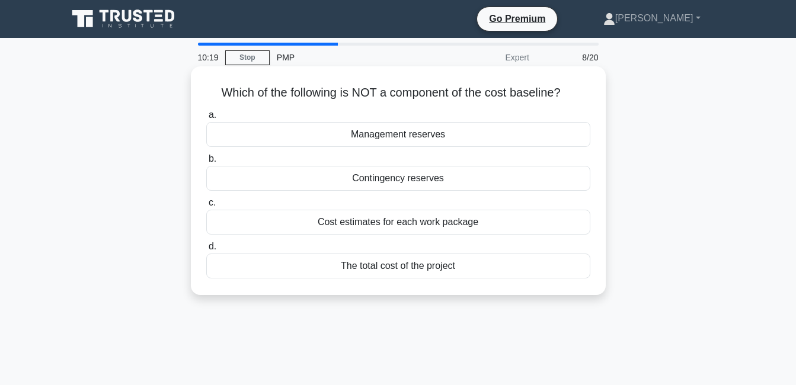
click at [437, 138] on div "Management reserves" at bounding box center [398, 134] width 384 height 25
click at [206, 119] on input "a. Management reserves" at bounding box center [206, 115] width 0 height 8
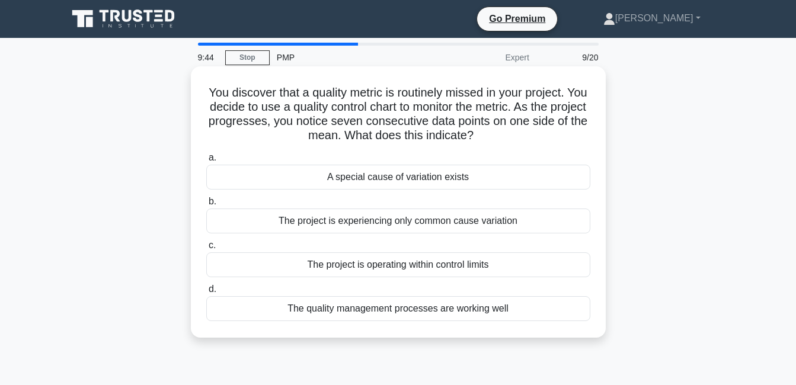
click at [398, 181] on div "A special cause of variation exists" at bounding box center [398, 177] width 384 height 25
click at [206, 162] on input "a. A special cause of variation exists" at bounding box center [206, 158] width 0 height 8
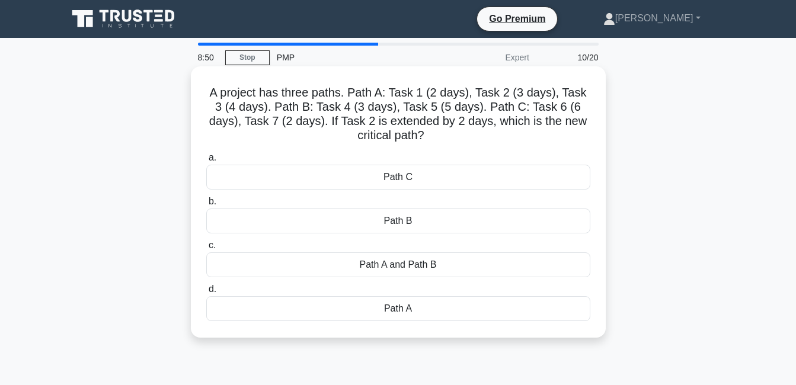
click at [403, 221] on div "Path B" at bounding box center [398, 221] width 384 height 25
click at [206, 206] on input "b. Path B" at bounding box center [206, 202] width 0 height 8
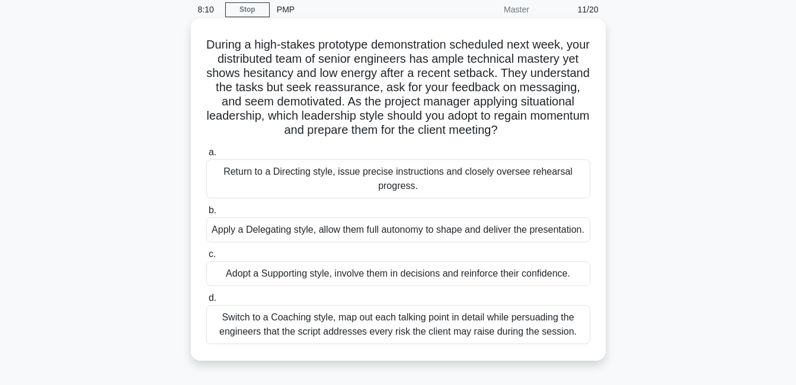
scroll to position [49, 0]
click at [311, 344] on div "Switch to a Coaching style, map out each talking point in detail while persuadi…" at bounding box center [398, 324] width 384 height 39
click at [206, 302] on input "d. Switch to a Coaching style, map out each talking point in detail while persu…" at bounding box center [206, 298] width 0 height 8
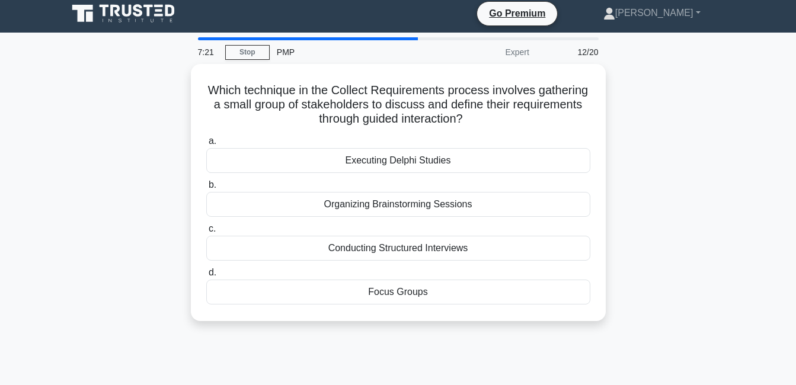
scroll to position [0, 0]
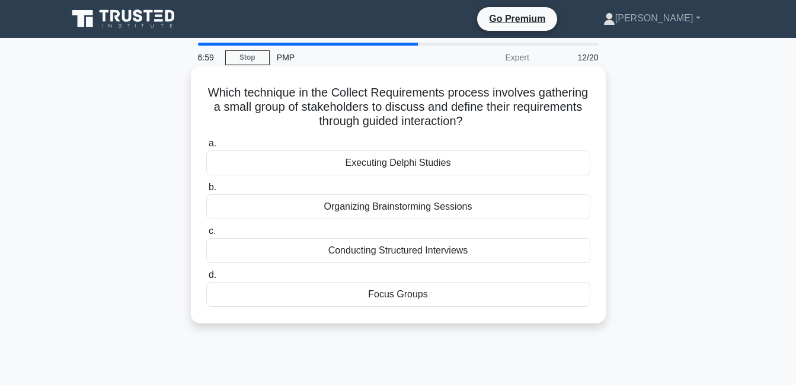
click at [373, 297] on div "Focus Groups" at bounding box center [398, 294] width 384 height 25
click at [206, 279] on input "d. Focus Groups" at bounding box center [206, 275] width 0 height 8
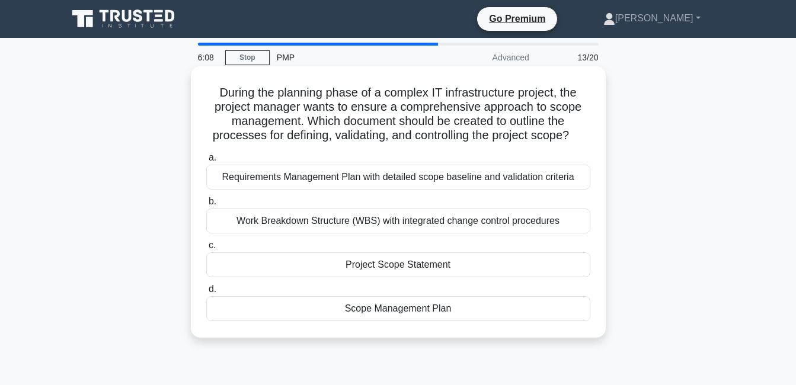
click at [376, 311] on div "Scope Management Plan" at bounding box center [398, 308] width 384 height 25
click at [206, 293] on input "d. Scope Management Plan" at bounding box center [206, 290] width 0 height 8
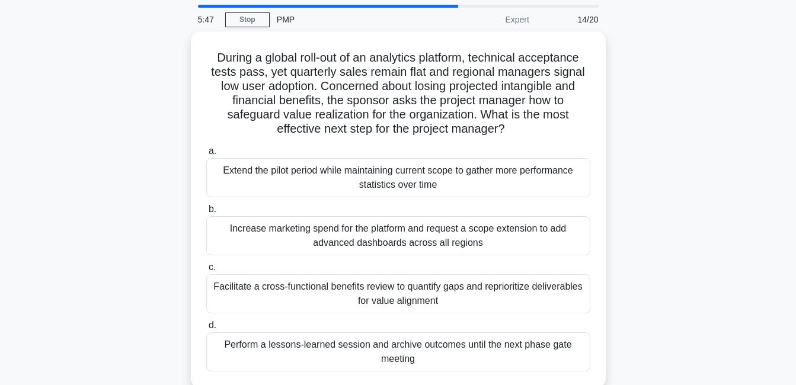
scroll to position [39, 0]
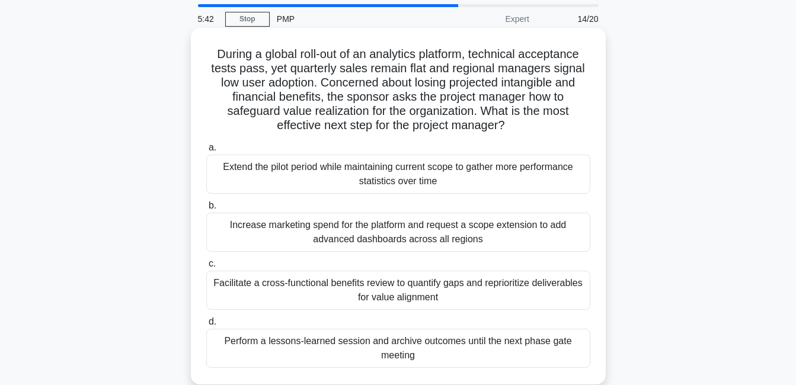
click at [501, 286] on div "Facilitate a cross-functional benefits review to quantify gaps and reprioritize…" at bounding box center [398, 290] width 384 height 39
click at [206, 268] on input "c. Facilitate a cross-functional benefits review to quantify gaps and repriorit…" at bounding box center [206, 264] width 0 height 8
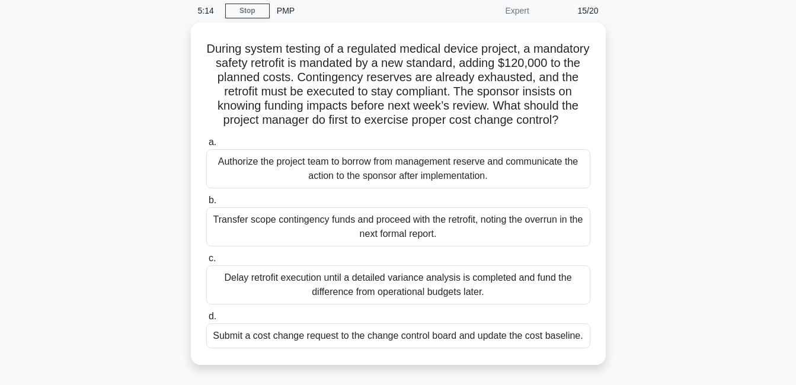
scroll to position [47, 0]
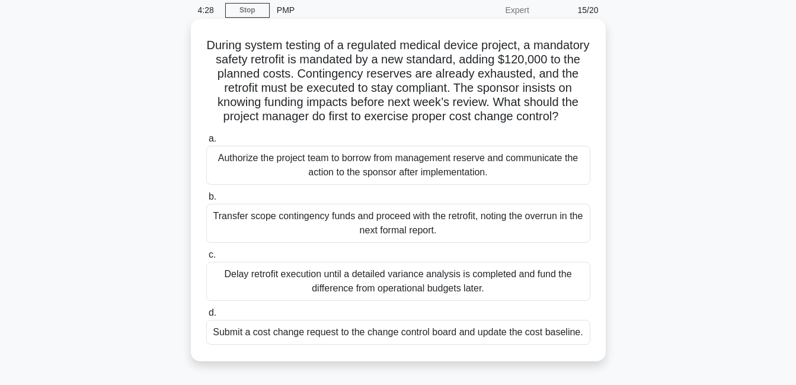
click at [340, 345] on div "Submit a cost change request to the change control board and update the cost ba…" at bounding box center [398, 332] width 384 height 25
click at [206, 317] on input "d. Submit a cost change request to the change control board and update the cost…" at bounding box center [206, 313] width 0 height 8
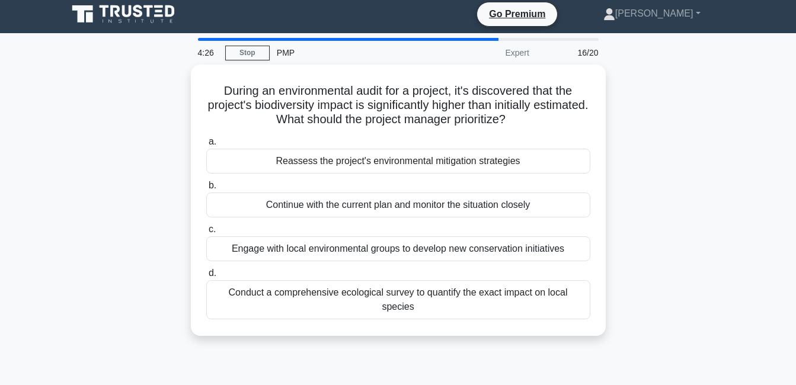
scroll to position [0, 0]
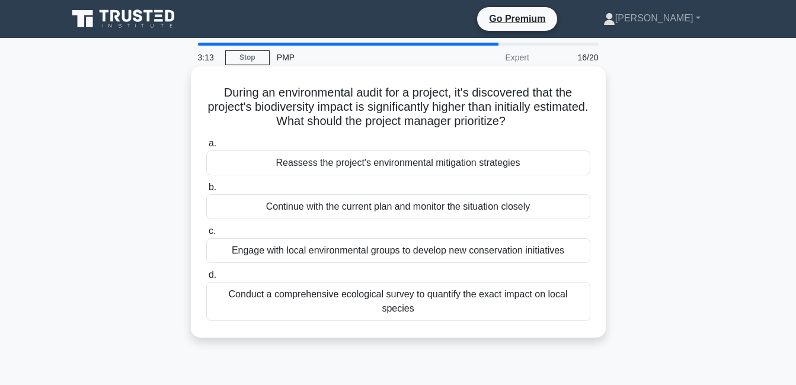
click at [308, 251] on div "Engage with local environmental groups to develop new conservation initiatives" at bounding box center [398, 250] width 384 height 25
click at [206, 235] on input "c. Engage with local environmental groups to develop new conservation initiativ…" at bounding box center [206, 232] width 0 height 8
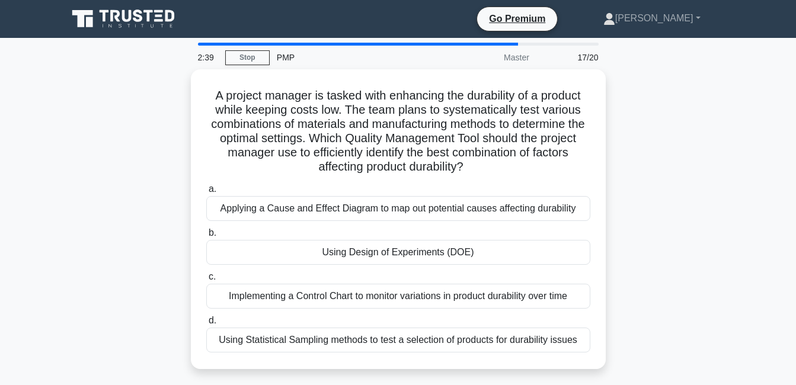
click at [308, 251] on div "Using Design of Experiments (DOE)" at bounding box center [398, 252] width 384 height 25
click at [206, 237] on input "b. Using Design of Experiments (DOE)" at bounding box center [206, 233] width 0 height 8
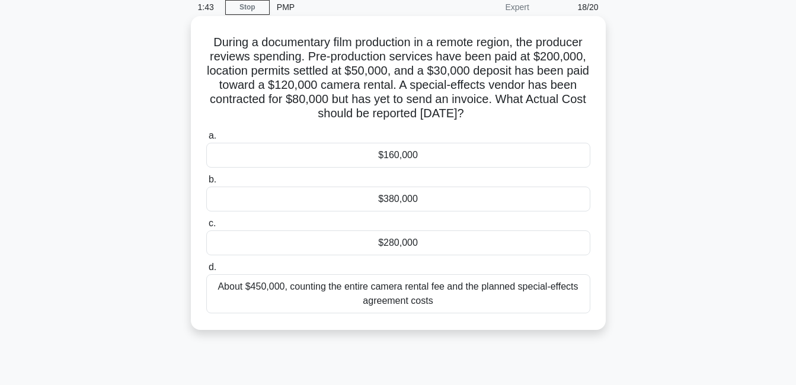
scroll to position [50, 0]
click at [317, 296] on div "About $450,000, counting the entire camera rental fee and the planned special-e…" at bounding box center [398, 294] width 384 height 39
click at [206, 272] on input "d. About $450,000, counting the entire camera rental fee and the planned specia…" at bounding box center [206, 268] width 0 height 8
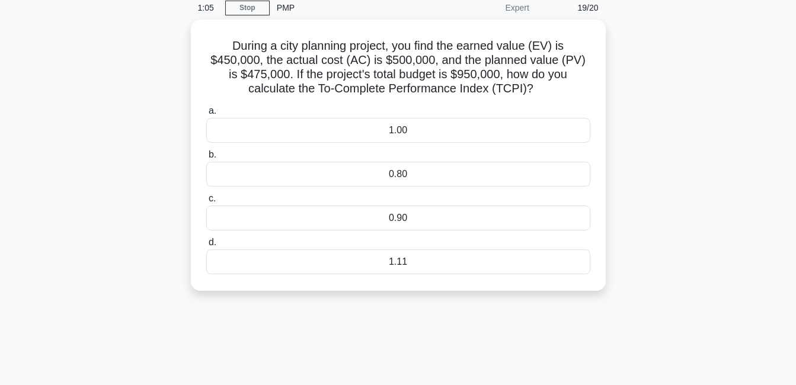
scroll to position [0, 0]
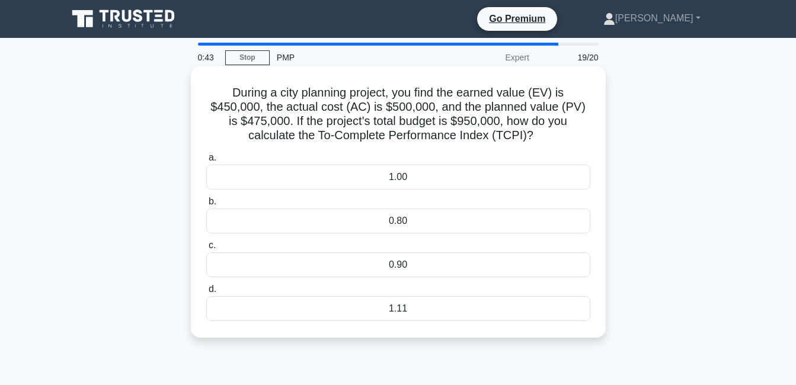
click at [370, 306] on div "1.11" at bounding box center [398, 308] width 384 height 25
click at [206, 293] on input "d. 1.11" at bounding box center [206, 290] width 0 height 8
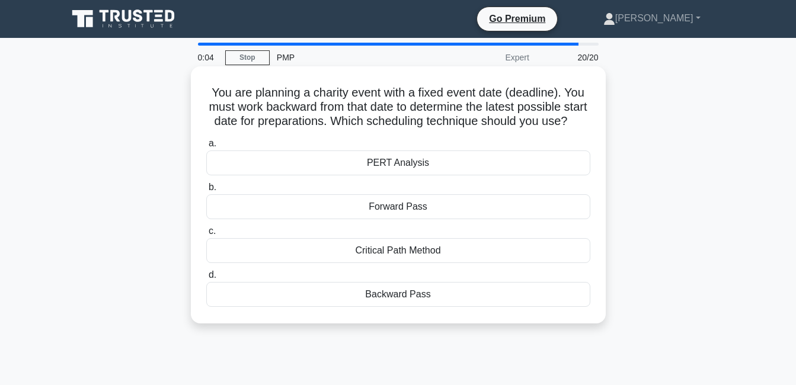
click at [437, 175] on div "PERT Analysis" at bounding box center [398, 163] width 384 height 25
click at [206, 148] on input "a. PERT Analysis" at bounding box center [206, 144] width 0 height 8
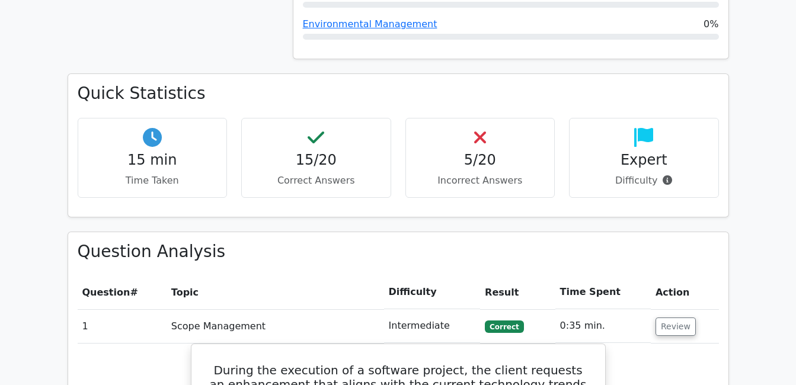
scroll to position [953, 0]
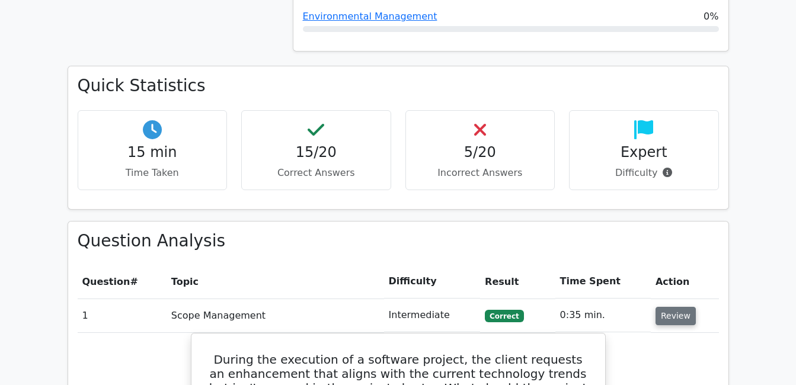
click at [675, 307] on button "Review" at bounding box center [676, 316] width 40 height 18
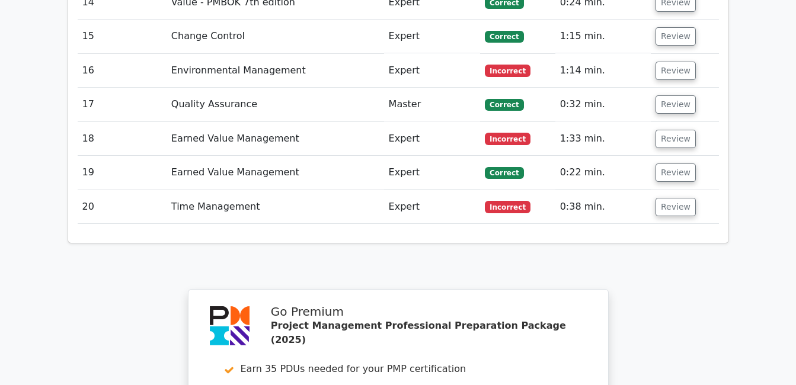
scroll to position [1710, 0]
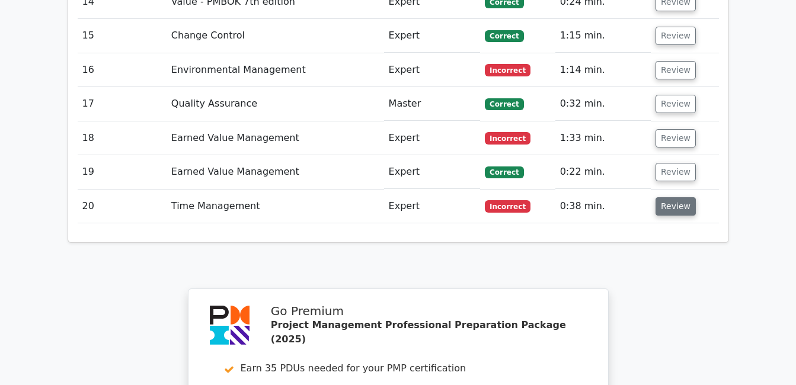
click at [667, 197] on button "Review" at bounding box center [676, 206] width 40 height 18
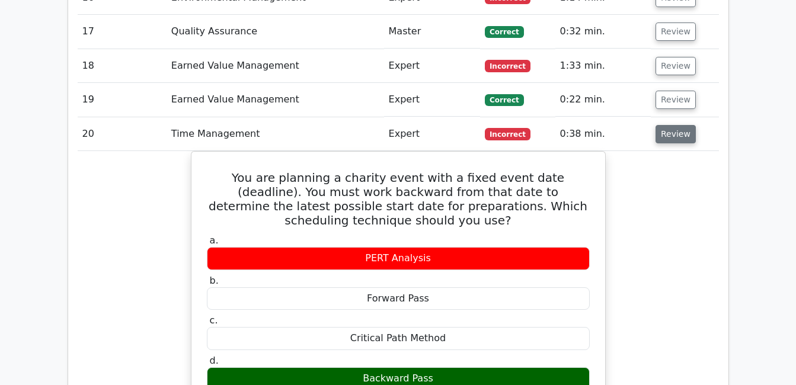
scroll to position [1780, 0]
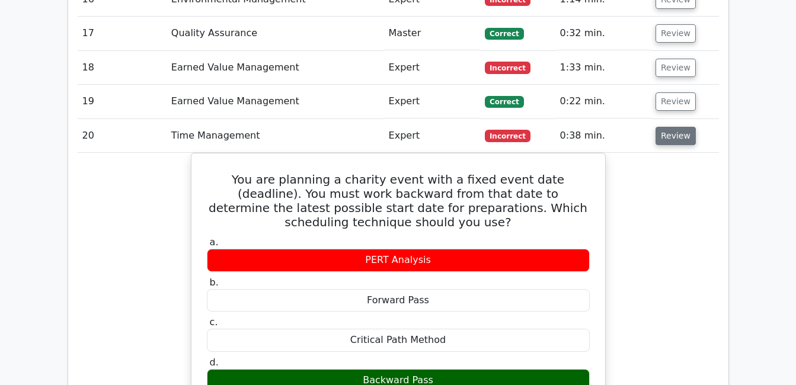
click at [658, 127] on button "Review" at bounding box center [676, 136] width 40 height 18
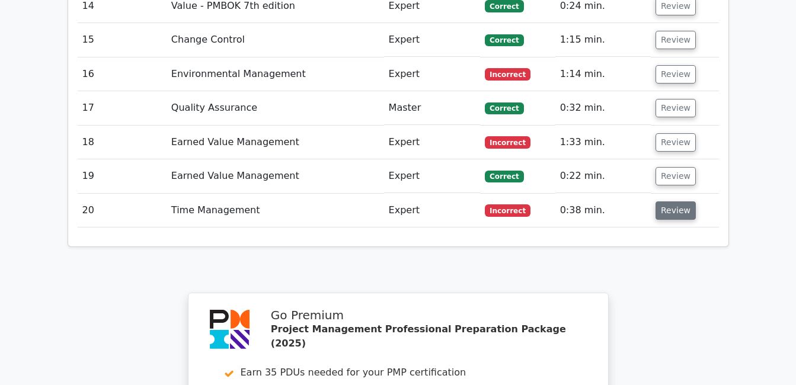
scroll to position [1705, 0]
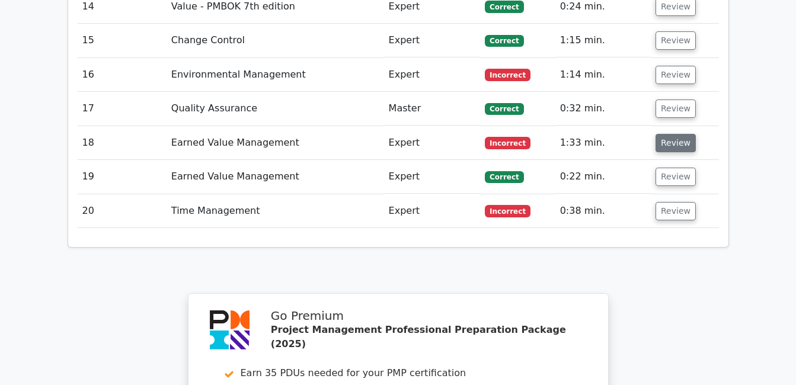
click at [658, 134] on button "Review" at bounding box center [676, 143] width 40 height 18
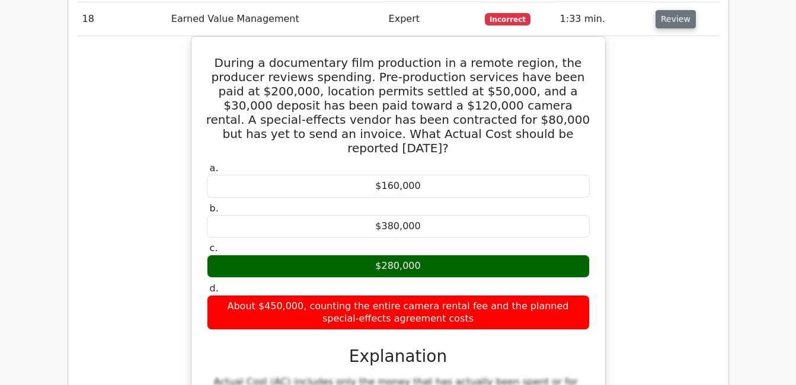
scroll to position [1671, 0]
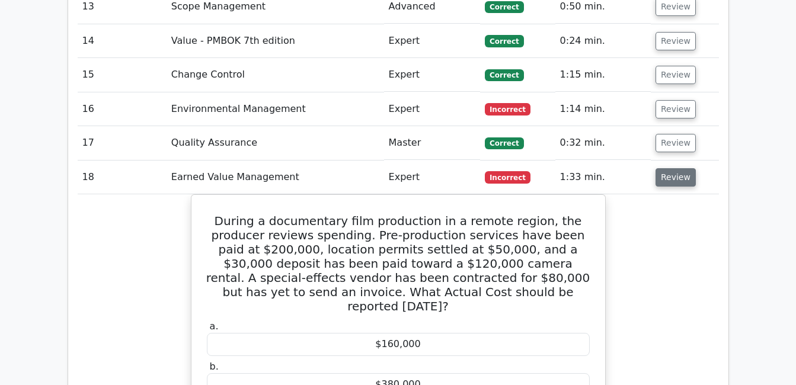
click at [667, 168] on button "Review" at bounding box center [676, 177] width 40 height 18
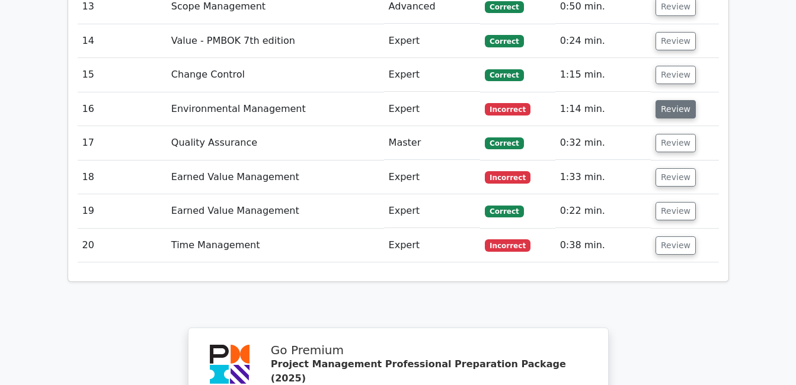
click at [666, 100] on button "Review" at bounding box center [676, 109] width 40 height 18
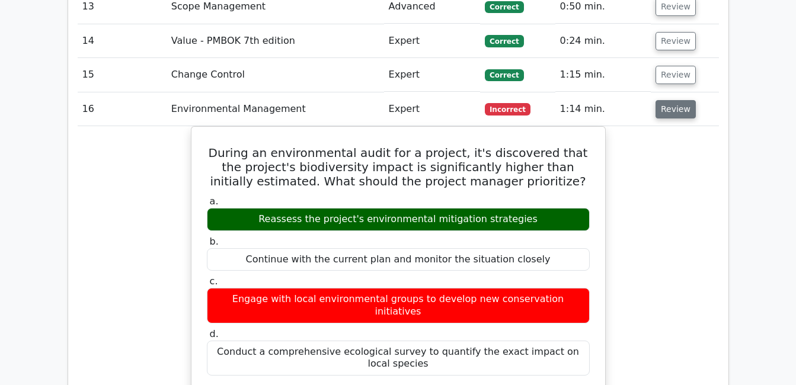
click at [666, 100] on button "Review" at bounding box center [676, 109] width 40 height 18
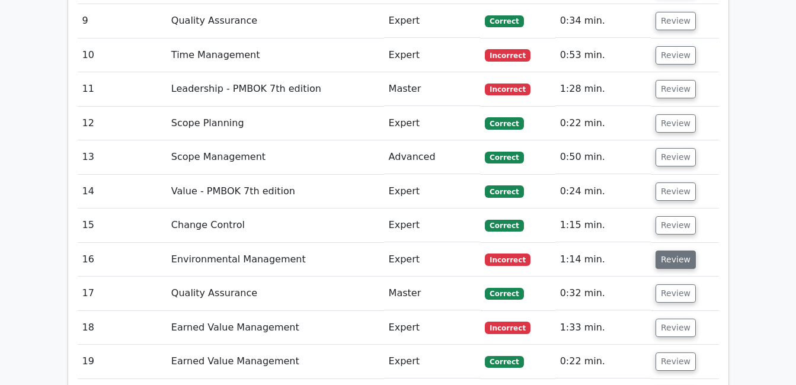
scroll to position [1517, 0]
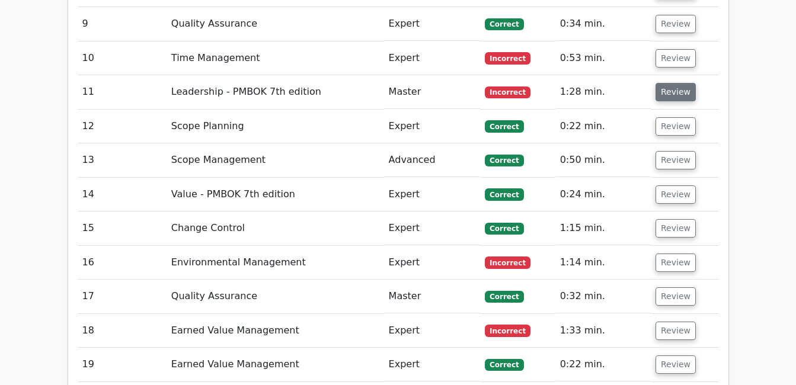
click at [676, 83] on button "Review" at bounding box center [676, 92] width 40 height 18
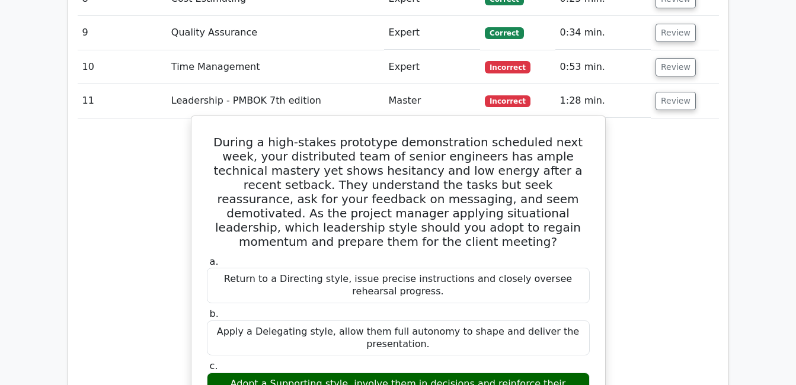
scroll to position [1509, 0]
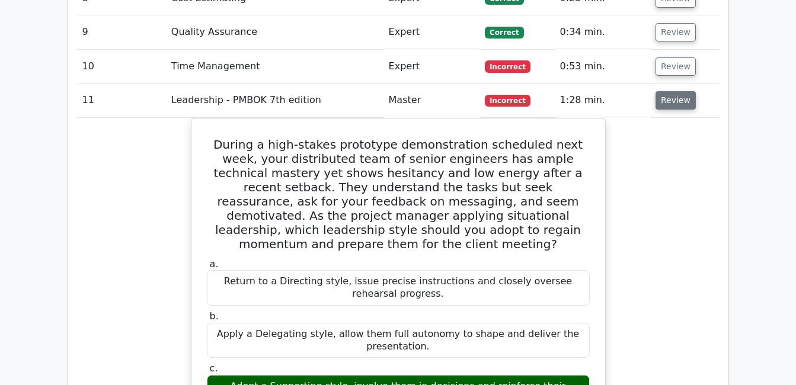
click at [676, 91] on button "Review" at bounding box center [676, 100] width 40 height 18
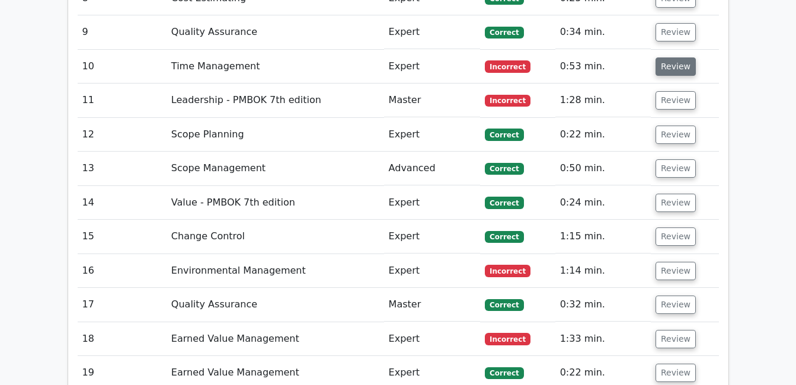
click at [677, 57] on button "Review" at bounding box center [676, 66] width 40 height 18
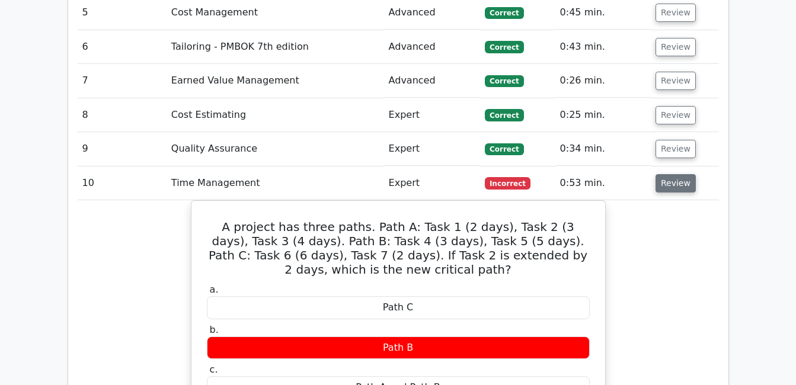
scroll to position [1383, 0]
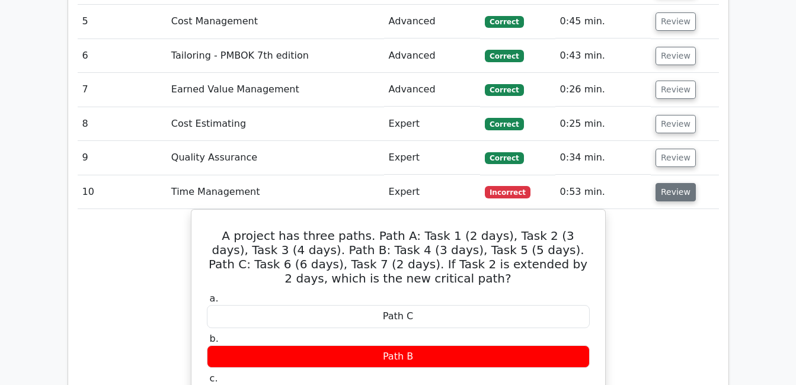
click at [670, 183] on button "Review" at bounding box center [676, 192] width 40 height 18
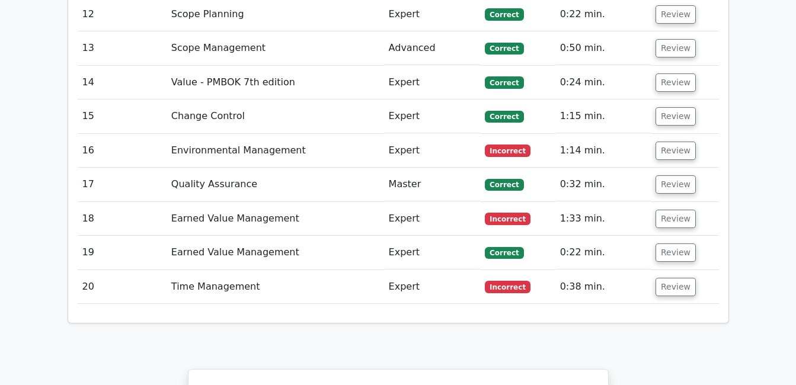
scroll to position [1630, 0]
click at [672, 277] on button "Review" at bounding box center [676, 286] width 40 height 18
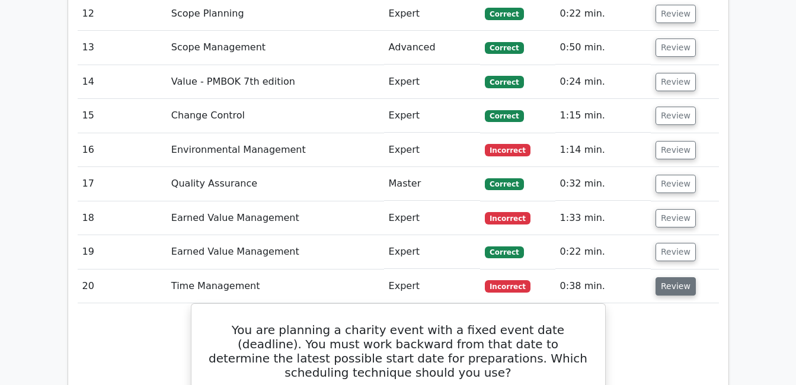
click at [672, 277] on button "Review" at bounding box center [676, 286] width 40 height 18
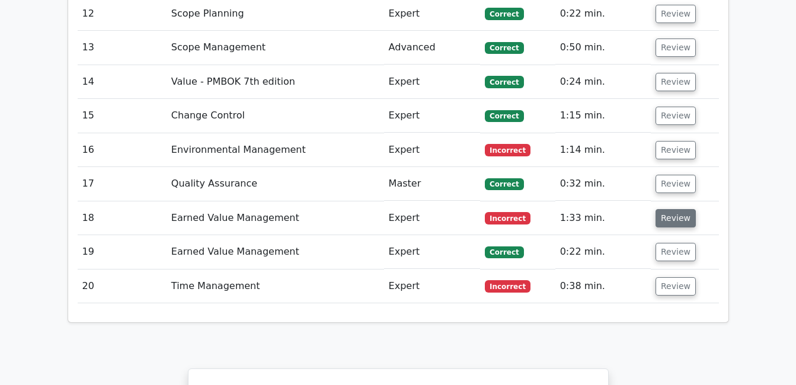
click at [673, 209] on button "Review" at bounding box center [676, 218] width 40 height 18
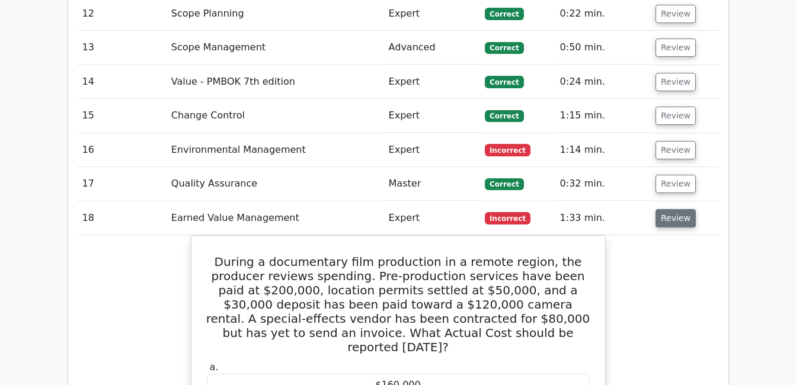
click at [673, 209] on button "Review" at bounding box center [676, 218] width 40 height 18
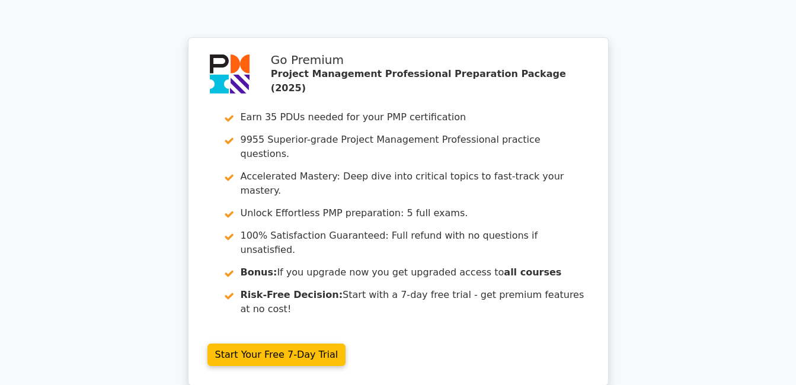
scroll to position [2082, 0]
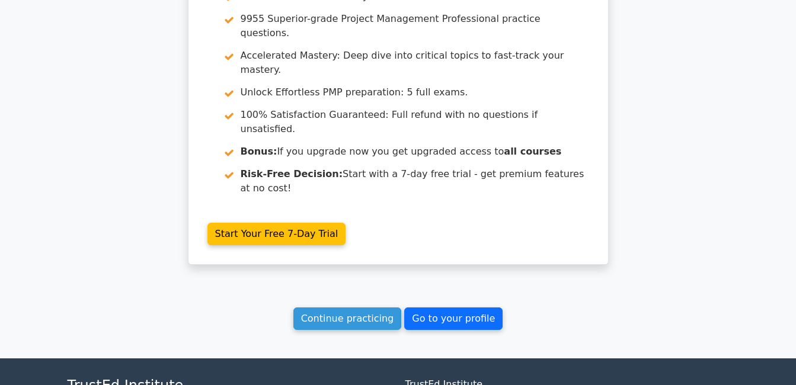
click at [473, 308] on link "Go to your profile" at bounding box center [453, 319] width 98 height 23
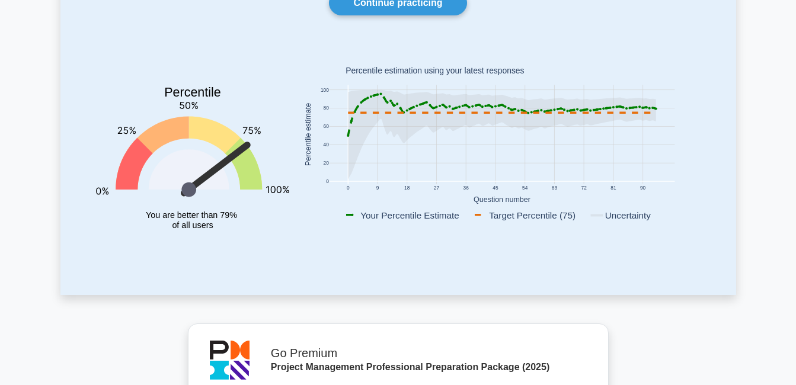
scroll to position [130, 0]
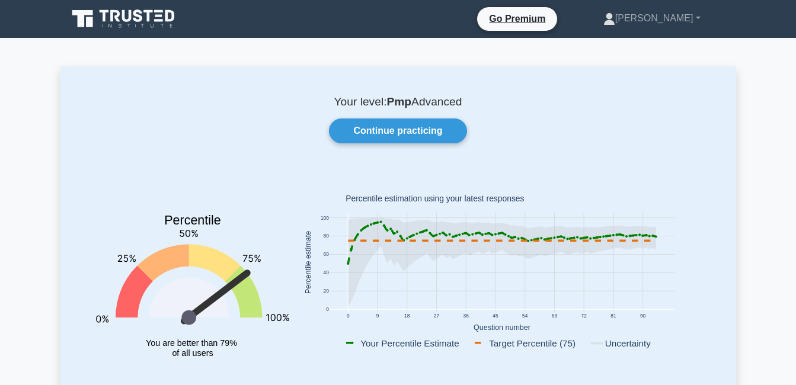
click at [443, 103] on p "Your level: Pmp Advanced" at bounding box center [398, 102] width 619 height 14
drag, startPoint x: 443, startPoint y: 103, endPoint x: 548, endPoint y: 128, distance: 108.4
click at [548, 128] on div "Continue practicing" at bounding box center [398, 131] width 633 height 25
click at [453, 100] on p "Your level: Pmp Advanced" at bounding box center [398, 102] width 619 height 14
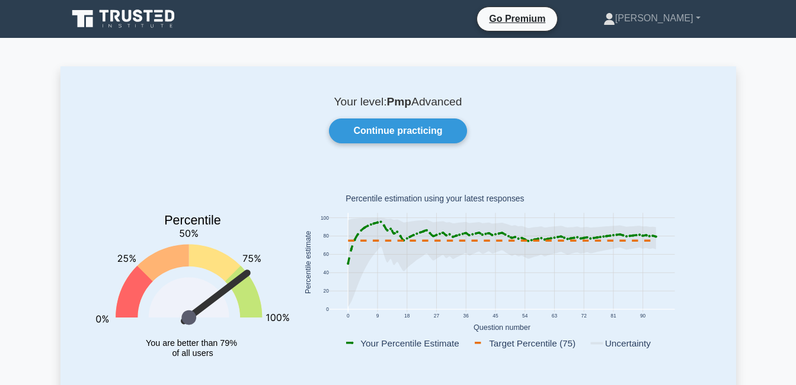
click at [453, 100] on p "Your level: Pmp Advanced" at bounding box center [398, 102] width 619 height 14
click at [413, 137] on link "Continue practicing" at bounding box center [398, 131] width 138 height 25
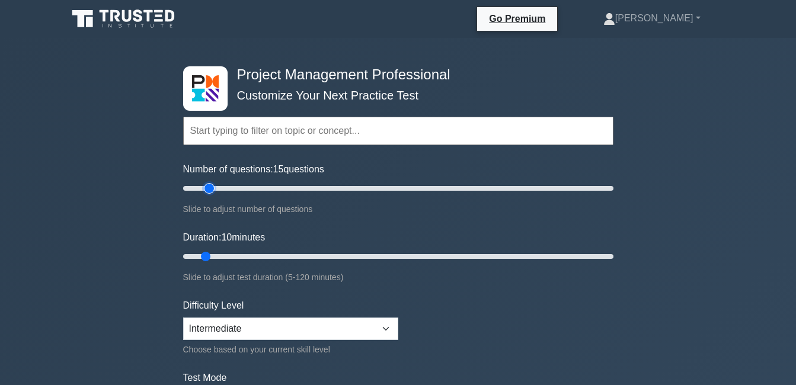
click at [210, 187] on input "Number of questions: 15 questions" at bounding box center [398, 188] width 430 height 14
type input "20"
click at [222, 190] on input "Number of questions: 20 questions" at bounding box center [398, 188] width 430 height 14
type input "15"
click at [216, 258] on input "Duration: 15 minutes" at bounding box center [398, 257] width 430 height 14
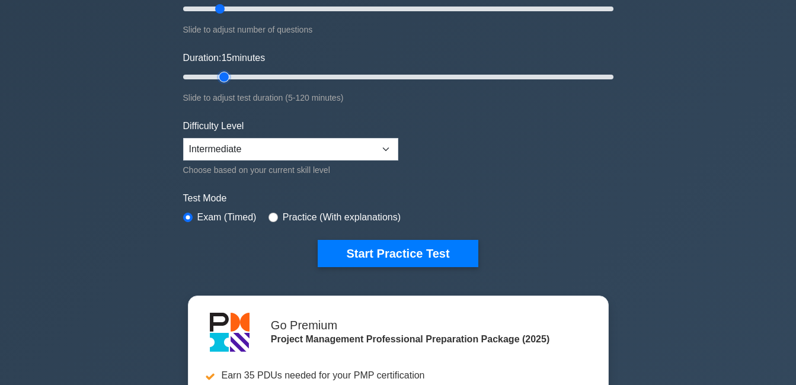
scroll to position [186, 0]
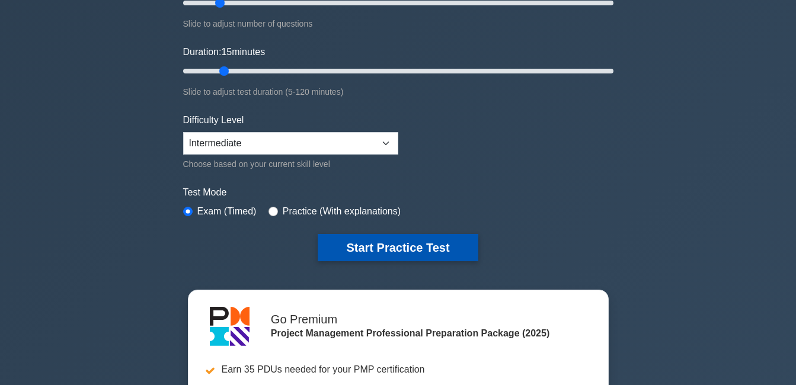
click at [411, 241] on button "Start Practice Test" at bounding box center [398, 247] width 160 height 27
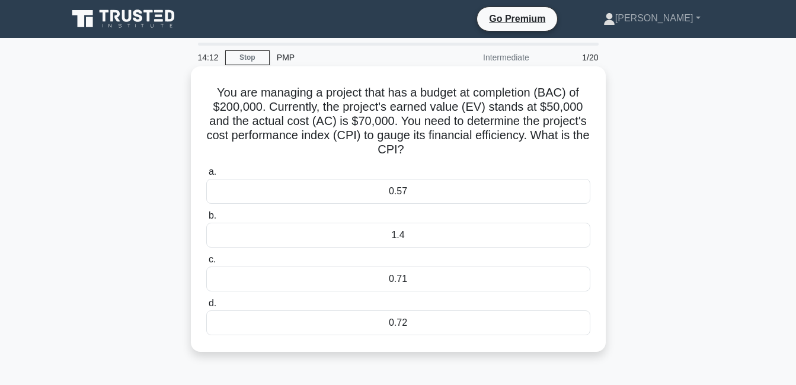
click at [395, 283] on div "0.71" at bounding box center [398, 279] width 384 height 25
click at [206, 264] on input "c. 0.71" at bounding box center [206, 260] width 0 height 8
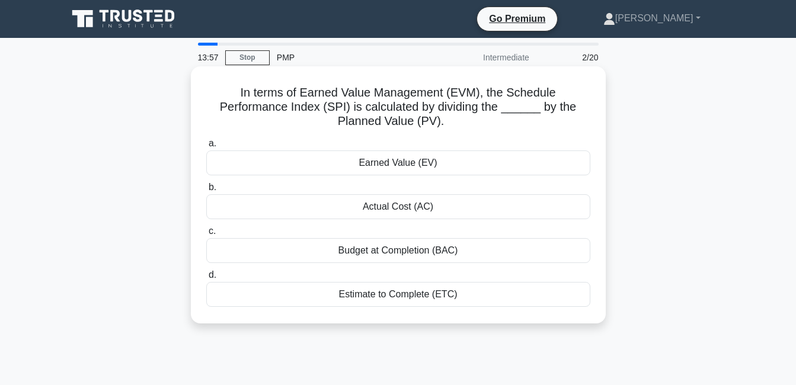
click at [404, 163] on div "Earned Value (EV)" at bounding box center [398, 163] width 384 height 25
click at [206, 148] on input "a. Earned Value (EV)" at bounding box center [206, 144] width 0 height 8
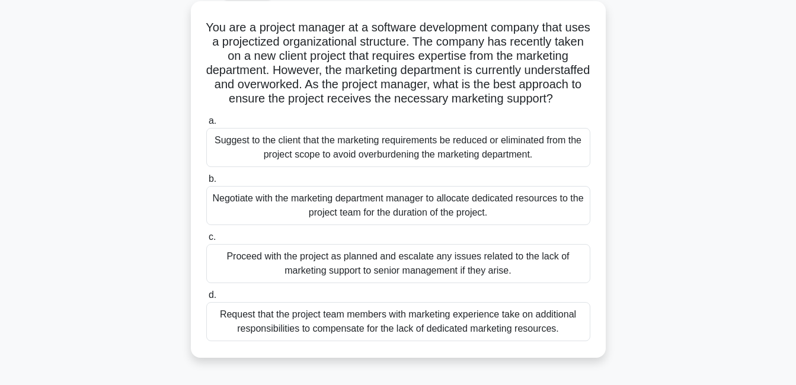
scroll to position [65, 0]
click at [463, 219] on div "Negotiate with the marketing department manager to allocate dedicated resources…" at bounding box center [398, 206] width 384 height 39
click at [206, 184] on input "b. Negotiate with the marketing department manager to allocate dedicated resour…" at bounding box center [206, 180] width 0 height 8
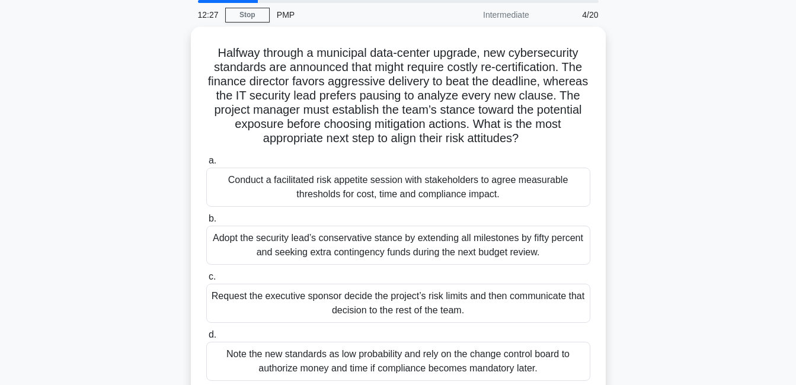
scroll to position [44, 0]
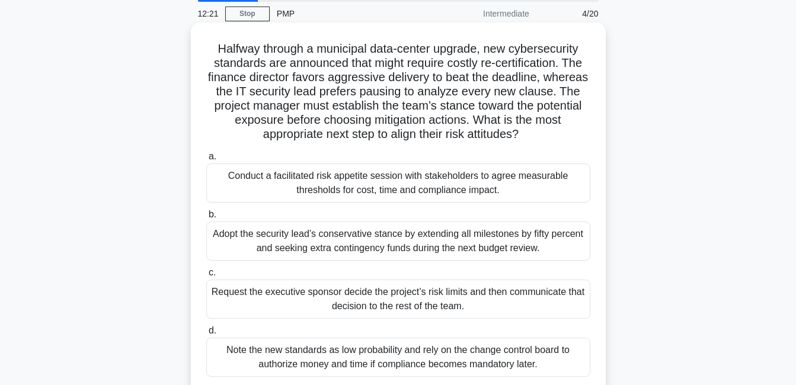
click at [469, 193] on div "Conduct a facilitated risk appetite session with stakeholders to agree measurab…" at bounding box center [398, 183] width 384 height 39
click at [206, 161] on input "a. Conduct a facilitated risk appetite session with stakeholders to agree measu…" at bounding box center [206, 157] width 0 height 8
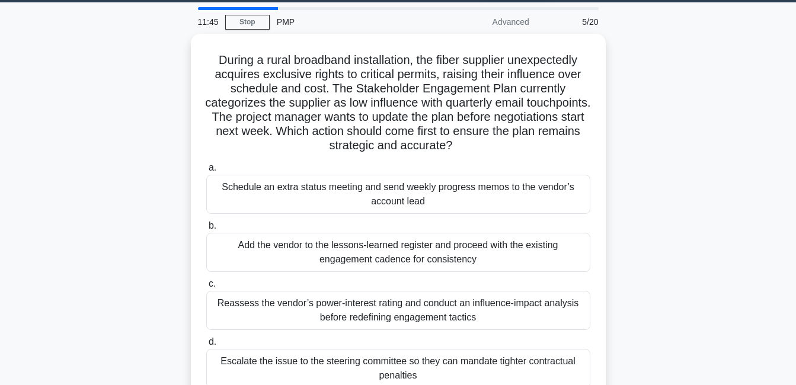
scroll to position [35, 0]
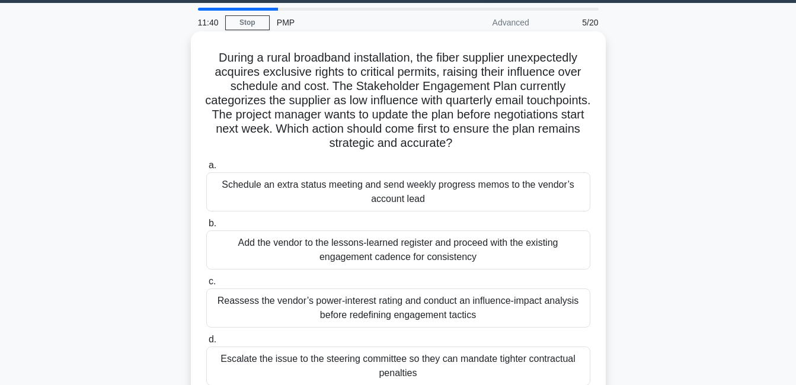
click at [387, 316] on div "Reassess the vendor’s power-interest rating and conduct an influence-impact ana…" at bounding box center [398, 308] width 384 height 39
click at [206, 286] on input "c. Reassess the vendor’s power-interest rating and conduct an influence-impact …" at bounding box center [206, 282] width 0 height 8
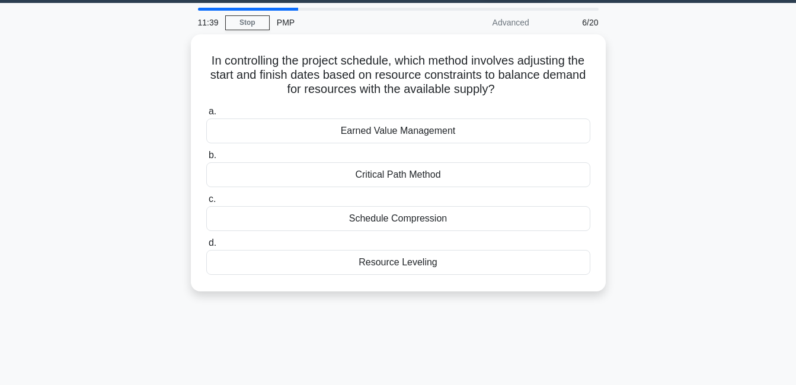
scroll to position [0, 0]
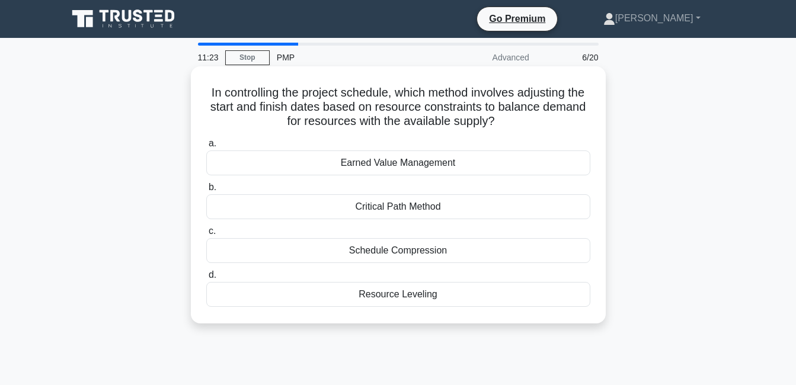
click at [398, 298] on div "Resource Leveling" at bounding box center [398, 294] width 384 height 25
click at [206, 279] on input "d. Resource Leveling" at bounding box center [206, 275] width 0 height 8
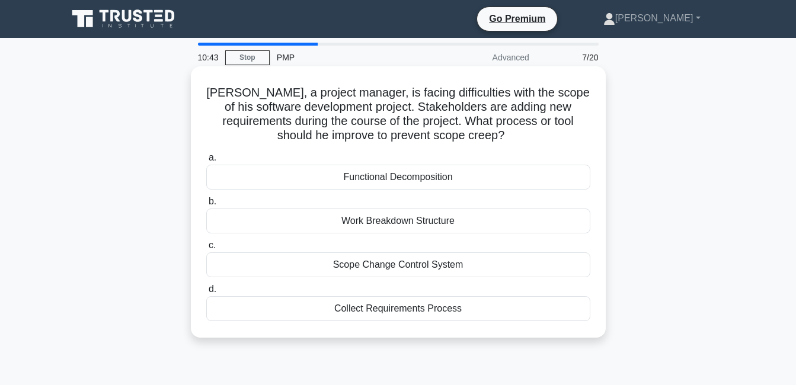
click at [407, 311] on div "Collect Requirements Process" at bounding box center [398, 308] width 384 height 25
click at [206, 293] on input "d. Collect Requirements Process" at bounding box center [206, 290] width 0 height 8
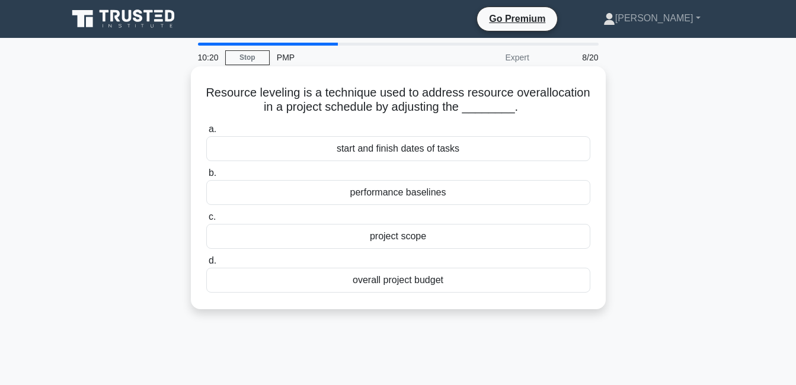
click at [452, 156] on div "start and finish dates of tasks" at bounding box center [398, 148] width 384 height 25
click at [206, 133] on input "a. start and finish dates of tasks" at bounding box center [206, 130] width 0 height 8
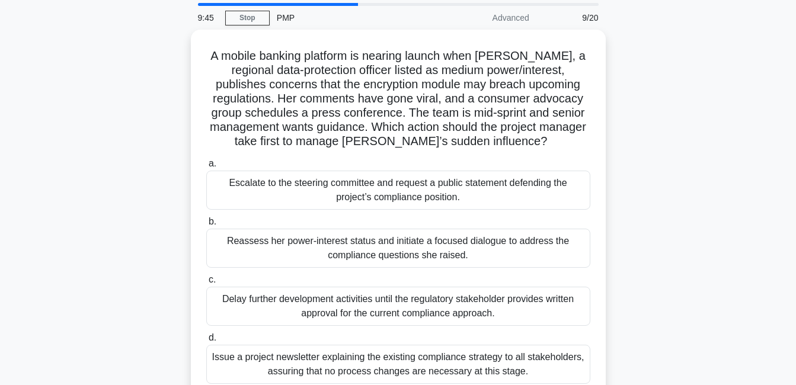
scroll to position [41, 0]
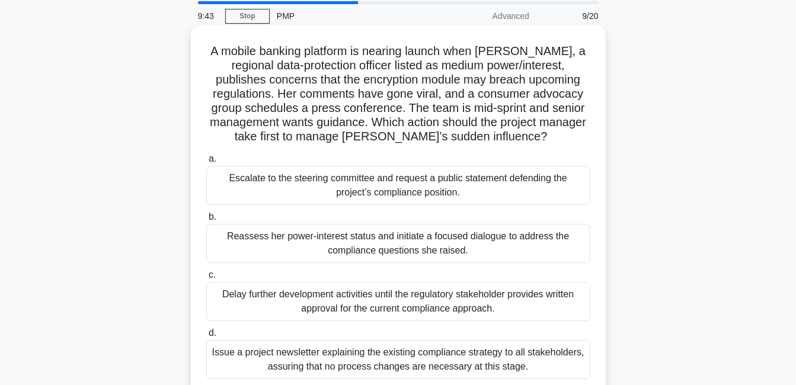
click at [398, 250] on div "Reassess her power-interest status and initiate a focused dialogue to address t…" at bounding box center [398, 243] width 384 height 39
click at [206, 221] on input "b. Reassess her power-interest status and initiate a focused dialogue to addres…" at bounding box center [206, 217] width 0 height 8
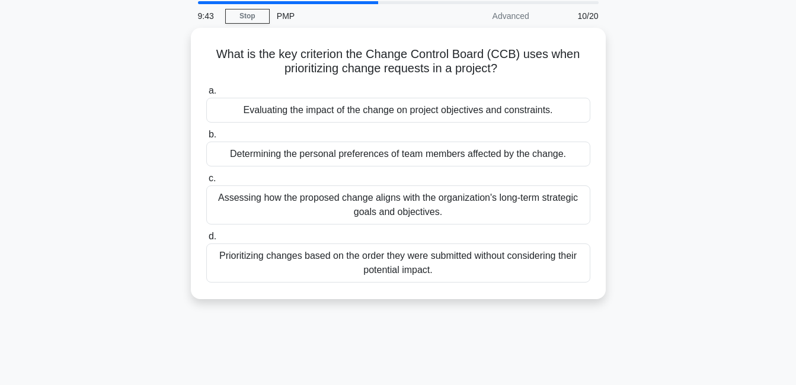
scroll to position [0, 0]
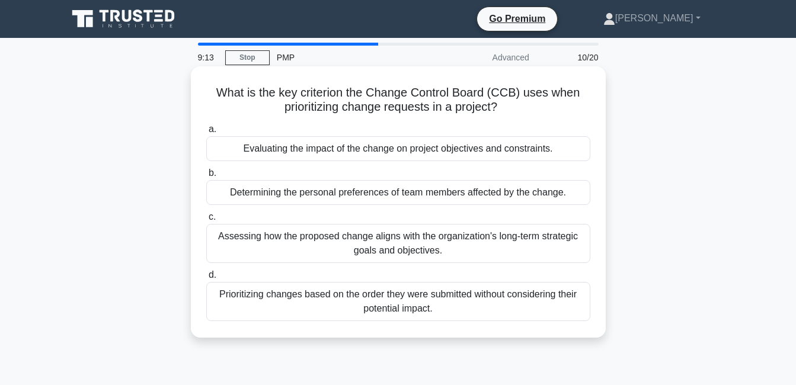
click at [417, 151] on div "Evaluating the impact of the change on project objectives and constraints." at bounding box center [398, 148] width 384 height 25
click at [206, 133] on input "a. Evaluating the impact of the change on project objectives and constraints." at bounding box center [206, 130] width 0 height 8
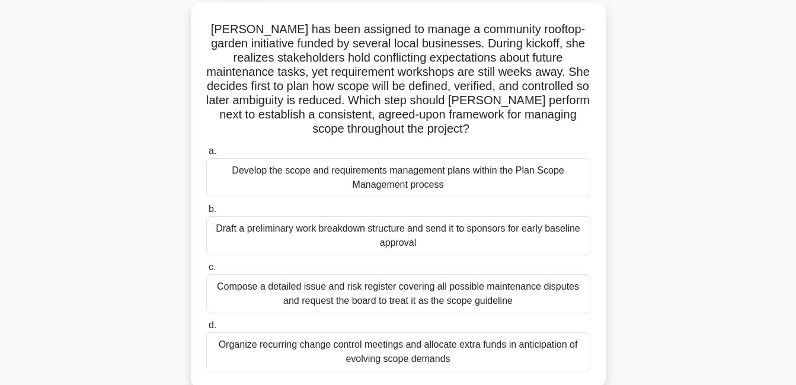
scroll to position [67, 0]
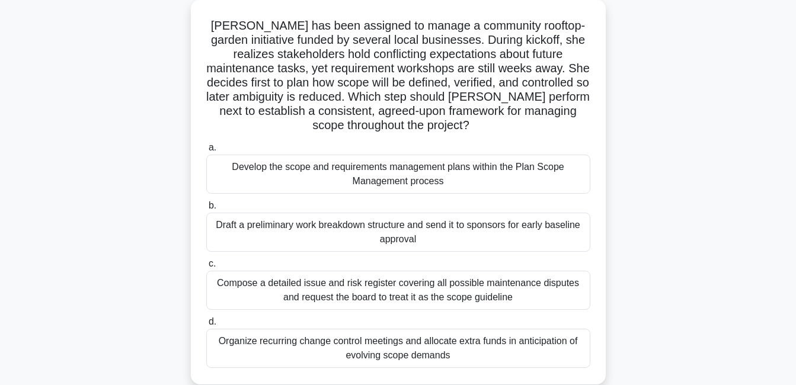
click at [391, 174] on div "Develop the scope and requirements management plans within the Plan Scope Manag…" at bounding box center [398, 174] width 384 height 39
click at [206, 152] on input "a. Develop the scope and requirements management plans within the Plan Scope Ma…" at bounding box center [206, 148] width 0 height 8
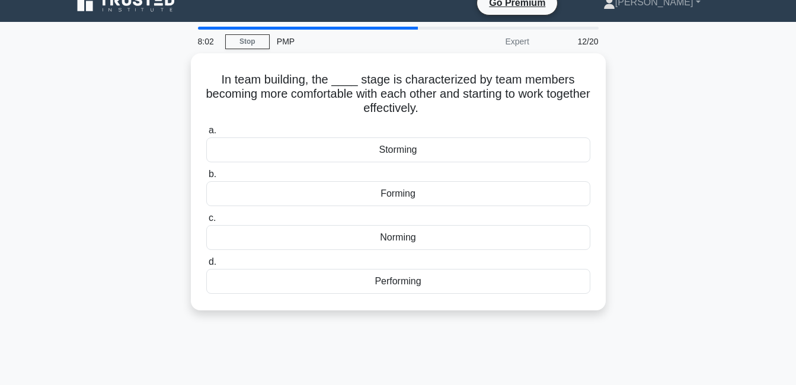
scroll to position [0, 0]
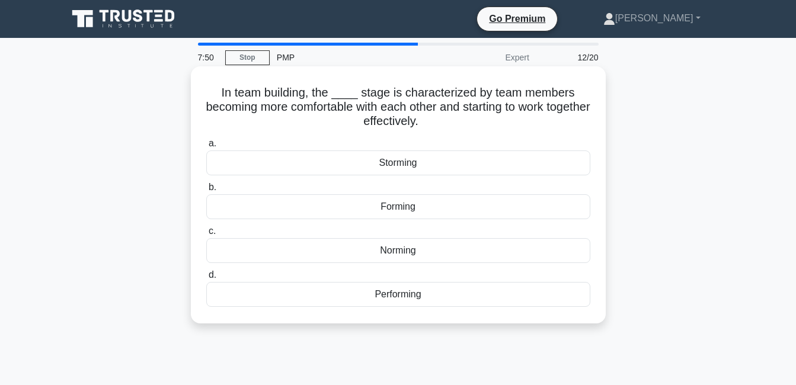
click at [376, 253] on div "Norming" at bounding box center [398, 250] width 384 height 25
click at [206, 235] on input "c. Norming" at bounding box center [206, 232] width 0 height 8
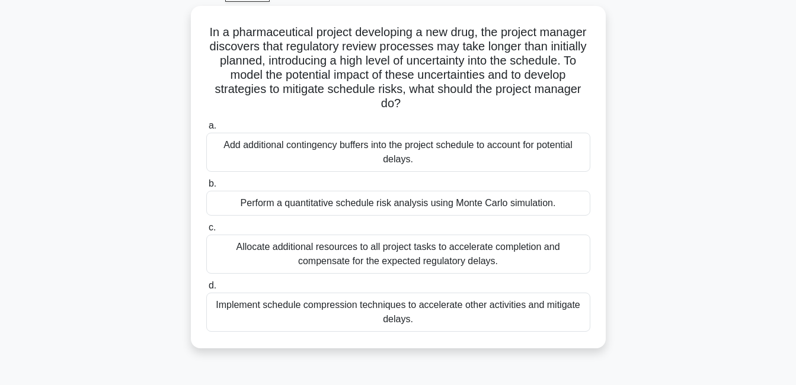
scroll to position [64, 0]
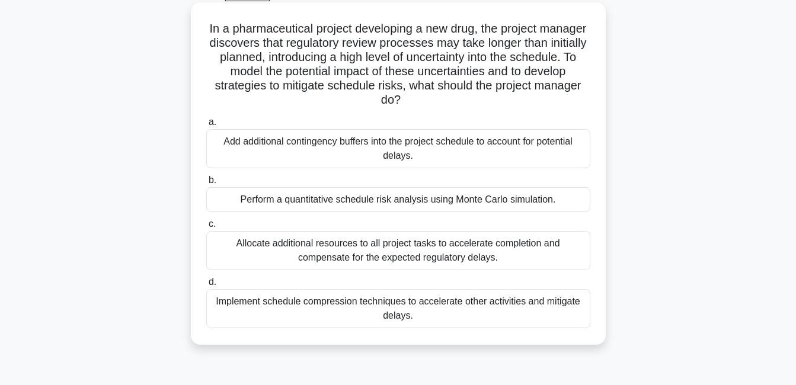
click at [503, 200] on div "Perform a quantitative schedule risk analysis using Monte Carlo simulation." at bounding box center [398, 199] width 384 height 25
click at [206, 184] on input "b. Perform a quantitative schedule risk analysis using Monte Carlo simulation." at bounding box center [206, 181] width 0 height 8
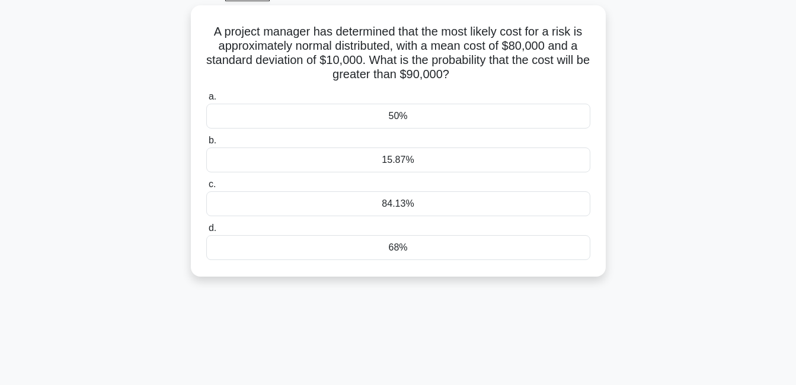
scroll to position [0, 0]
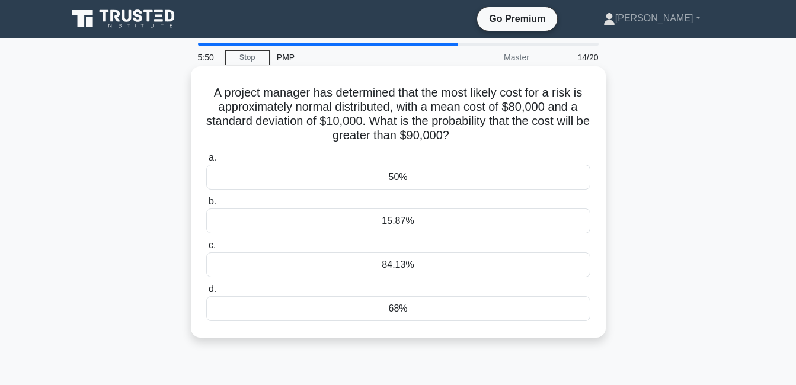
click at [453, 221] on div "15.87%" at bounding box center [398, 221] width 384 height 25
click at [206, 206] on input "b. 15.87%" at bounding box center [206, 202] width 0 height 8
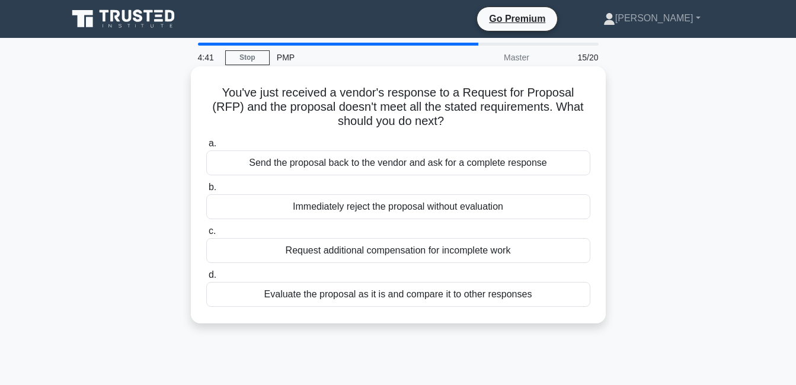
click at [445, 168] on div "Send the proposal back to the vendor and ask for a complete response" at bounding box center [398, 163] width 384 height 25
click at [206, 148] on input "a. Send the proposal back to the vendor and ask for a complete response" at bounding box center [206, 144] width 0 height 8
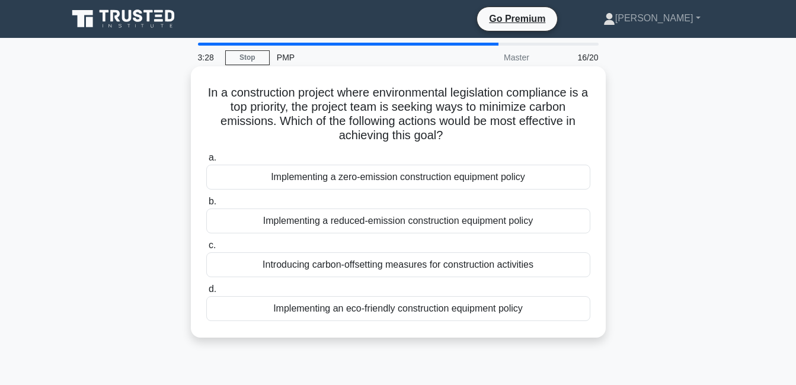
click at [440, 184] on div "Implementing a zero-emission construction equipment policy" at bounding box center [398, 177] width 384 height 25
click at [206, 162] on input "a. Implementing a zero-emission construction equipment policy" at bounding box center [206, 158] width 0 height 8
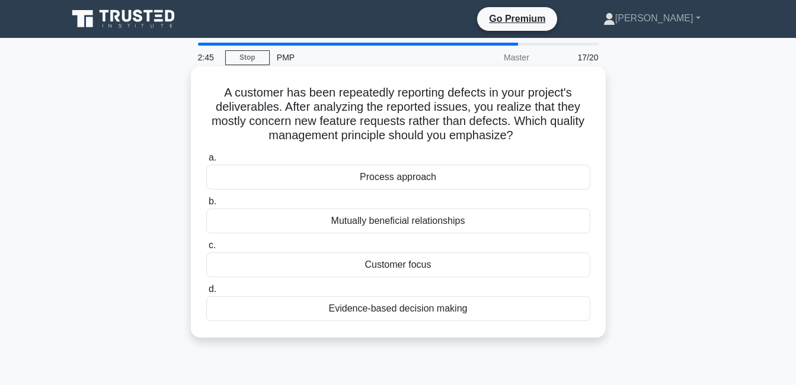
click at [405, 260] on div "Customer focus" at bounding box center [398, 264] width 384 height 25
click at [206, 250] on input "c. Customer focus" at bounding box center [206, 246] width 0 height 8
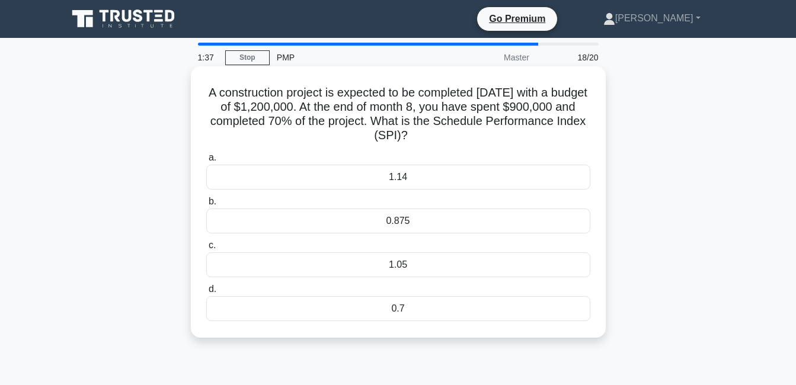
drag, startPoint x: 284, startPoint y: 0, endPoint x: 392, endPoint y: 224, distance: 248.9
click at [392, 224] on div "0.875" at bounding box center [398, 221] width 384 height 25
click at [206, 206] on input "b. 0.875" at bounding box center [206, 202] width 0 height 8
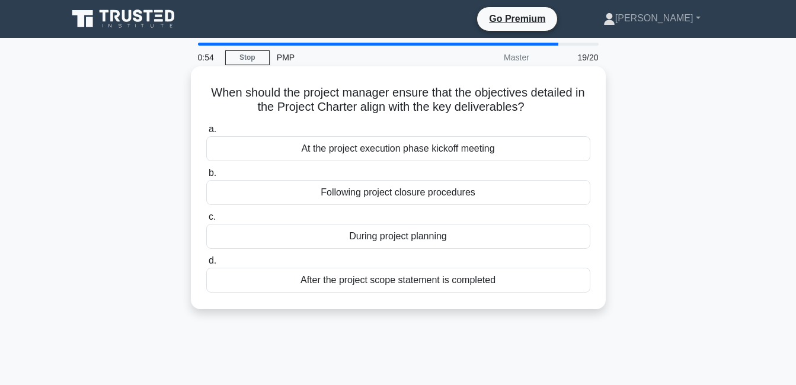
click at [406, 238] on div "During project planning" at bounding box center [398, 236] width 384 height 25
click at [206, 221] on input "c. During project planning" at bounding box center [206, 217] width 0 height 8
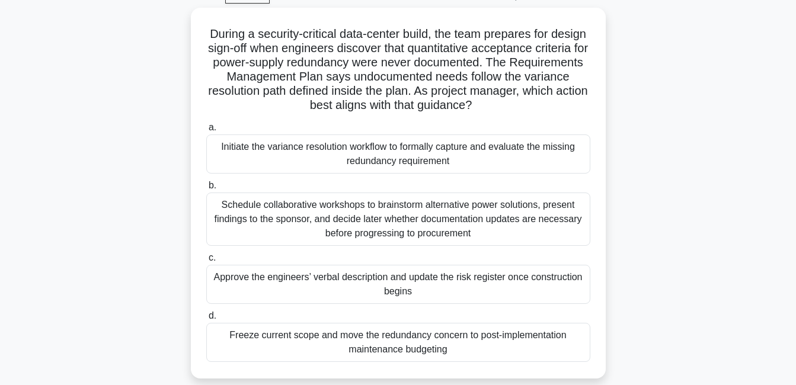
scroll to position [67, 0]
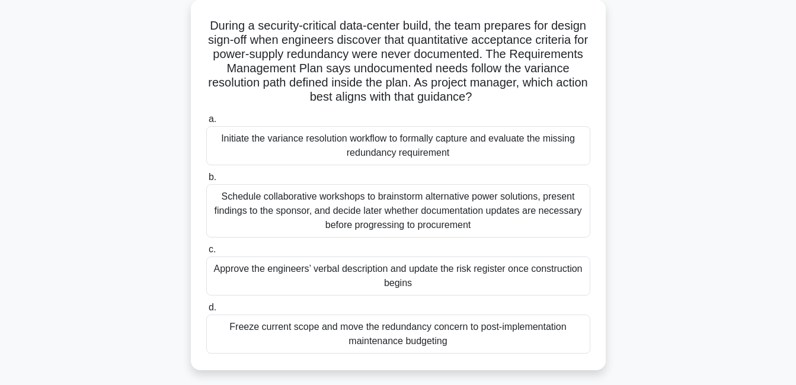
click at [431, 217] on div "Schedule collaborative workshops to brainstorm alternative power solutions, pre…" at bounding box center [398, 210] width 384 height 53
click at [206, 181] on input "b. Schedule collaborative workshops to brainstorm alternative power solutions, …" at bounding box center [206, 178] width 0 height 8
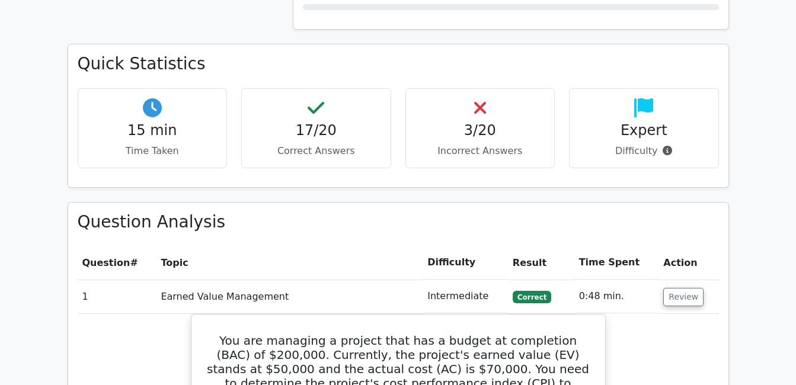
scroll to position [1040, 0]
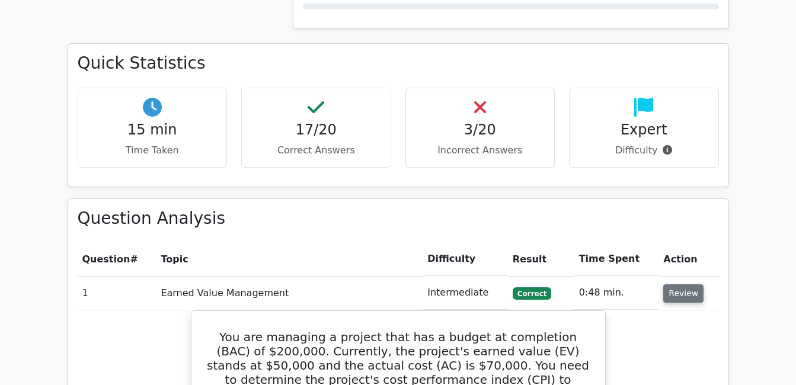
click at [677, 284] on button "Review" at bounding box center [683, 293] width 40 height 18
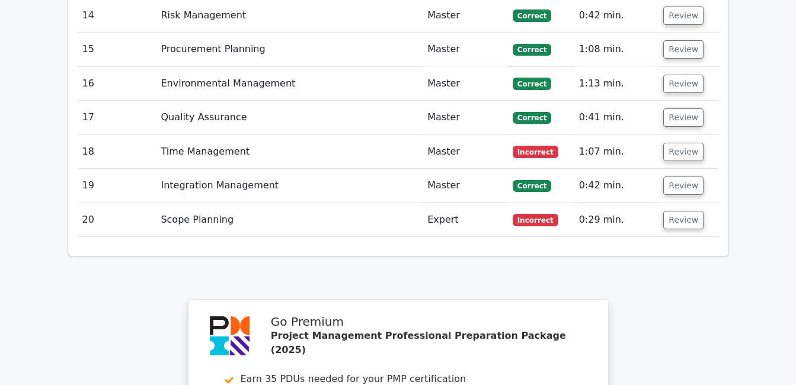
scroll to position [1769, 0]
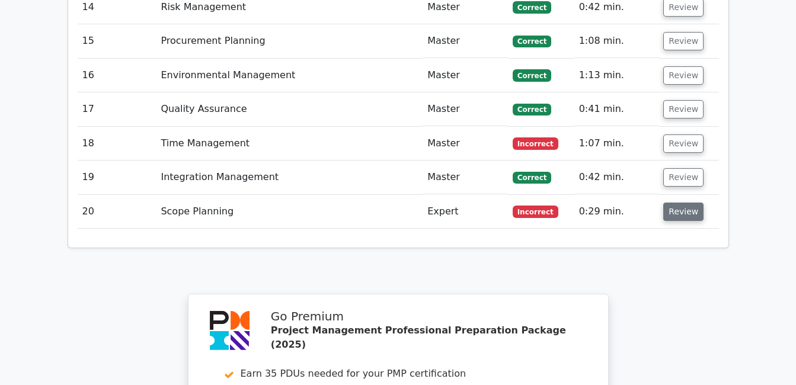
click at [683, 203] on button "Review" at bounding box center [683, 212] width 40 height 18
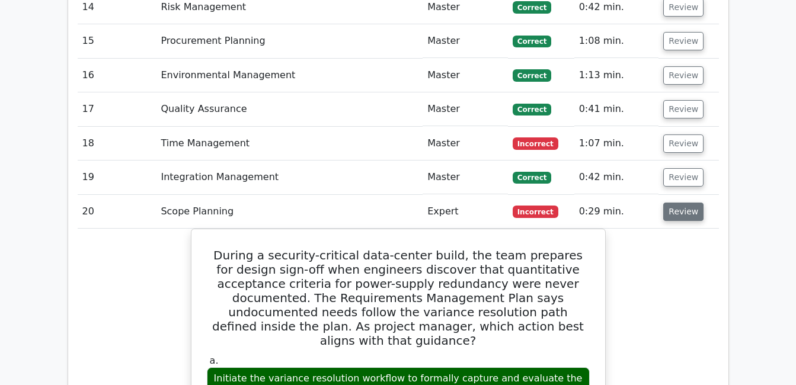
click at [679, 203] on button "Review" at bounding box center [683, 212] width 40 height 18
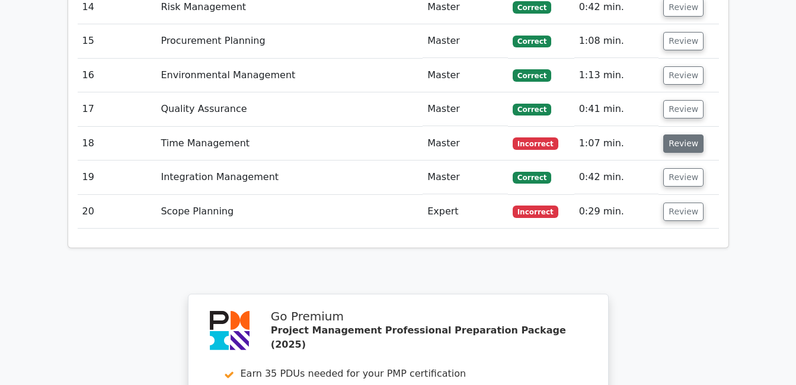
click at [682, 135] on button "Review" at bounding box center [683, 144] width 40 height 18
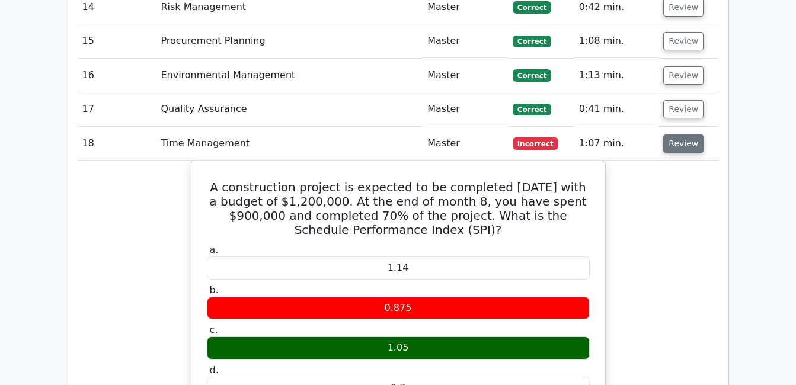
click at [675, 135] on button "Review" at bounding box center [683, 144] width 40 height 18
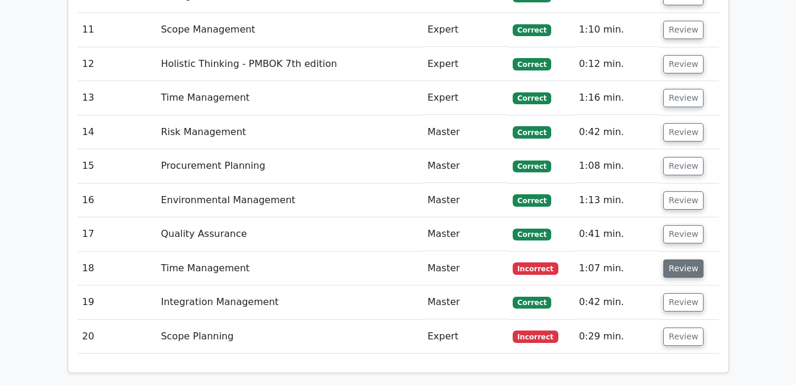
scroll to position [1418, 0]
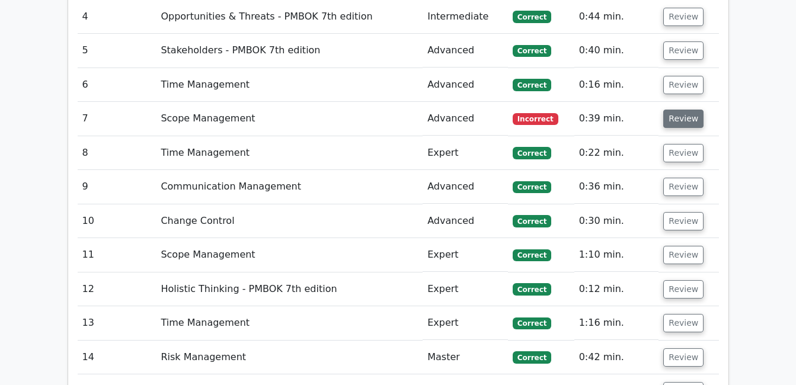
click at [691, 110] on button "Review" at bounding box center [683, 119] width 40 height 18
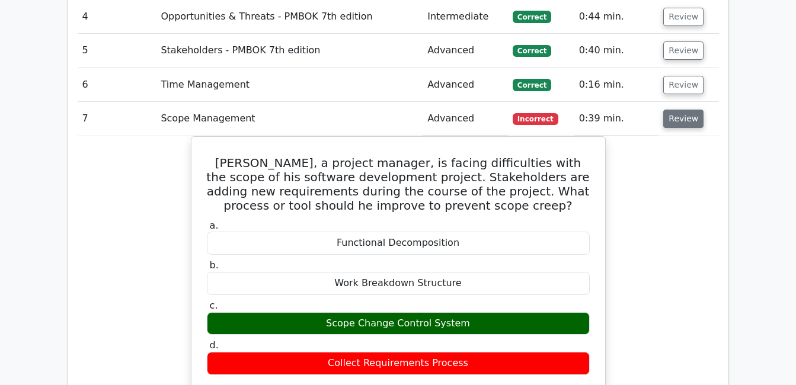
click at [691, 110] on button "Review" at bounding box center [683, 119] width 40 height 18
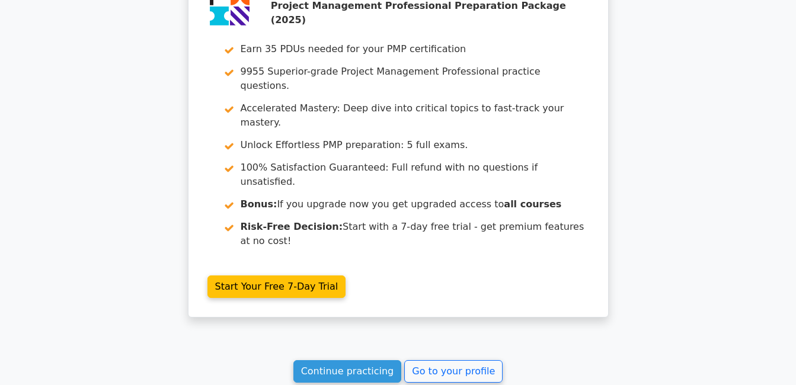
scroll to position [2146, 0]
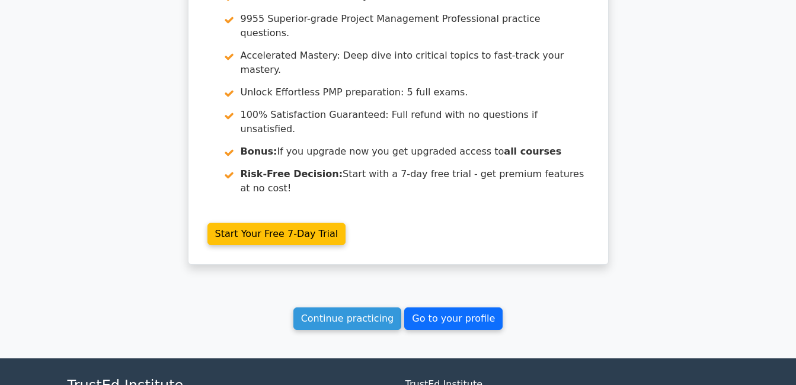
click at [456, 308] on link "Go to your profile" at bounding box center [453, 319] width 98 height 23
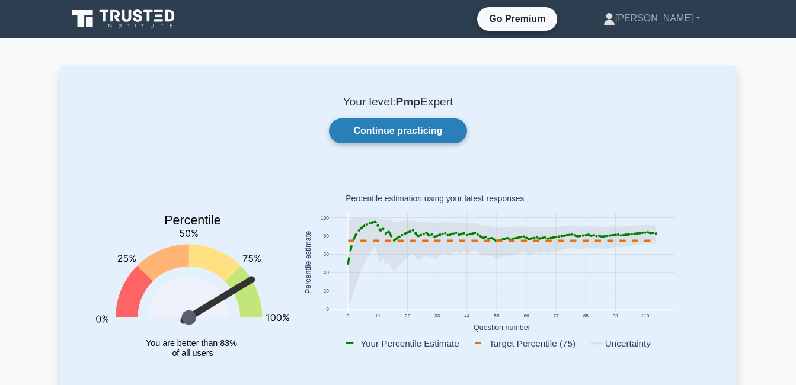
click at [410, 131] on link "Continue practicing" at bounding box center [398, 131] width 138 height 25
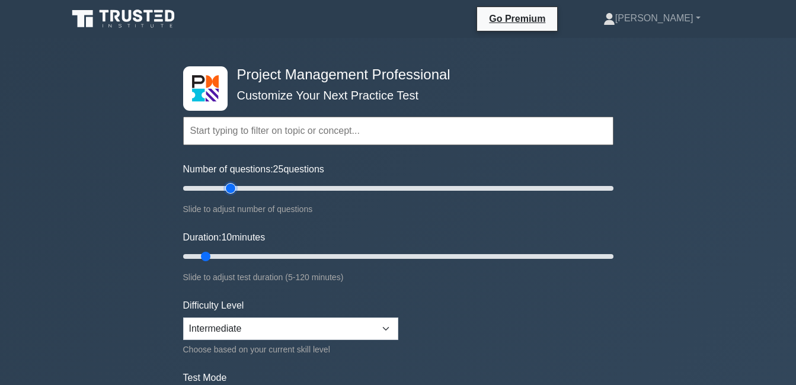
click at [234, 187] on input "Number of questions: 25 questions" at bounding box center [398, 188] width 430 height 14
type input "20"
click at [225, 187] on input "Number of questions: 20 questions" at bounding box center [398, 188] width 430 height 14
click at [218, 253] on input "Duration: 15 minutes" at bounding box center [398, 257] width 430 height 14
drag, startPoint x: 218, startPoint y: 253, endPoint x: 317, endPoint y: 283, distance: 103.3
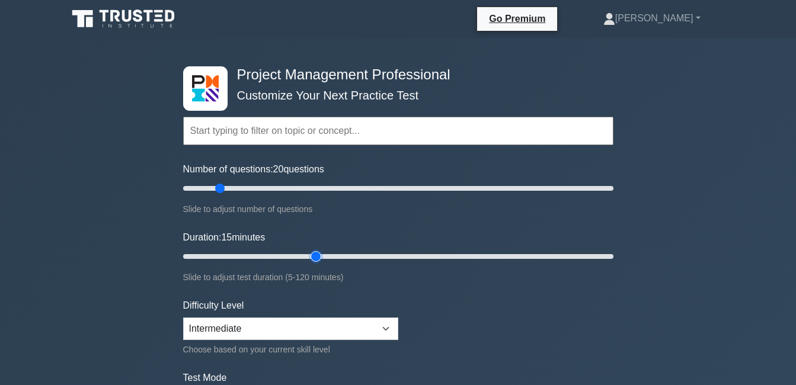
click at [317, 264] on input "Duration: 15 minutes" at bounding box center [398, 257] width 430 height 14
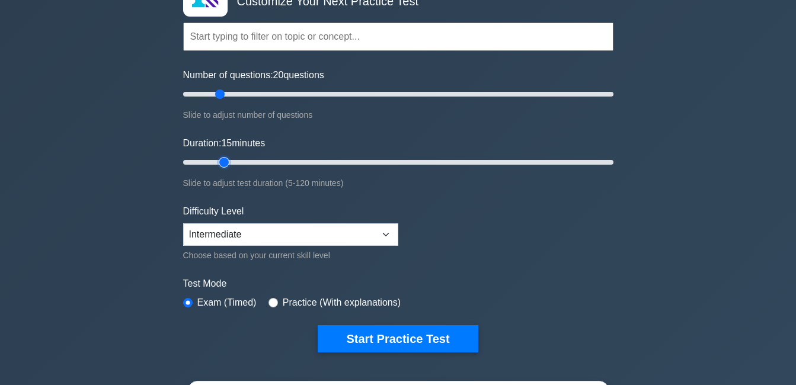
type input "15"
click at [222, 161] on input "Duration: 15 minutes" at bounding box center [398, 162] width 430 height 14
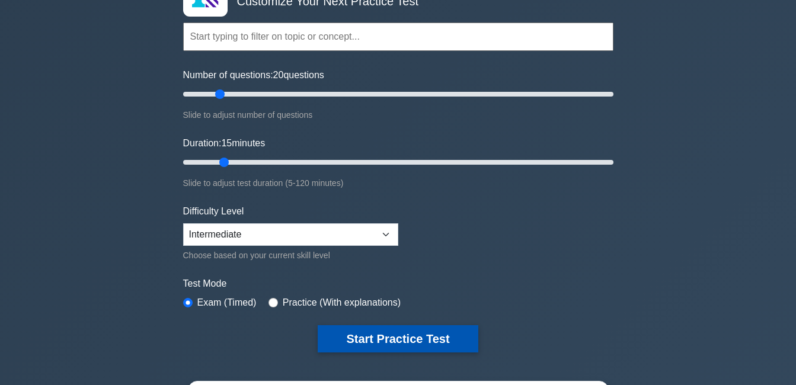
click at [397, 335] on button "Start Practice Test" at bounding box center [398, 338] width 160 height 27
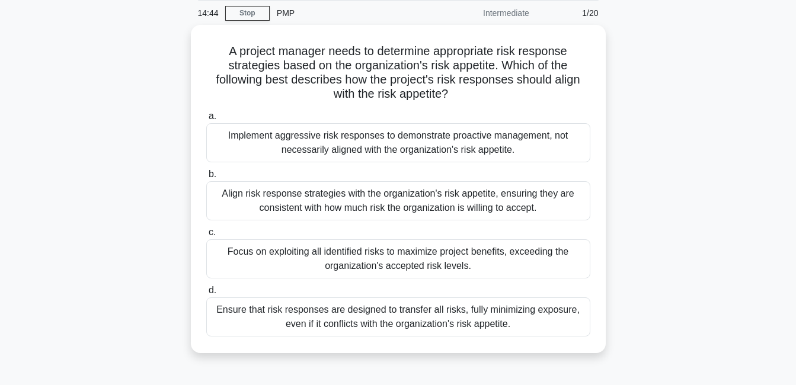
scroll to position [45, 0]
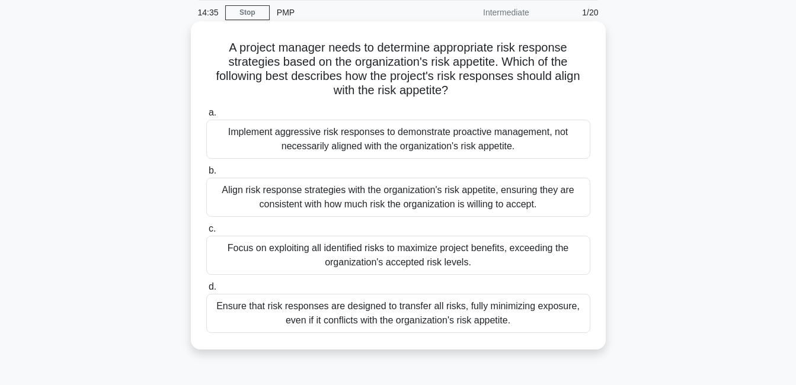
click at [409, 200] on div "Align risk response strategies with the organization's risk appetite, ensuring …" at bounding box center [398, 197] width 384 height 39
click at [206, 175] on input "b. Align risk response strategies with the organization's risk appetite, ensuri…" at bounding box center [206, 171] width 0 height 8
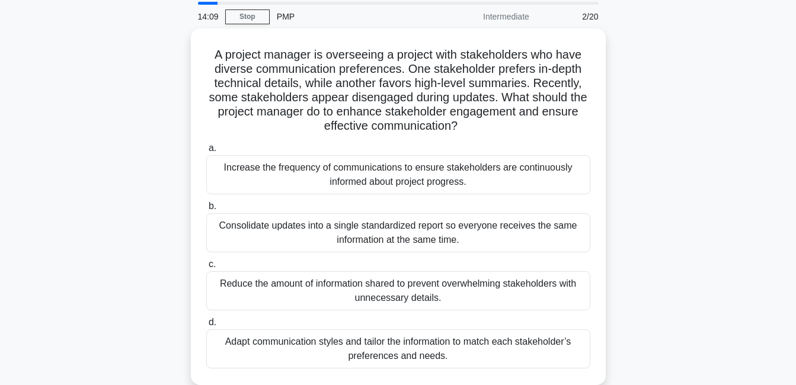
scroll to position [41, 0]
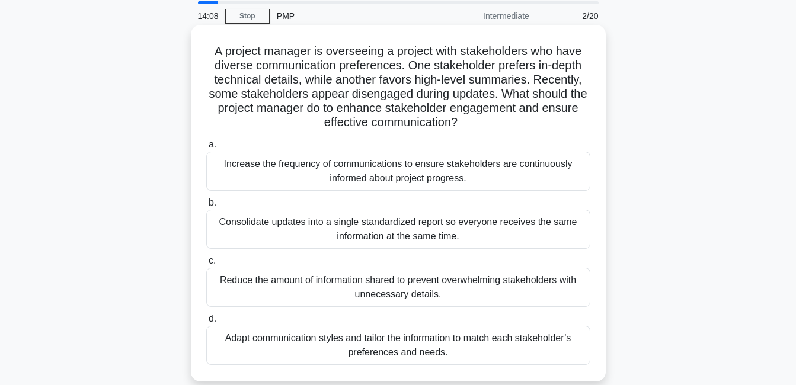
click at [446, 349] on div "Adapt communication styles and tailor the information to match each stakeholder…" at bounding box center [398, 345] width 384 height 39
click at [206, 323] on input "d. Adapt communication styles and tailor the information to match each stakehol…" at bounding box center [206, 319] width 0 height 8
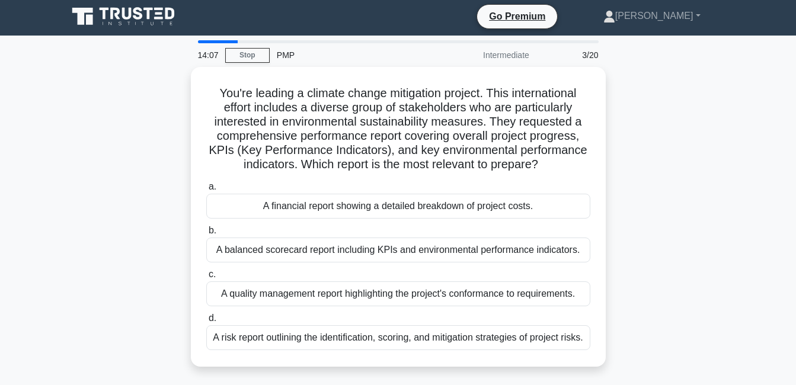
scroll to position [0, 0]
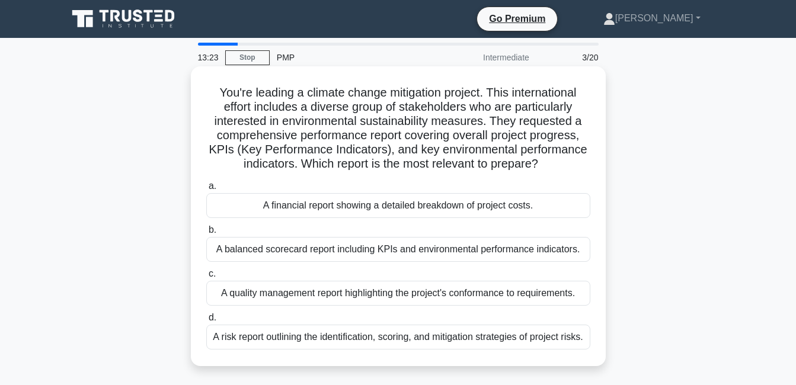
click at [470, 252] on div "A balanced scorecard report including KPIs and environmental performance indica…" at bounding box center [398, 249] width 384 height 25
click at [206, 234] on input "b. A balanced scorecard report including KPIs and environmental performance ind…" at bounding box center [206, 230] width 0 height 8
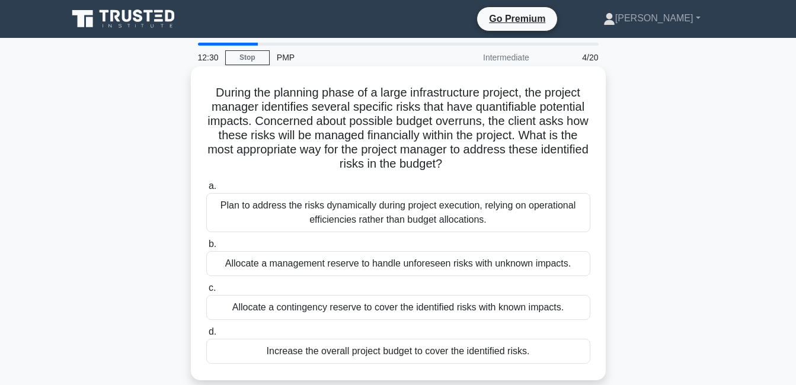
click at [522, 309] on div "Allocate a contingency reserve to cover the identified risks with known impacts." at bounding box center [398, 307] width 384 height 25
click at [206, 292] on input "c. Allocate a contingency reserve to cover the identified risks with known impa…" at bounding box center [206, 288] width 0 height 8
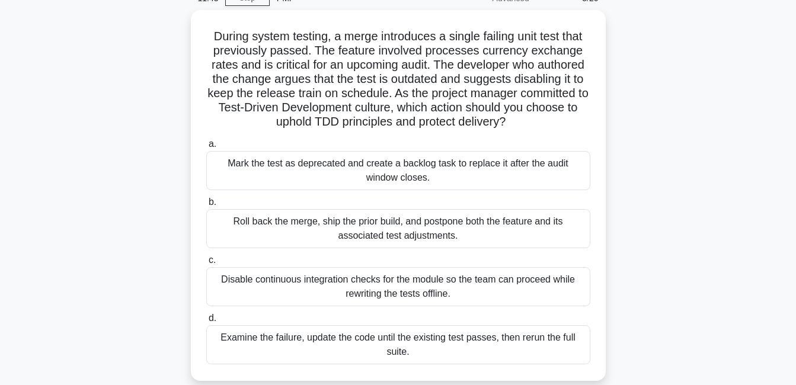
scroll to position [59, 0]
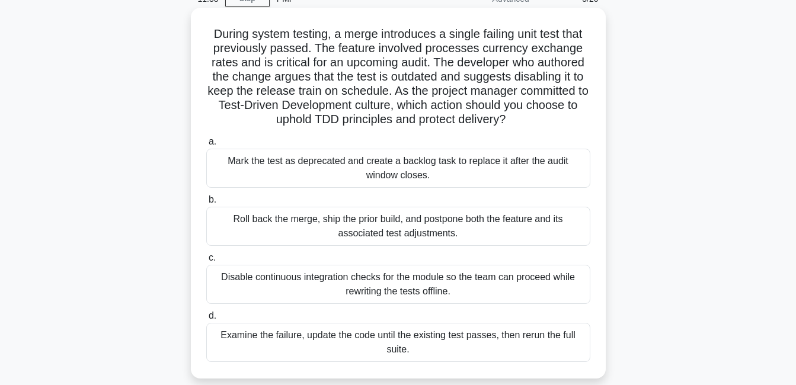
click at [475, 333] on div "Examine the failure, update the code until the existing test passes, then rerun…" at bounding box center [398, 342] width 384 height 39
click at [206, 320] on input "d. Examine the failure, update the code until the existing test passes, then re…" at bounding box center [206, 316] width 0 height 8
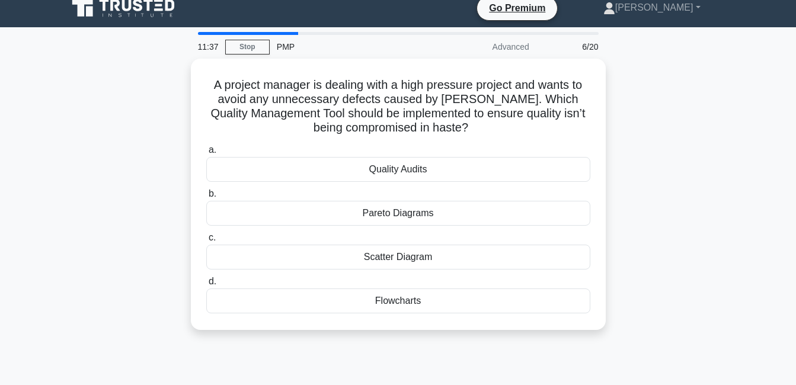
scroll to position [0, 0]
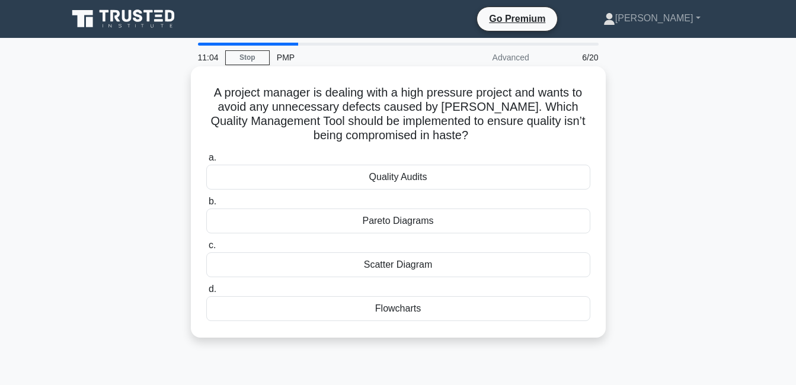
click at [450, 178] on div "Quality Audits" at bounding box center [398, 177] width 384 height 25
click at [206, 162] on input "a. Quality Audits" at bounding box center [206, 158] width 0 height 8
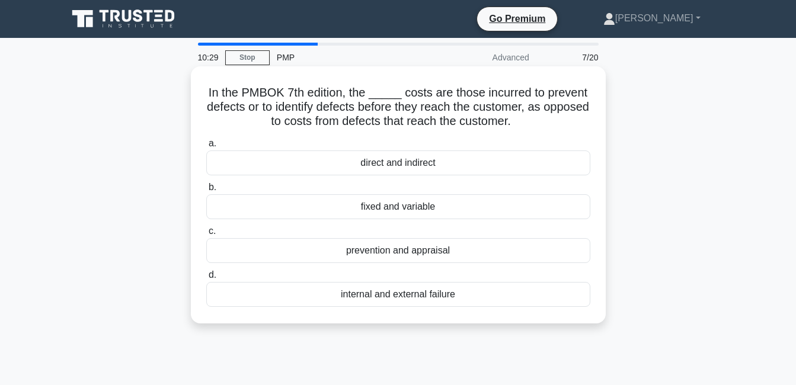
click at [407, 255] on div "prevention and appraisal" at bounding box center [398, 250] width 384 height 25
click at [206, 235] on input "c. prevention and appraisal" at bounding box center [206, 232] width 0 height 8
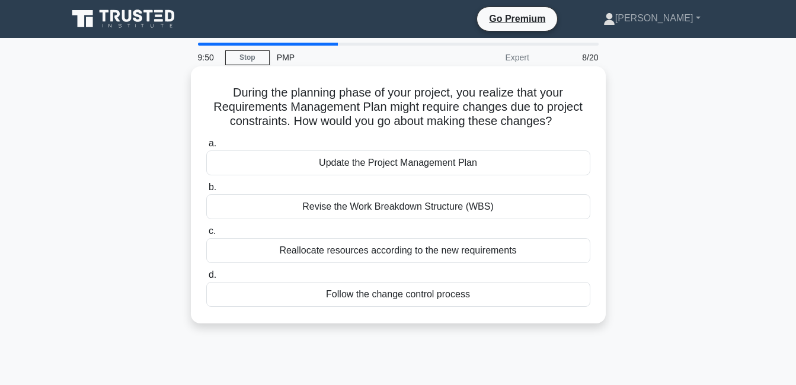
click at [499, 163] on div "Update the Project Management Plan" at bounding box center [398, 163] width 384 height 25
click at [206, 148] on input "a. Update the Project Management Plan" at bounding box center [206, 144] width 0 height 8
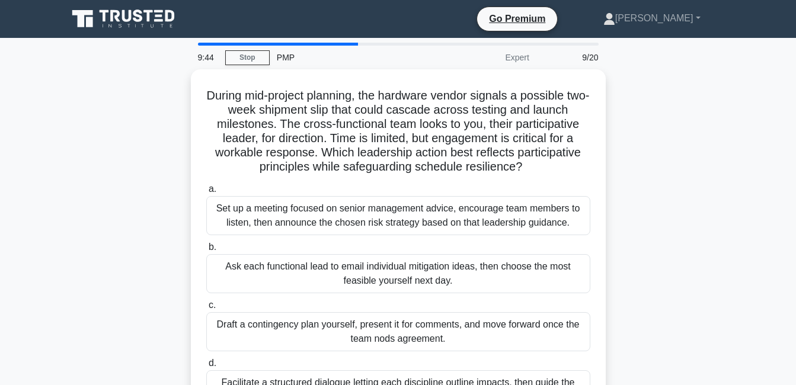
click at [499, 163] on h5 "During mid-project planning, the hardware vendor signals a possible two-week sh…" at bounding box center [398, 131] width 386 height 87
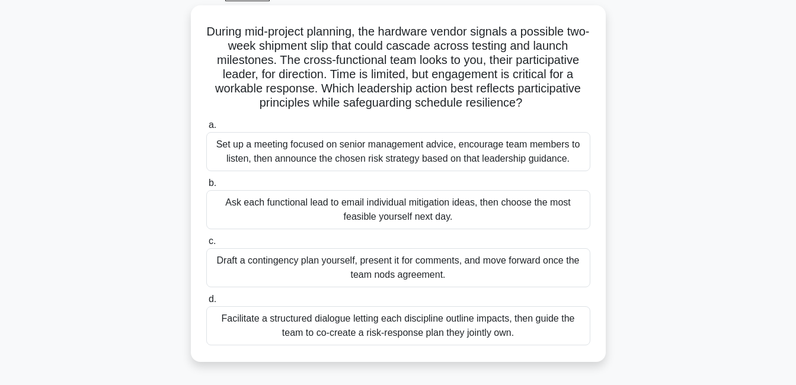
scroll to position [65, 0]
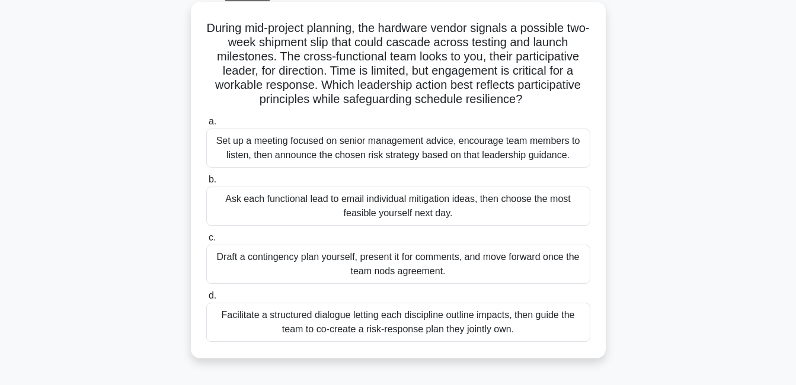
click at [440, 338] on div "Facilitate a structured dialogue letting each discipline outline impacts, then …" at bounding box center [398, 322] width 384 height 39
click at [206, 300] on input "d. Facilitate a structured dialogue letting each discipline outline impacts, th…" at bounding box center [206, 296] width 0 height 8
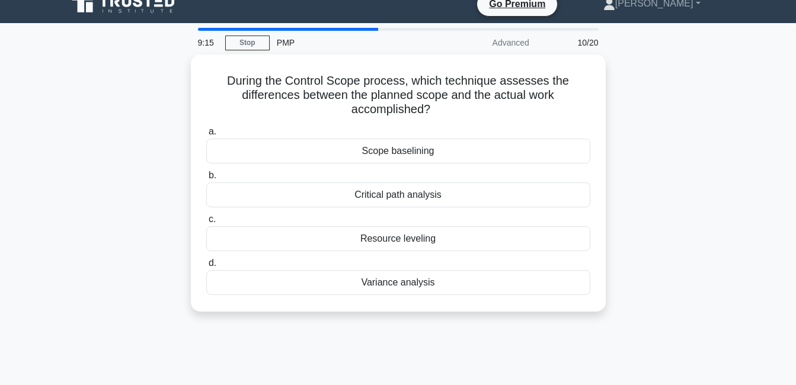
scroll to position [0, 0]
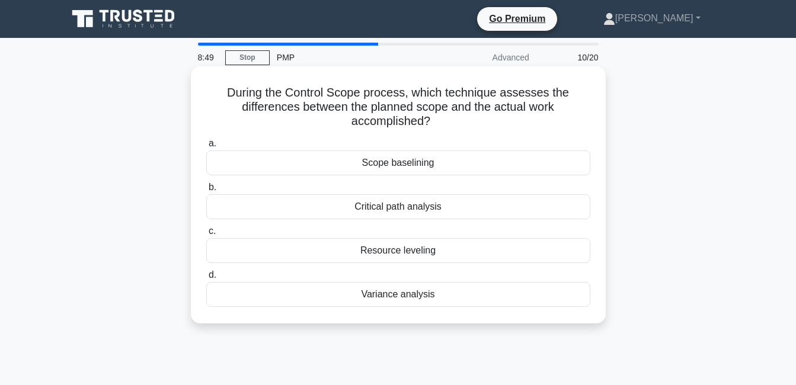
click at [403, 297] on div "Variance analysis" at bounding box center [398, 294] width 384 height 25
click at [206, 279] on input "d. Variance analysis" at bounding box center [206, 275] width 0 height 8
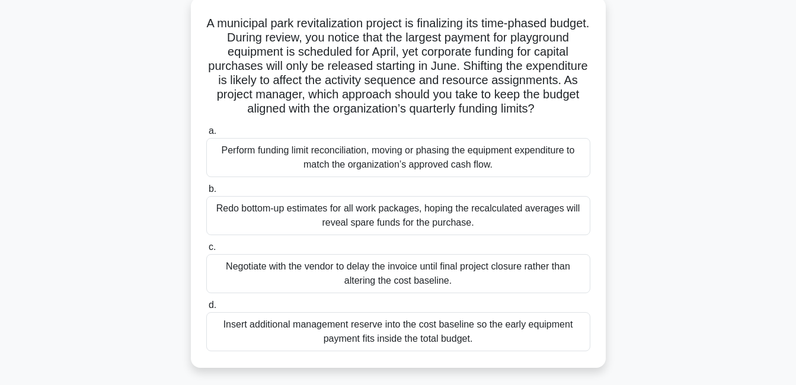
scroll to position [73, 0]
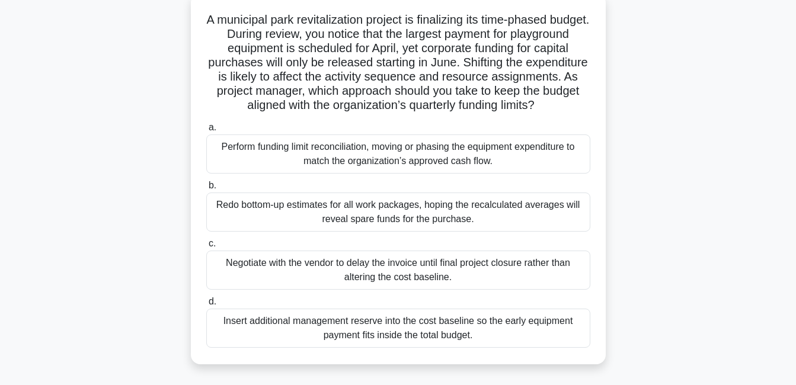
click at [484, 164] on div "Perform funding limit reconciliation, moving or phasing the equipment expenditu…" at bounding box center [398, 154] width 384 height 39
click at [206, 132] on input "a. Perform funding limit reconciliation, moving or phasing the equipment expend…" at bounding box center [206, 128] width 0 height 8
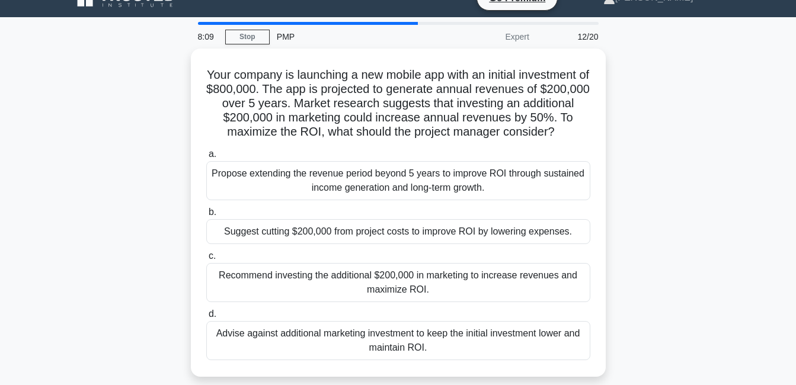
scroll to position [0, 0]
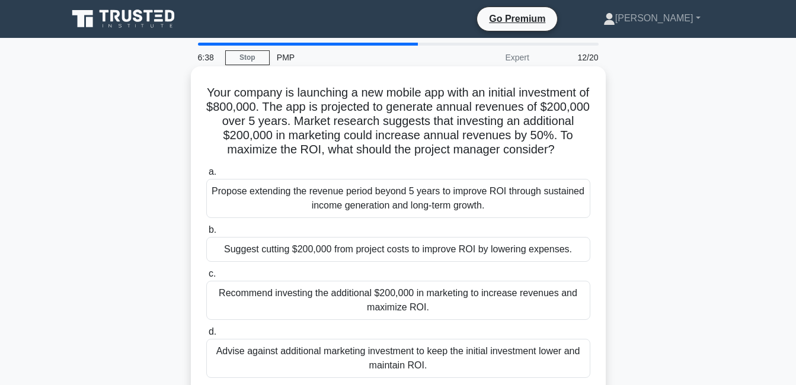
click at [378, 319] on div "Recommend investing the additional $200,000 in marketing to increase revenues a…" at bounding box center [398, 300] width 384 height 39
click at [206, 278] on input "c. Recommend investing the additional $200,000 in marketing to increase revenue…" at bounding box center [206, 274] width 0 height 8
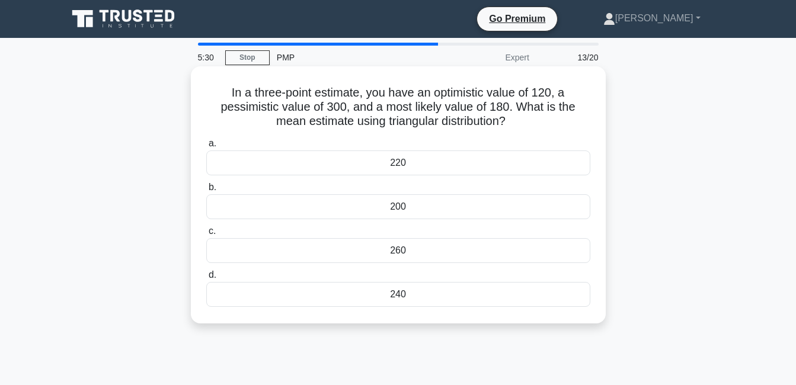
click at [396, 210] on div "200" at bounding box center [398, 206] width 384 height 25
click at [206, 191] on input "b. 200" at bounding box center [206, 188] width 0 height 8
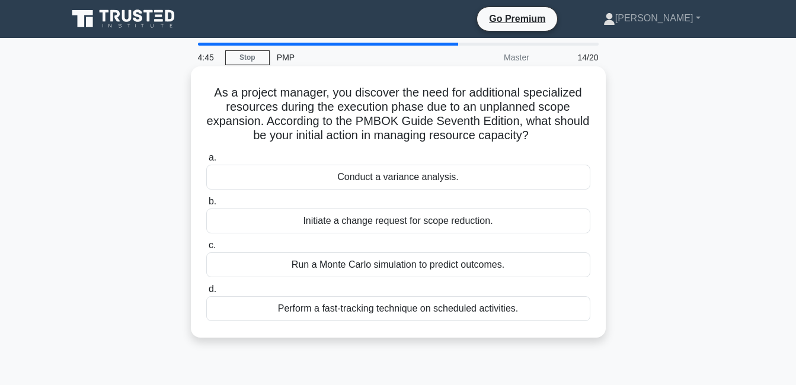
click at [466, 184] on div "Conduct a variance analysis." at bounding box center [398, 177] width 384 height 25
click at [206, 162] on input "a. Conduct a variance analysis." at bounding box center [206, 158] width 0 height 8
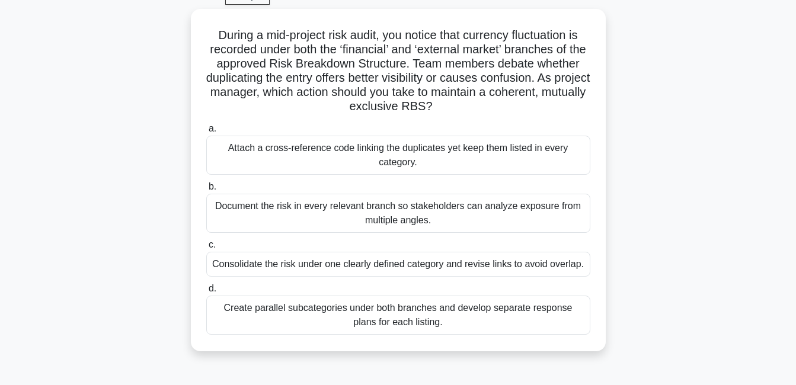
scroll to position [62, 0]
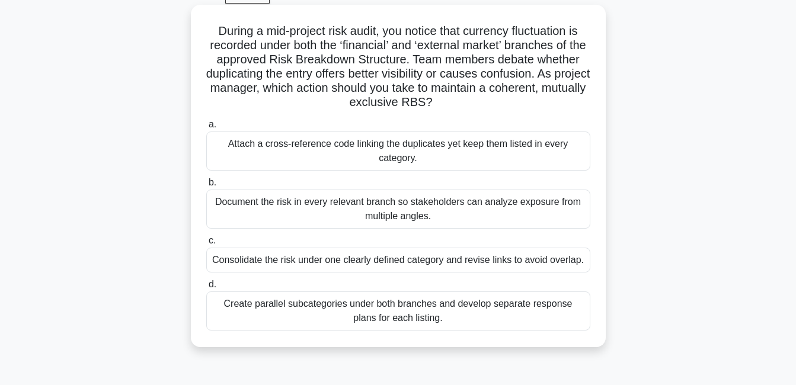
click at [401, 315] on div "Create parallel subcategories under both branches and develop separate response…" at bounding box center [398, 311] width 384 height 39
click at [206, 289] on input "d. Create parallel subcategories under both branches and develop separate respo…" at bounding box center [206, 285] width 0 height 8
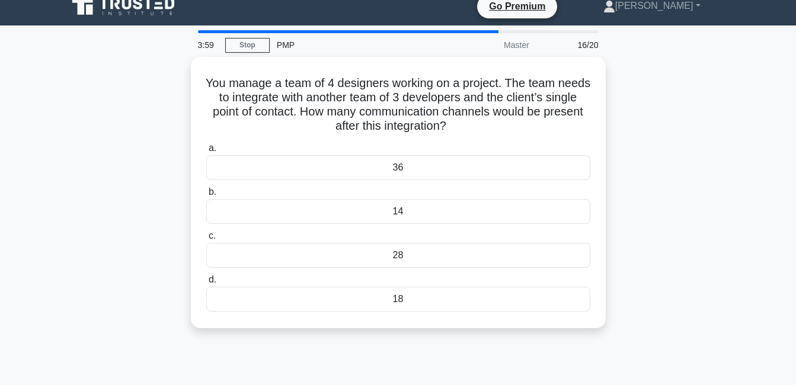
scroll to position [0, 0]
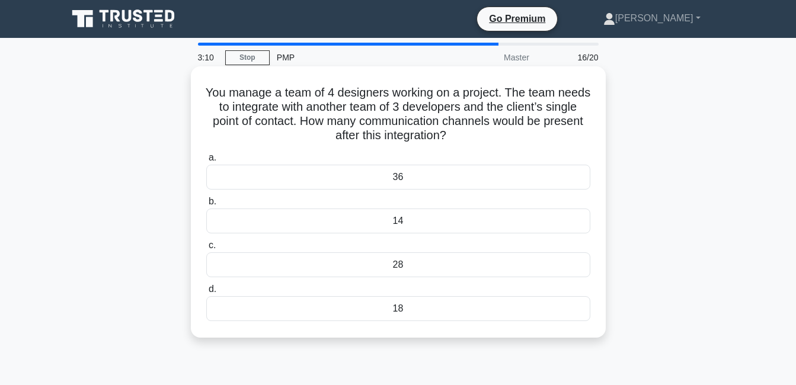
click at [399, 178] on div "36" at bounding box center [398, 177] width 384 height 25
click at [206, 162] on input "a. 36" at bounding box center [206, 158] width 0 height 8
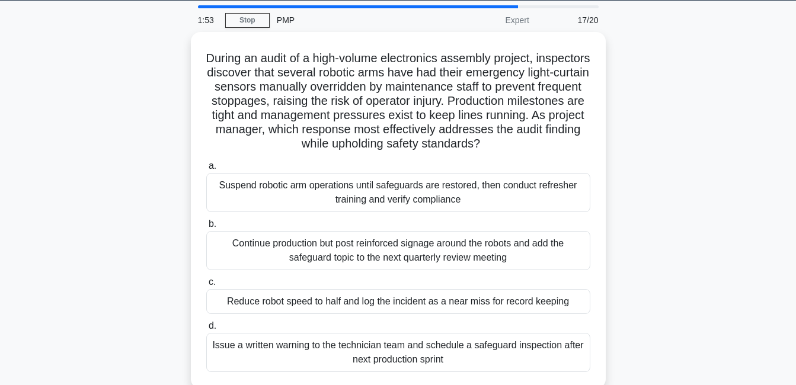
scroll to position [37, 0]
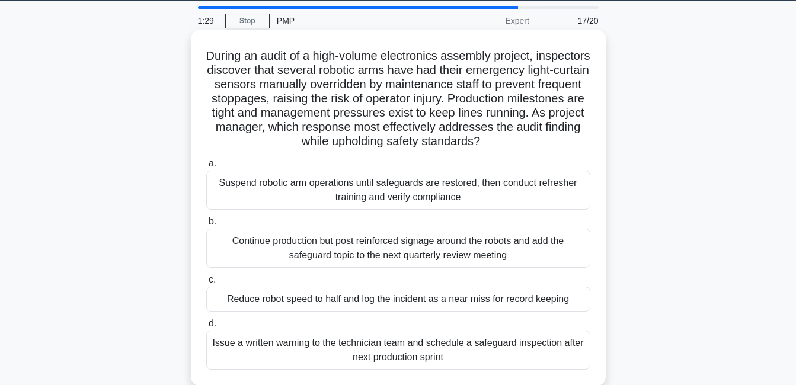
click at [248, 207] on div "Suspend robotic arm operations until safeguards are restored, then conduct refr…" at bounding box center [398, 190] width 384 height 39
click at [206, 168] on input "a. Suspend robotic arm operations until safeguards are restored, then conduct r…" at bounding box center [206, 164] width 0 height 8
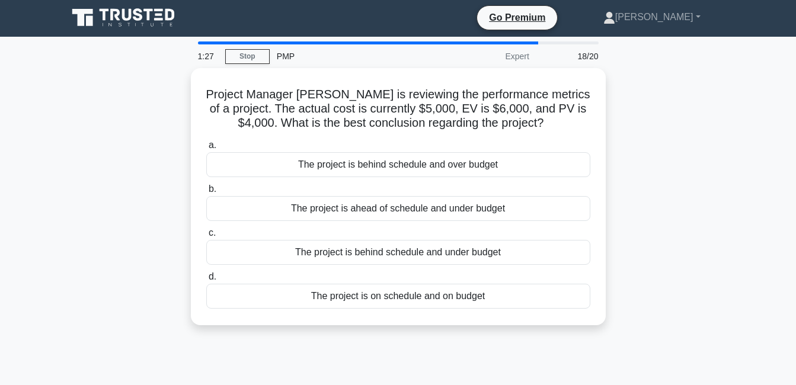
scroll to position [0, 0]
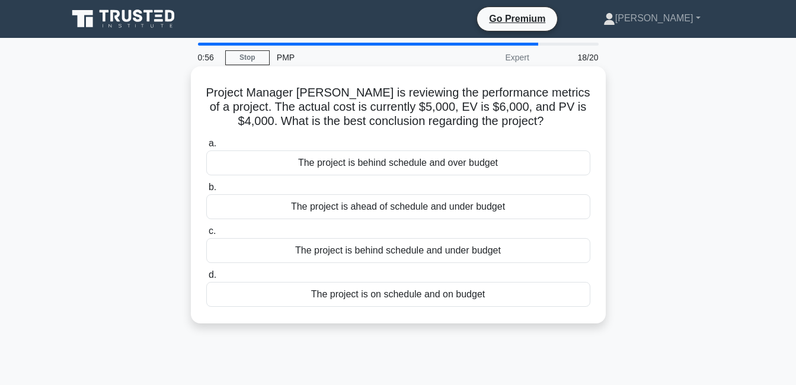
click at [282, 197] on div "The project is ahead of schedule and under budget" at bounding box center [398, 206] width 384 height 25
click at [206, 191] on input "b. The project is ahead of schedule and under budget" at bounding box center [206, 188] width 0 height 8
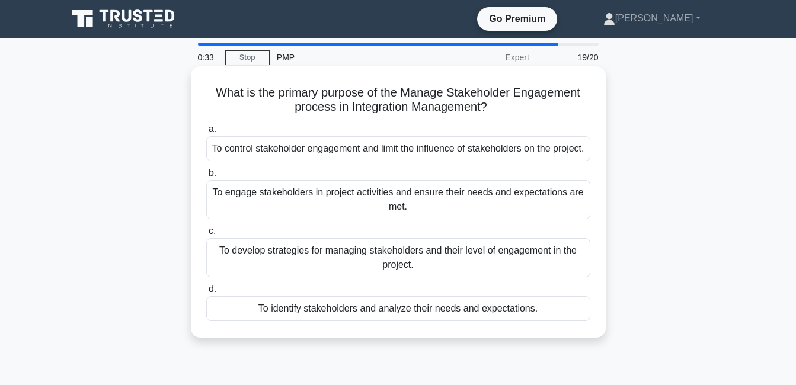
click at [324, 277] on div "To develop strategies for managing stakeholders and their level of engagement i…" at bounding box center [398, 257] width 384 height 39
click at [206, 235] on input "c. To develop strategies for managing stakeholders and their level of engagemen…" at bounding box center [206, 232] width 0 height 8
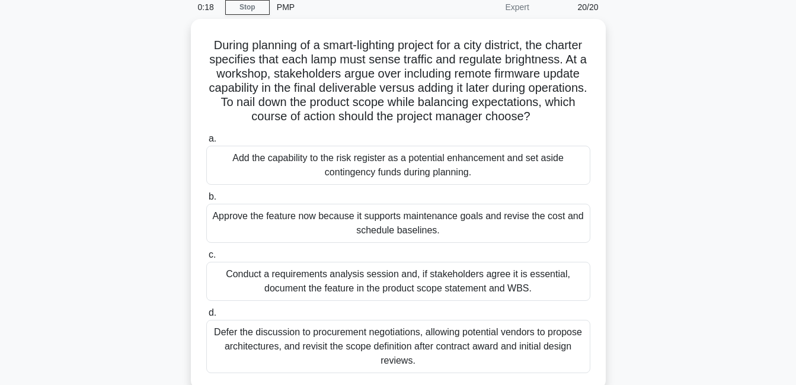
scroll to position [51, 0]
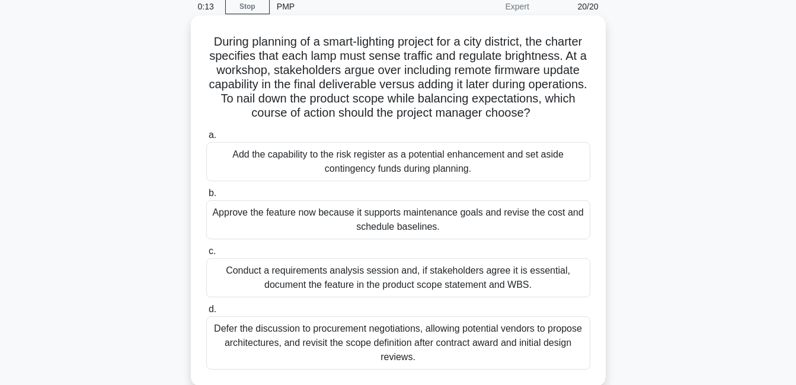
click at [482, 290] on div "Conduct a requirements analysis session and, if stakeholders agree it is essent…" at bounding box center [398, 277] width 384 height 39
click at [206, 255] on input "c. Conduct a requirements analysis session and, if stakeholders agree it is ess…" at bounding box center [206, 252] width 0 height 8
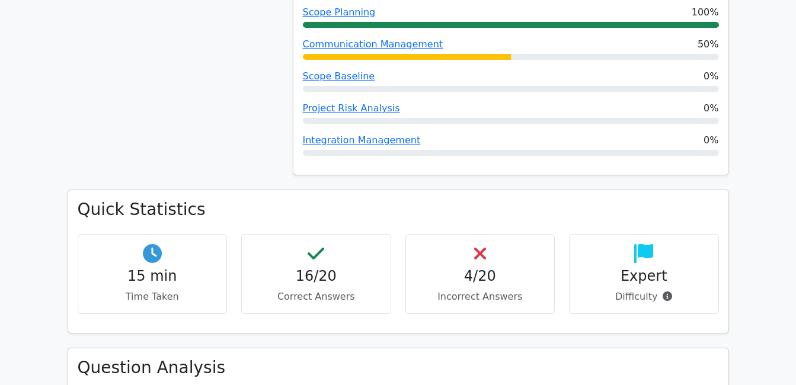
scroll to position [1149, 0]
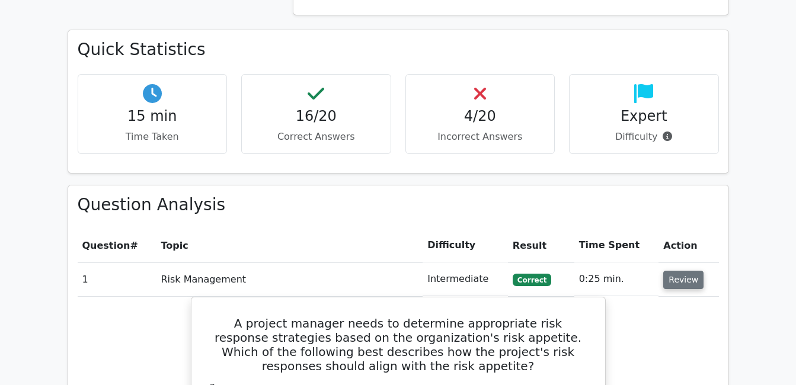
click at [685, 271] on button "Review" at bounding box center [683, 280] width 40 height 18
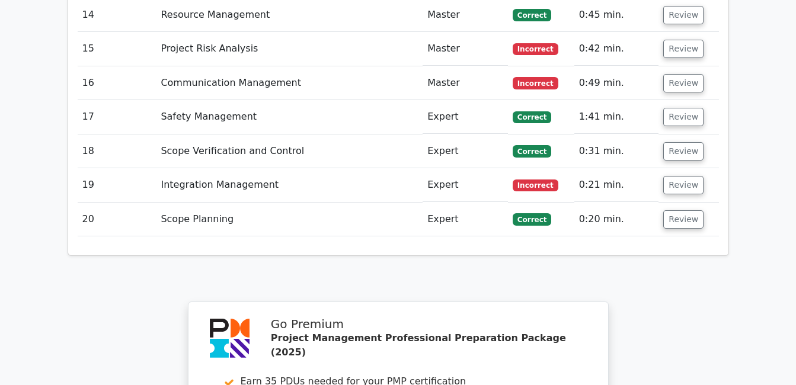
scroll to position [1857, 0]
click at [683, 175] on button "Review" at bounding box center [683, 184] width 40 height 18
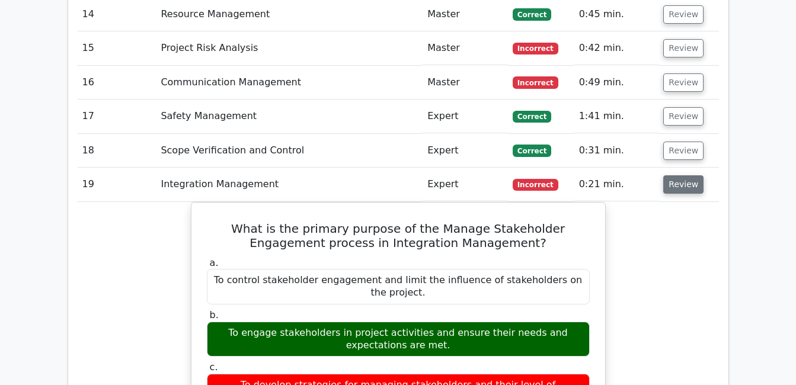
click at [683, 175] on button "Review" at bounding box center [683, 184] width 40 height 18
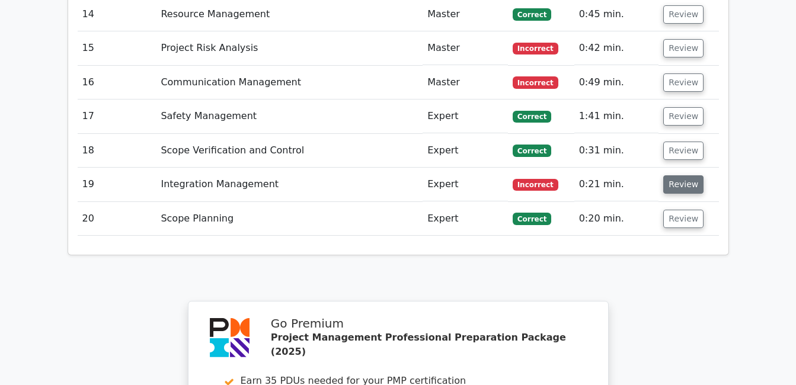
click at [683, 175] on button "Review" at bounding box center [683, 184] width 40 height 18
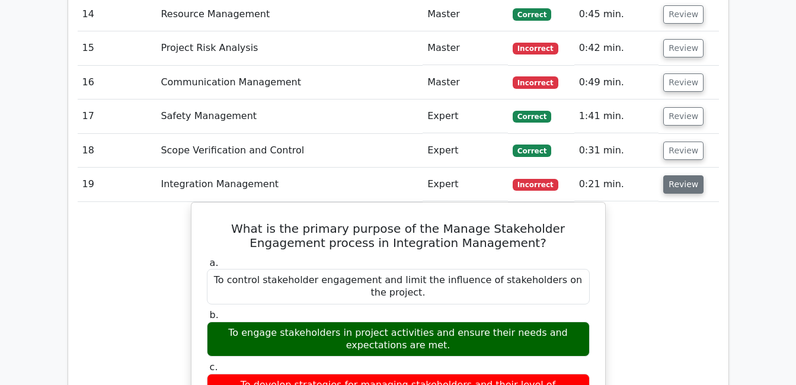
click at [683, 175] on button "Review" at bounding box center [683, 184] width 40 height 18
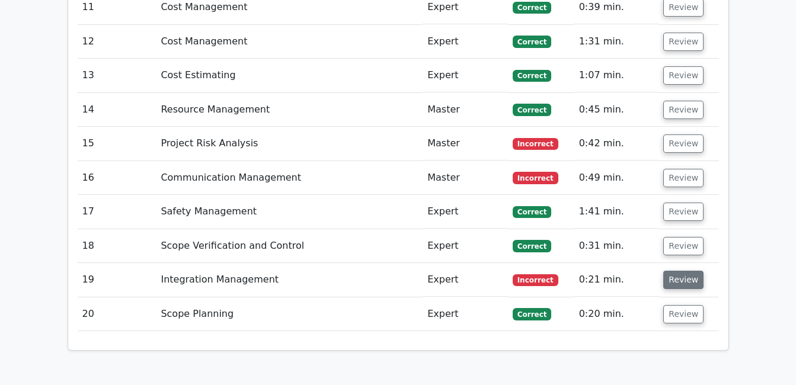
scroll to position [1761, 0]
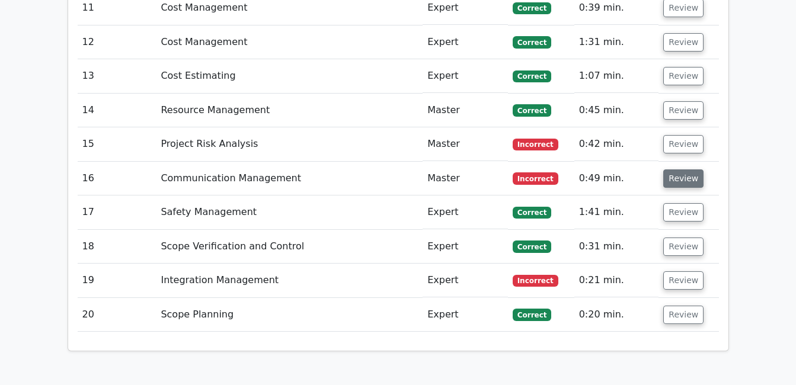
click at [674, 170] on button "Review" at bounding box center [683, 179] width 40 height 18
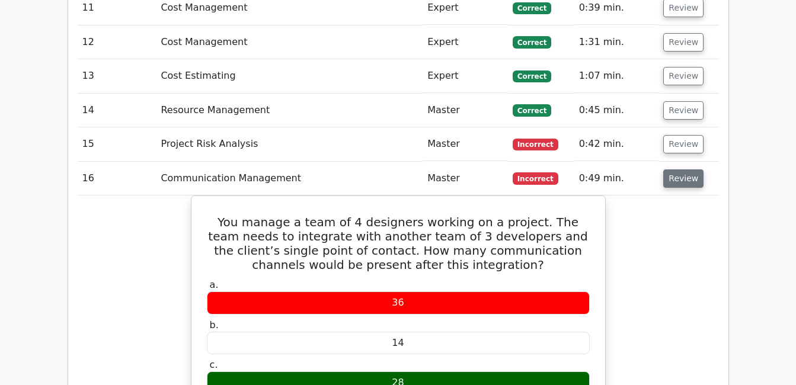
click at [674, 170] on button "Review" at bounding box center [683, 179] width 40 height 18
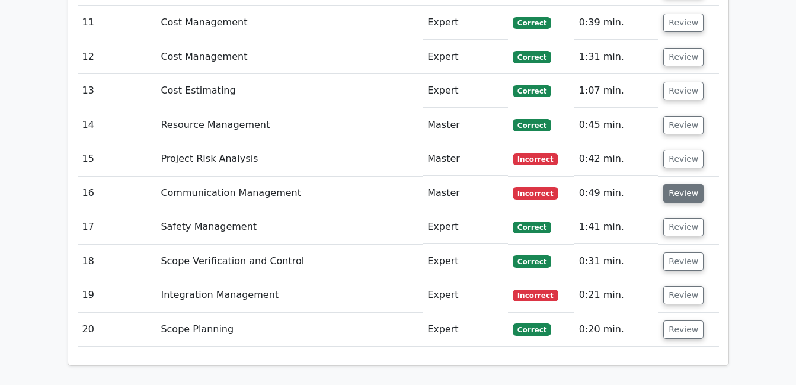
scroll to position [1746, 0]
click at [678, 185] on button "Review" at bounding box center [683, 194] width 40 height 18
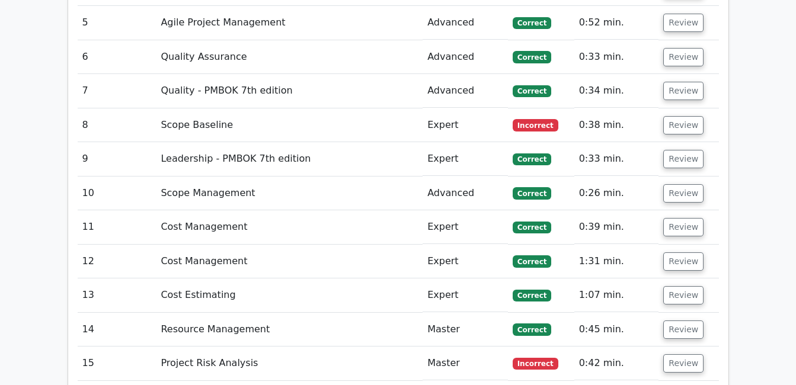
scroll to position [1682, 0]
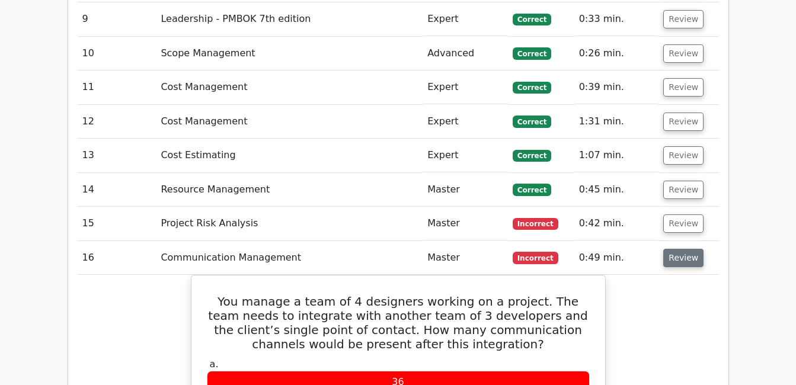
click at [686, 249] on button "Review" at bounding box center [683, 258] width 40 height 18
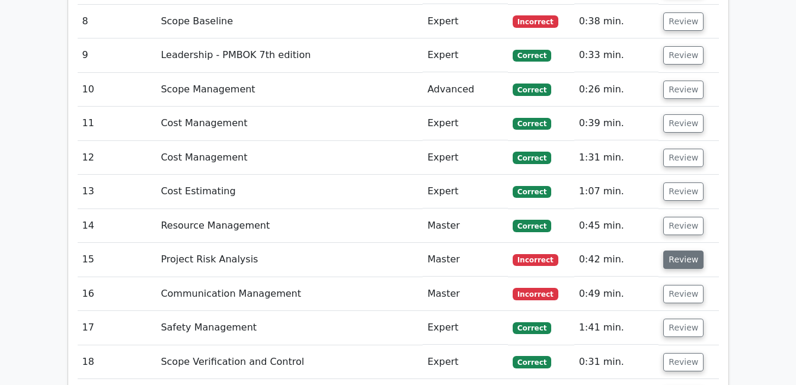
scroll to position [1646, 0]
click at [690, 250] on button "Review" at bounding box center [683, 259] width 40 height 18
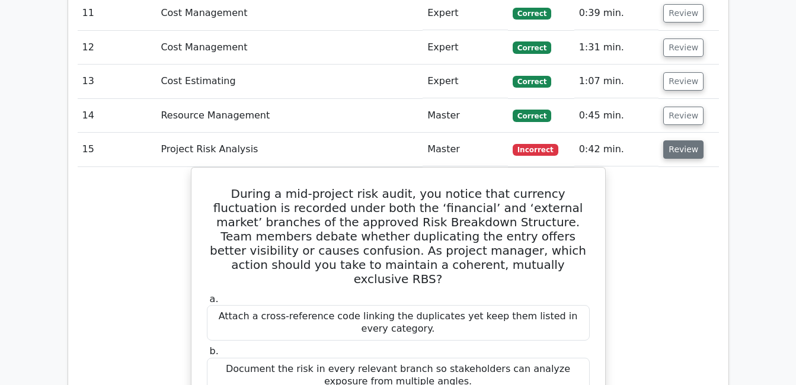
scroll to position [1756, 0]
click at [686, 141] on button "Review" at bounding box center [683, 150] width 40 height 18
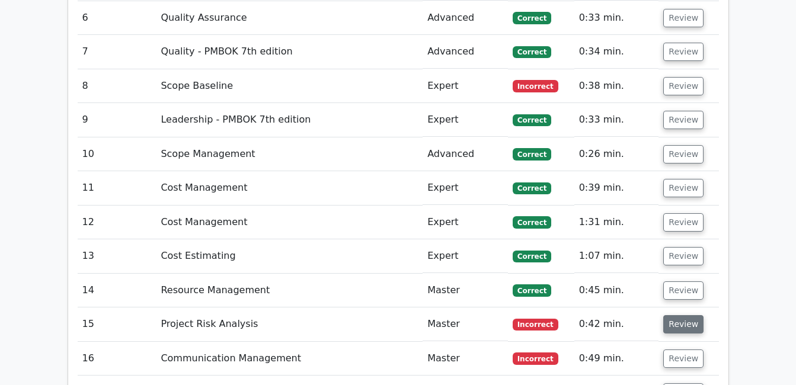
scroll to position [1577, 0]
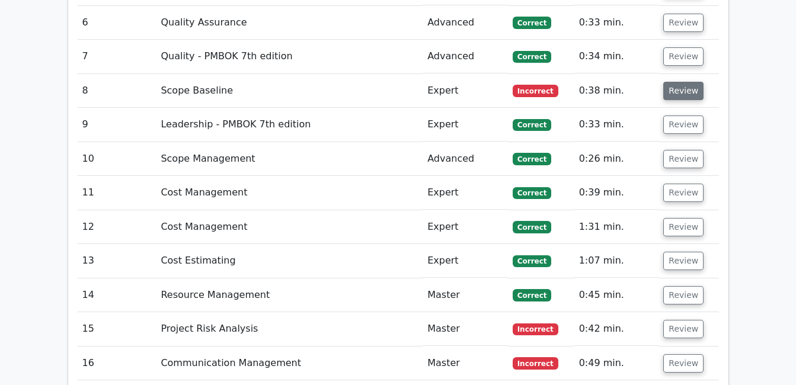
click at [680, 82] on button "Review" at bounding box center [683, 91] width 40 height 18
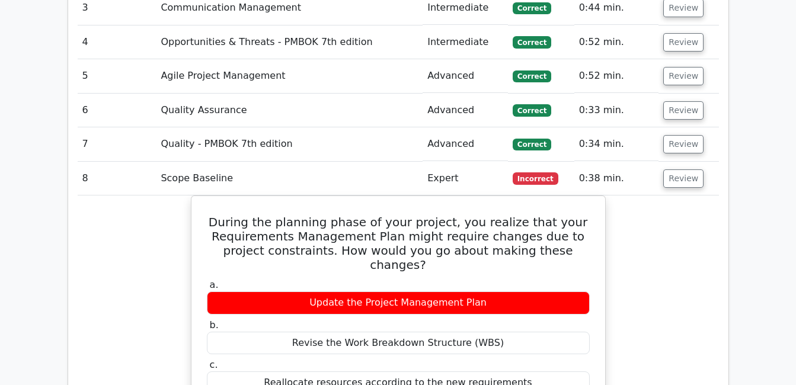
scroll to position [1488, 0]
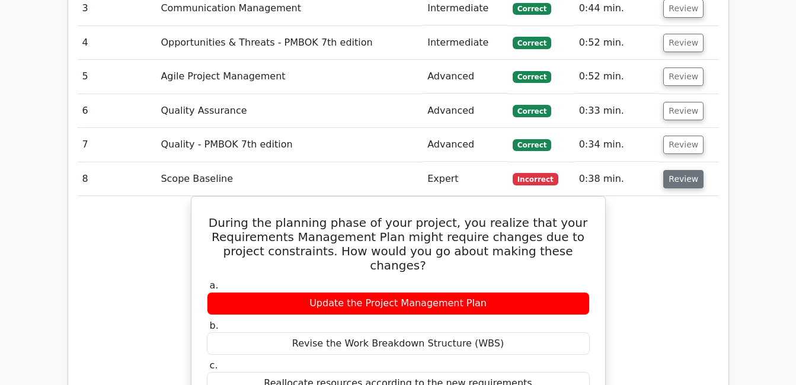
click at [673, 170] on button "Review" at bounding box center [683, 179] width 40 height 18
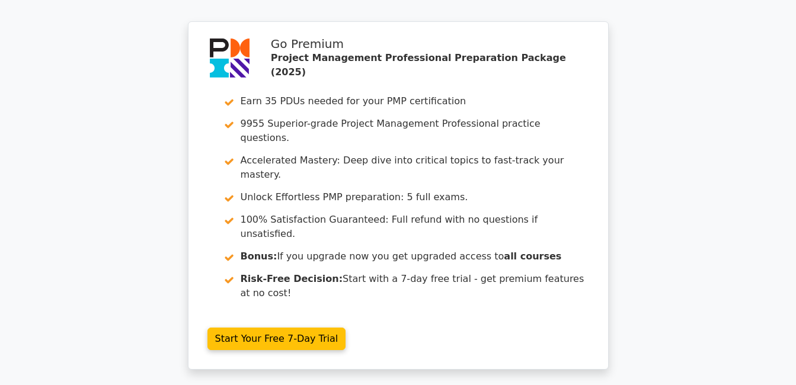
scroll to position [2138, 0]
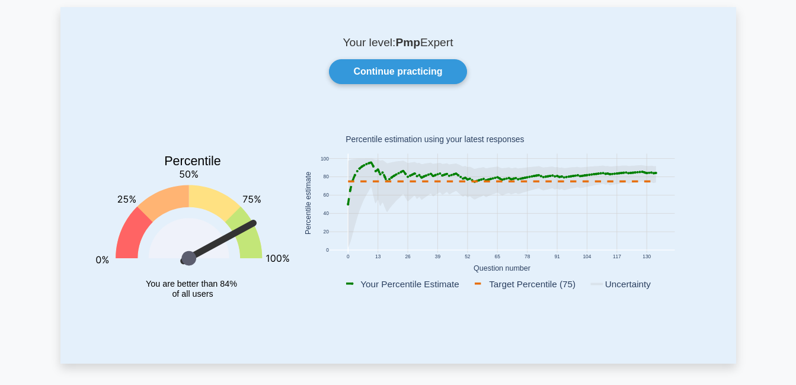
scroll to position [59, 0]
click at [623, 178] on icon at bounding box center [502, 203] width 308 height 89
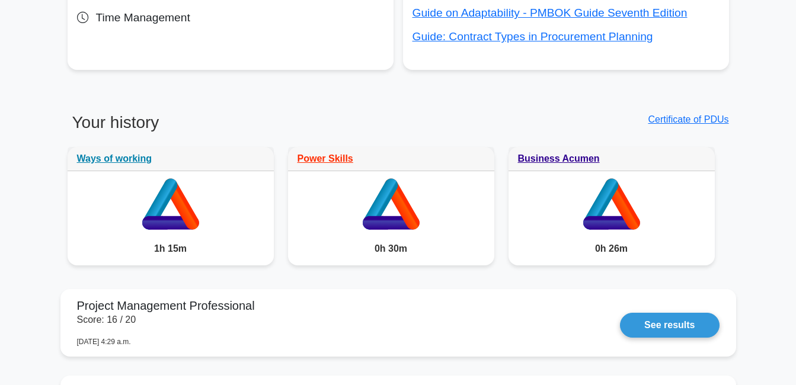
scroll to position [846, 0]
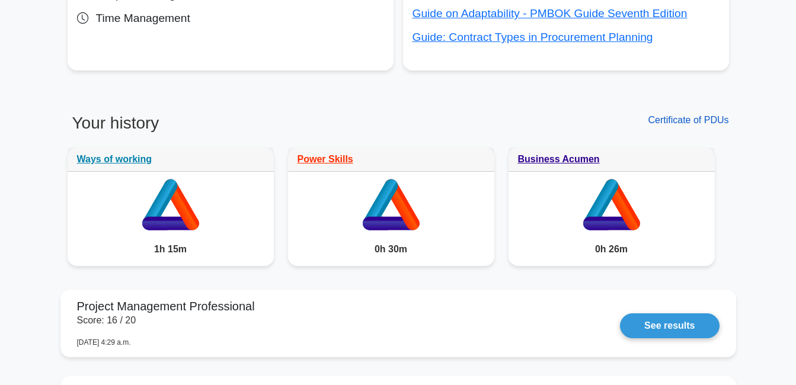
click at [695, 119] on link "Certificate of PDUs" at bounding box center [688, 120] width 81 height 10
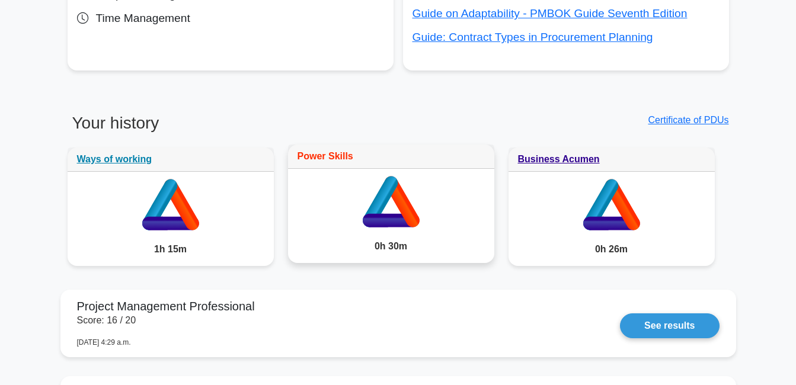
click at [335, 156] on link "Power Skills" at bounding box center [326, 156] width 56 height 10
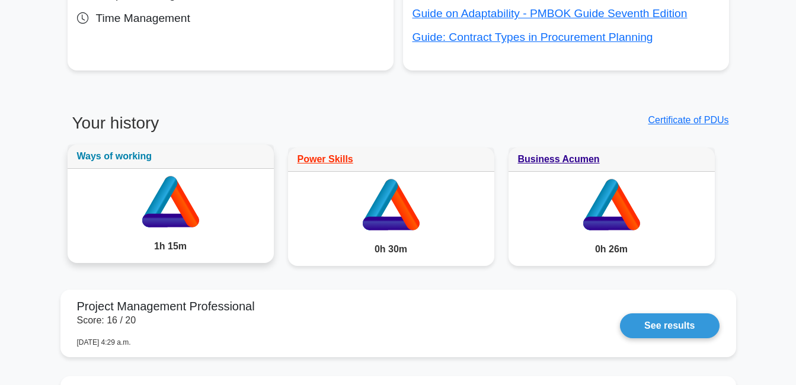
click at [126, 153] on link "Ways of working" at bounding box center [114, 156] width 75 height 10
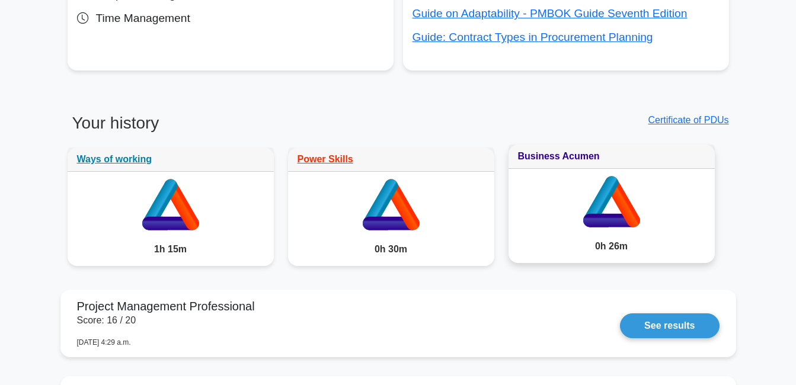
click at [537, 159] on link "Business Acumen" at bounding box center [559, 156] width 82 height 10
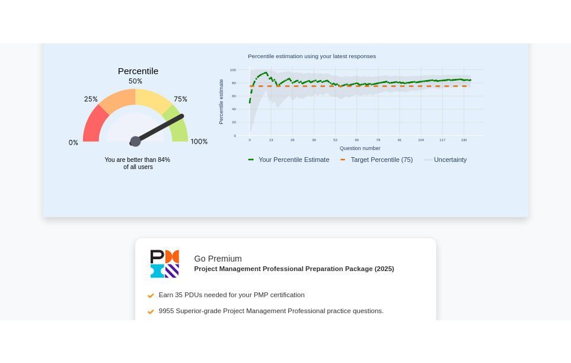
scroll to position [0, 0]
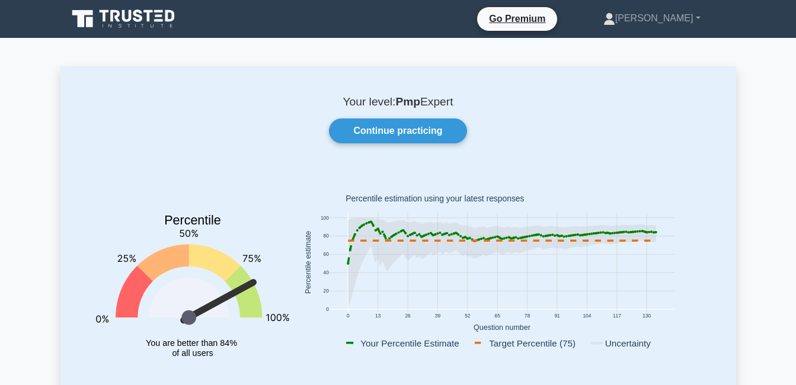
click at [445, 199] on text "Percentile estimation using your latest responses" at bounding box center [435, 198] width 178 height 9
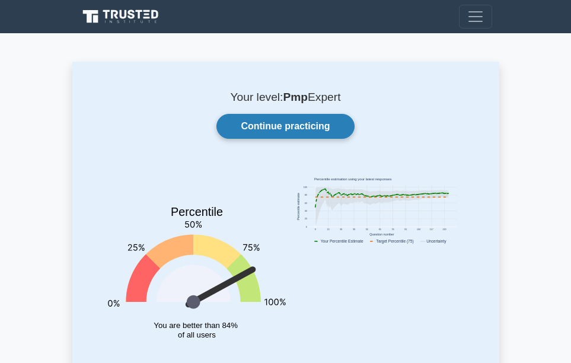
click at [276, 127] on link "Continue practicing" at bounding box center [285, 126] width 138 height 25
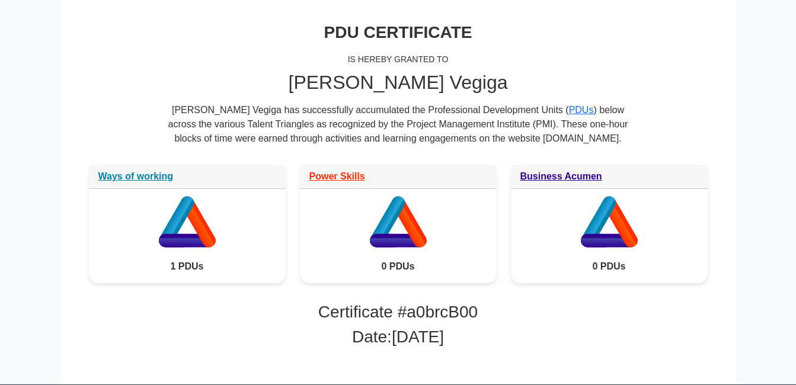
scroll to position [161, 0]
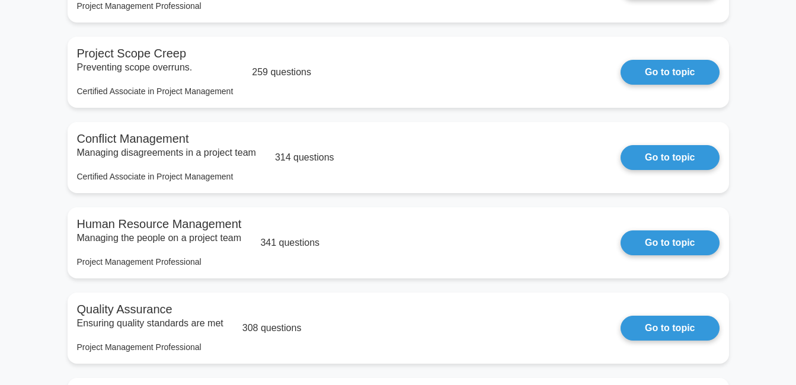
scroll to position [262, 0]
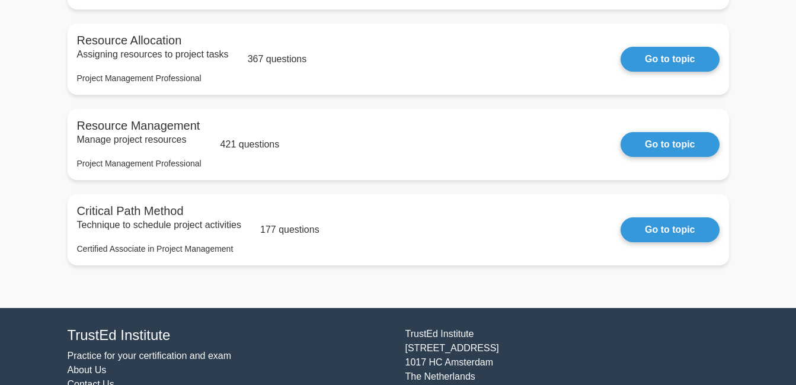
scroll to position [2843, 0]
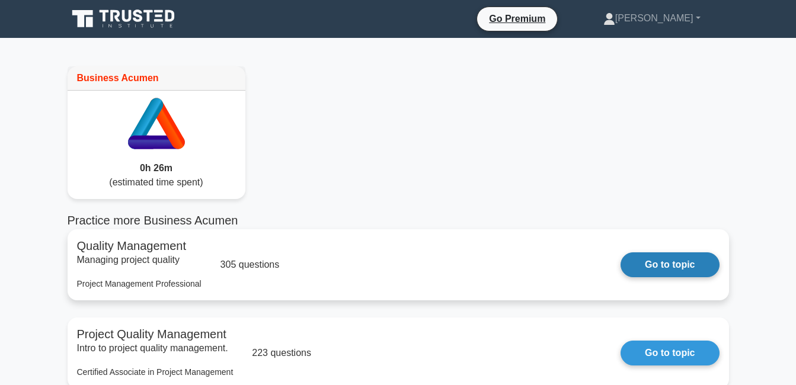
click at [656, 252] on link "Go to topic" at bounding box center [670, 264] width 98 height 25
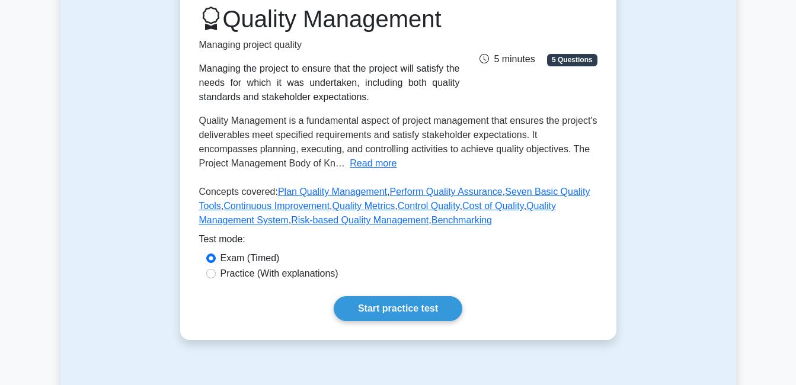
scroll to position [164, 0]
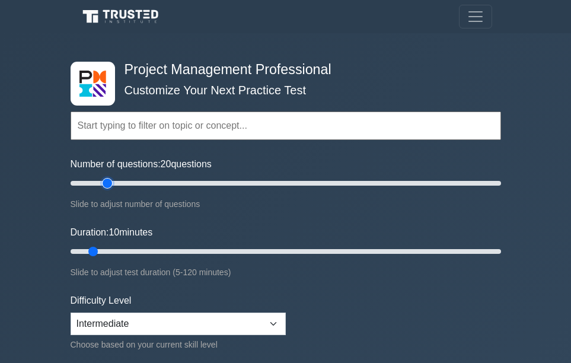
type input "20"
click at [106, 184] on input "Number of questions: 20 questions" at bounding box center [286, 183] width 430 height 14
type input "15"
click at [103, 250] on input "Duration: 10 minutes" at bounding box center [286, 251] width 430 height 14
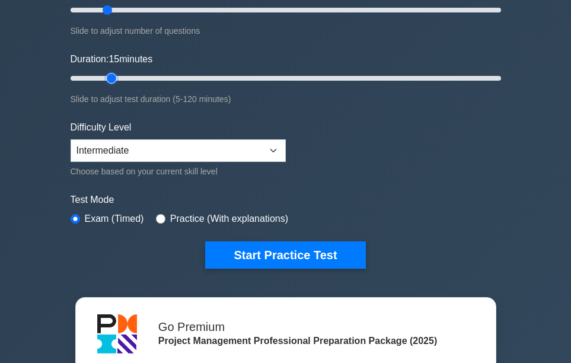
scroll to position [184, 0]
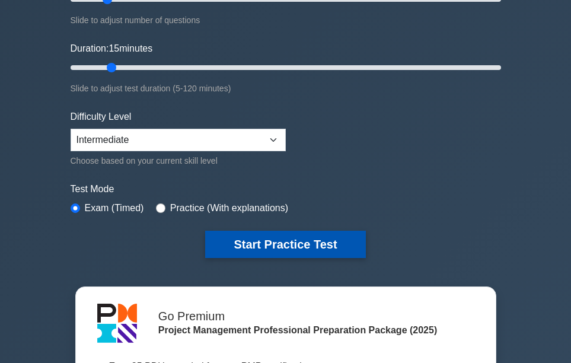
click at [289, 247] on button "Start Practice Test" at bounding box center [285, 244] width 160 height 27
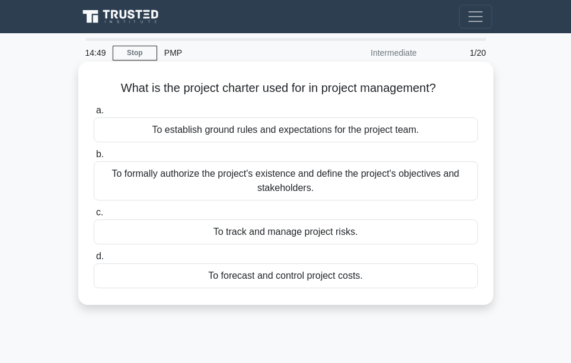
click at [282, 170] on div "To formally authorize the project's existence and define the project's objectiv…" at bounding box center [286, 180] width 384 height 39
click at [94, 158] on input "b. To formally authorize the project's existence and define the project's objec…" at bounding box center [94, 155] width 0 height 8
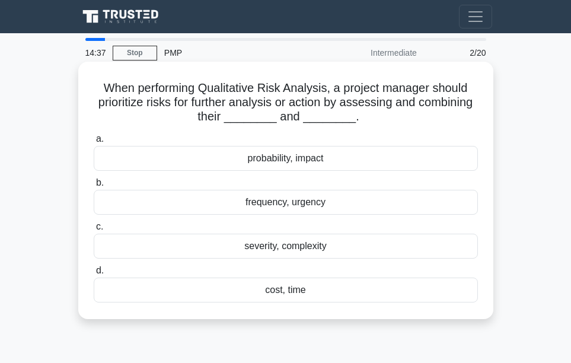
click at [295, 165] on div "probability, impact" at bounding box center [286, 158] width 384 height 25
click at [94, 143] on input "a. probability, impact" at bounding box center [94, 139] width 0 height 8
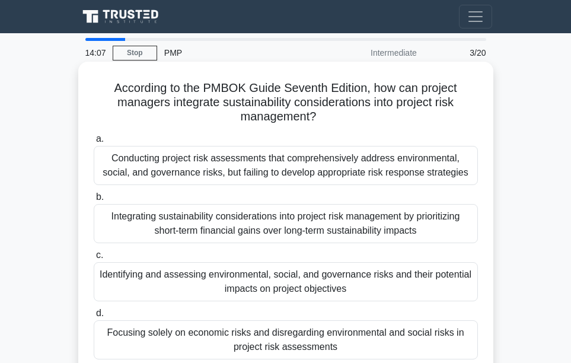
click at [279, 284] on div "Identifying and assessing environmental, social, and governance risks and their…" at bounding box center [286, 281] width 384 height 39
click at [94, 259] on input "c. Identifying and assessing environmental, social, and governance risks and th…" at bounding box center [94, 255] width 0 height 8
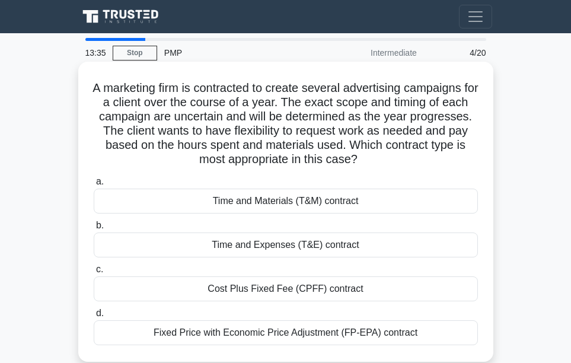
click at [388, 206] on div "Time and Materials (T&M) contract" at bounding box center [286, 200] width 384 height 25
click at [94, 186] on input "a. Time and Materials (T&M) contract" at bounding box center [94, 182] width 0 height 8
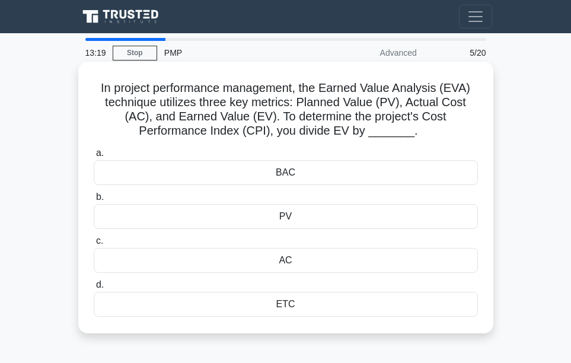
click at [332, 266] on div "AC" at bounding box center [286, 260] width 384 height 25
click at [94, 245] on input "c. AC" at bounding box center [94, 241] width 0 height 8
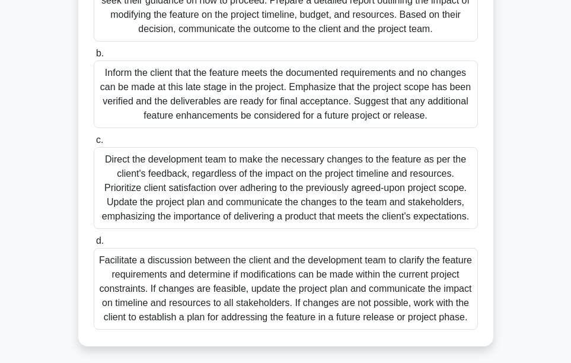
scroll to position [320, 0]
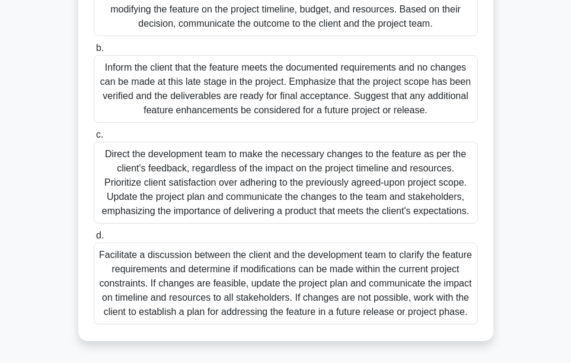
click at [341, 262] on div "Facilitate a discussion between the client and the development team to clarify …" at bounding box center [286, 283] width 384 height 82
click at [94, 239] on input "d. Facilitate a discussion between the client and the development team to clari…" at bounding box center [94, 236] width 0 height 8
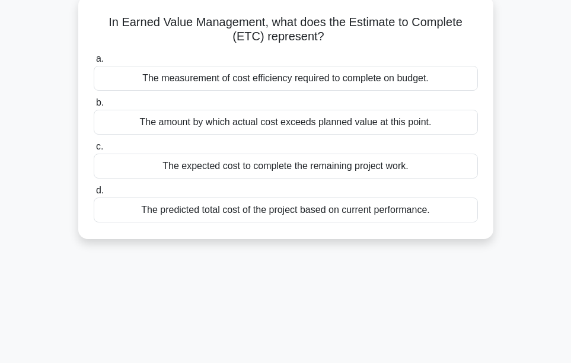
scroll to position [0, 0]
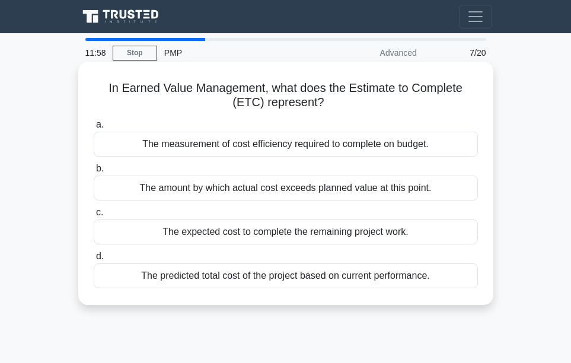
click at [379, 232] on div "The expected cost to complete the remaining project work." at bounding box center [286, 231] width 384 height 25
click at [94, 216] on input "c. The expected cost to complete the remaining project work." at bounding box center [94, 213] width 0 height 8
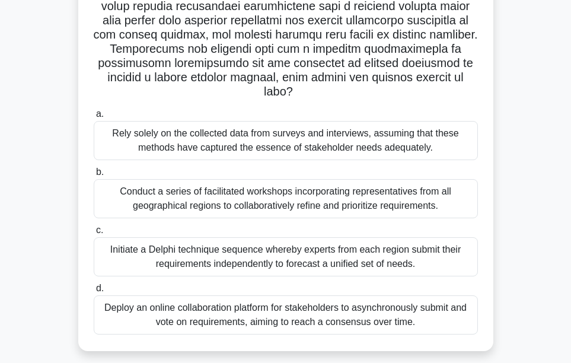
scroll to position [225, 0]
click at [360, 329] on div "Deploy an online collaboration platform for stakeholders to asynchronously subm…" at bounding box center [286, 314] width 384 height 39
click at [94, 292] on input "d. Deploy an online collaboration platform for stakeholders to asynchronously s…" at bounding box center [94, 288] width 0 height 8
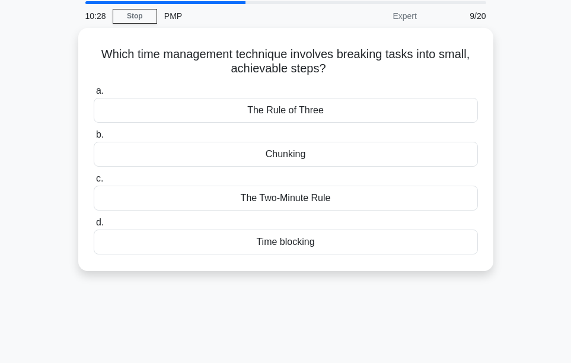
scroll to position [0, 0]
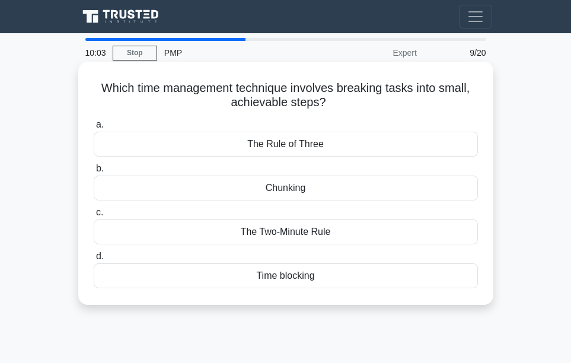
click at [327, 186] on div "Chunking" at bounding box center [286, 187] width 384 height 25
click at [94, 172] on input "b. Chunking" at bounding box center [94, 169] width 0 height 8
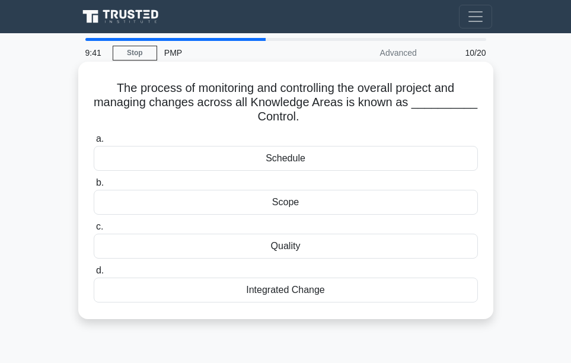
click at [291, 282] on div "Integrated Change" at bounding box center [286, 289] width 384 height 25
click at [94, 274] on input "d. Integrated Change" at bounding box center [94, 271] width 0 height 8
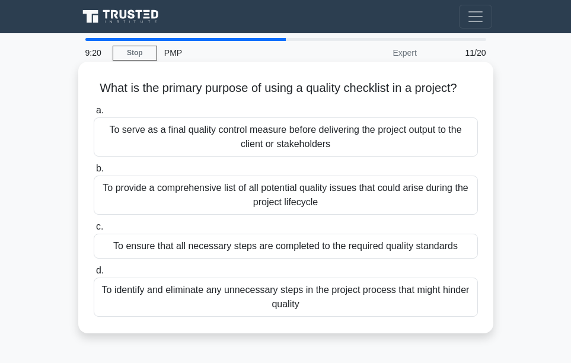
click at [194, 196] on div "To provide a comprehensive list of all potential quality issues that could aris…" at bounding box center [286, 194] width 384 height 39
click at [94, 172] on input "b. To provide a comprehensive list of all potential quality issues that could a…" at bounding box center [94, 169] width 0 height 8
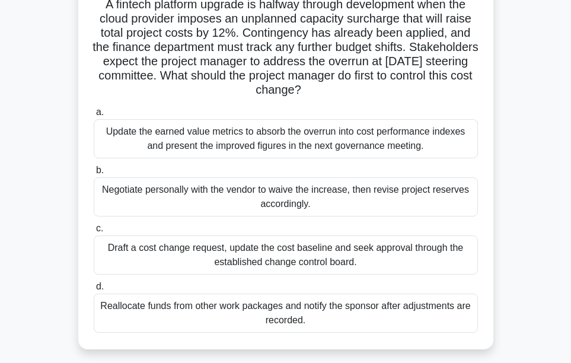
scroll to position [83, 0]
click at [318, 255] on div "Draft a cost change request, update the cost baseline and seek approval through…" at bounding box center [286, 255] width 384 height 39
click at [94, 233] on input "c. Draft a cost change request, update the cost baseline and seek approval thro…" at bounding box center [94, 229] width 0 height 8
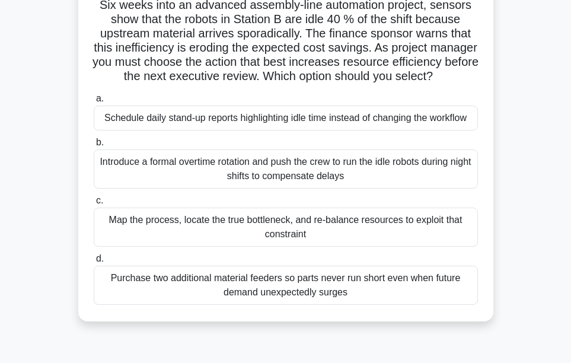
click at [305, 236] on div "Map the process, locate the true bottleneck, and re-balance resources to exploi…" at bounding box center [286, 226] width 384 height 39
click at [94, 204] on input "c. Map the process, locate the true bottleneck, and re-balance resources to exp…" at bounding box center [94, 201] width 0 height 8
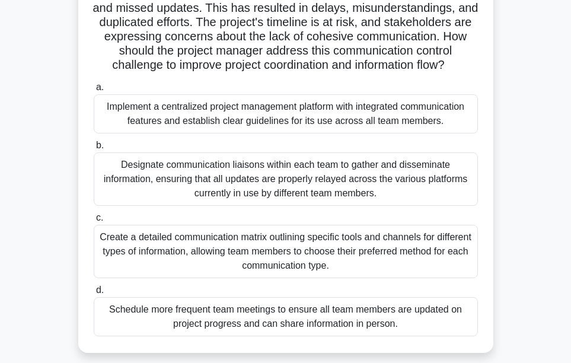
scroll to position [136, 0]
click at [324, 331] on div "Schedule more frequent team meetings to ensure all team members are updated on …" at bounding box center [286, 317] width 384 height 39
click at [94, 295] on input "d. Schedule more frequent team meetings to ensure all team members are updated …" at bounding box center [94, 291] width 0 height 8
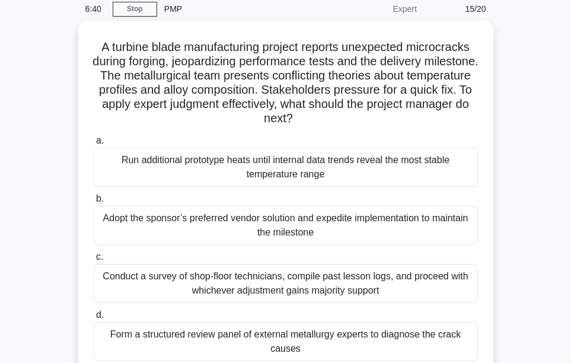
scroll to position [40, 0]
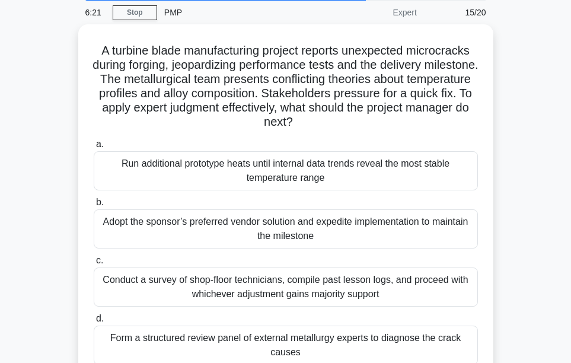
drag, startPoint x: 521, startPoint y: 293, endPoint x: 526, endPoint y: 314, distance: 20.7
click at [526, 314] on main "6:21 Stop PMP Expert 15/20 A turbine blade manufacturing project reports unexpe…" at bounding box center [285, 294] width 571 height 602
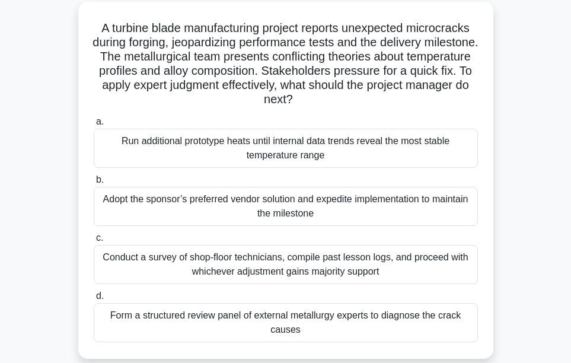
scroll to position [62, 0]
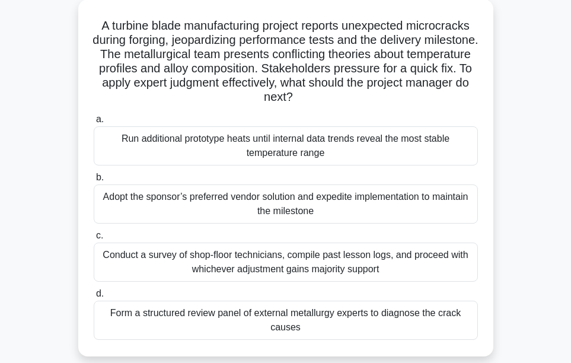
click at [355, 327] on div "Form a structured review panel of external metallurgy experts to diagnose the c…" at bounding box center [286, 319] width 384 height 39
click at [94, 298] on input "d. Form a structured review panel of external metallurgy experts to diagnose th…" at bounding box center [94, 294] width 0 height 8
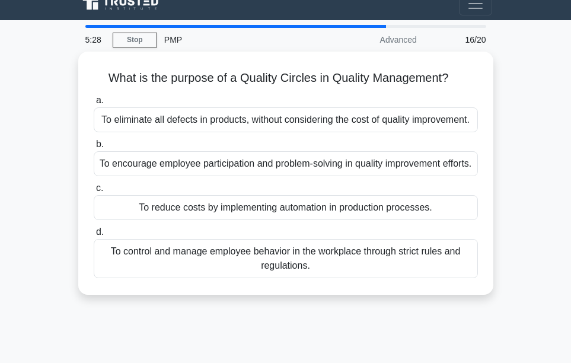
scroll to position [0, 0]
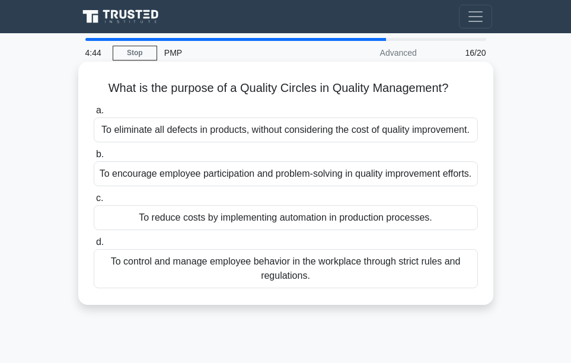
click at [344, 135] on div "To eliminate all defects in products, without considering the cost of quality i…" at bounding box center [286, 129] width 384 height 25
click at [94, 114] on input "a. To eliminate all defects in products, without considering the cost of qualit…" at bounding box center [94, 111] width 0 height 8
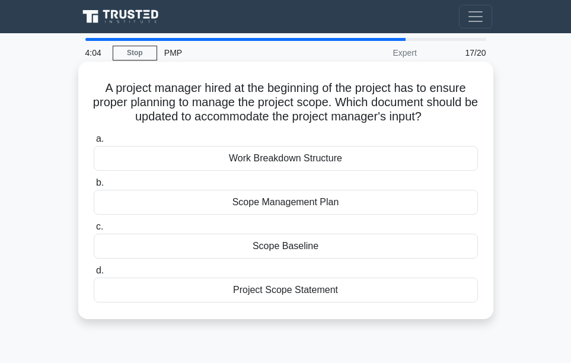
click at [322, 200] on div "Scope Management Plan" at bounding box center [286, 202] width 384 height 25
click at [94, 187] on input "b. Scope Management Plan" at bounding box center [94, 183] width 0 height 8
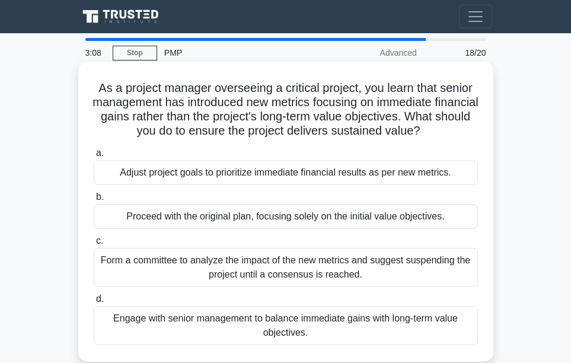
click at [320, 316] on div "Engage with senior management to balance immediate gains with long-term value o…" at bounding box center [286, 325] width 384 height 39
click at [94, 303] on input "d. Engage with senior management to balance immediate gains with long-term valu…" at bounding box center [94, 299] width 0 height 8
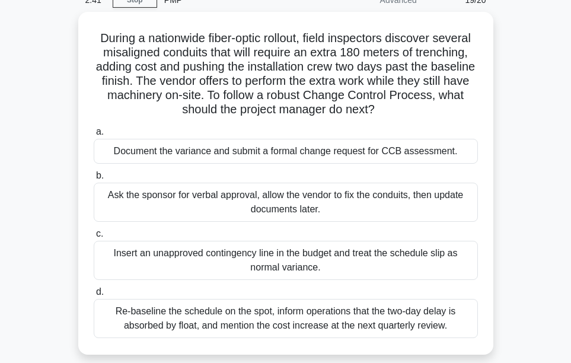
scroll to position [53, 0]
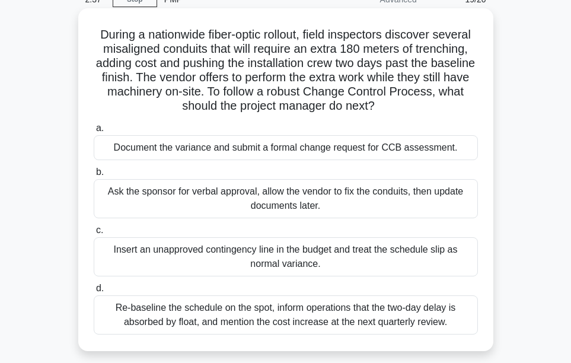
click at [369, 148] on div "Document the variance and submit a formal change request for CCB assessment." at bounding box center [286, 147] width 384 height 25
click at [94, 132] on input "a. Document the variance and submit a formal change request for CCB assessment." at bounding box center [94, 128] width 0 height 8
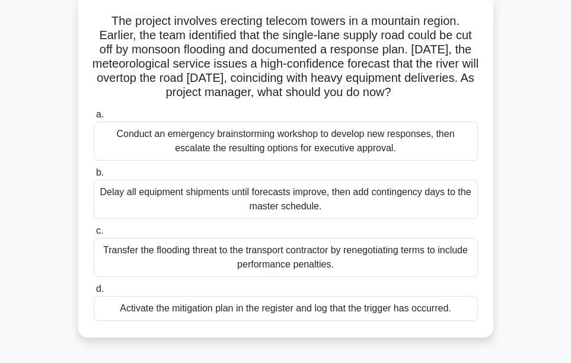
scroll to position [66, 0]
click at [381, 313] on div "Activate the mitigation plan in the register and log that the trigger has occur…" at bounding box center [286, 308] width 384 height 25
click at [94, 293] on input "d. Activate the mitigation plan in the register and log that the trigger has oc…" at bounding box center [94, 290] width 0 height 8
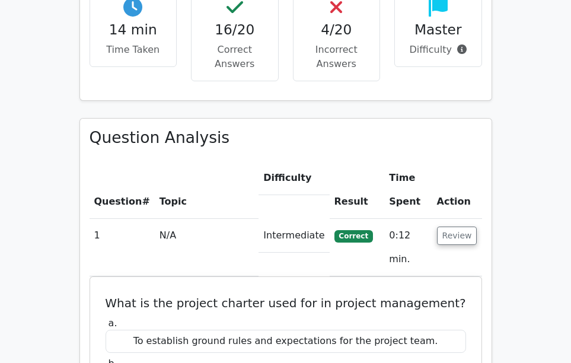
scroll to position [1158, 0]
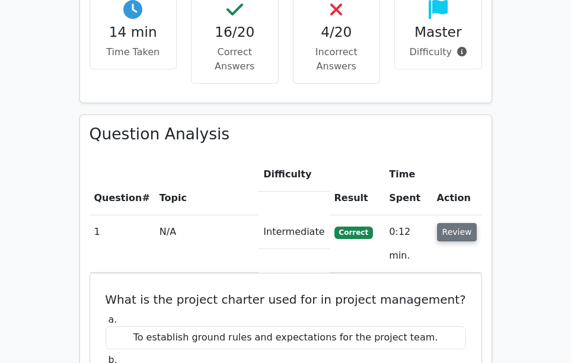
click at [462, 223] on button "Review" at bounding box center [457, 232] width 40 height 18
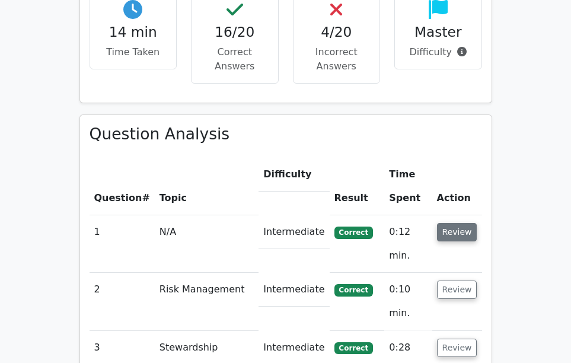
scroll to position [1339, 0]
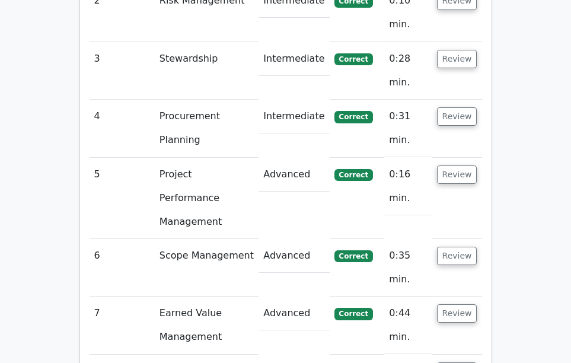
scroll to position [1446, 0]
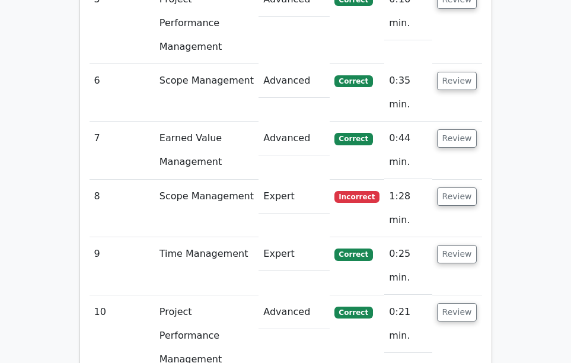
scroll to position [1623, 0]
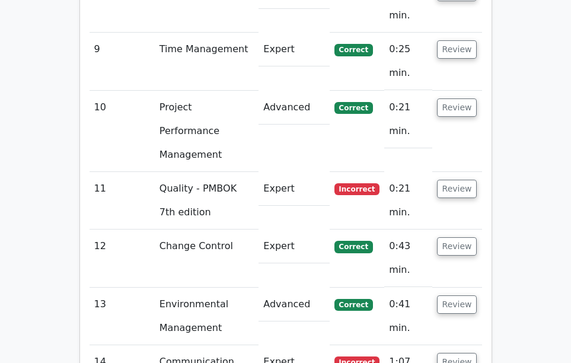
scroll to position [1808, 0]
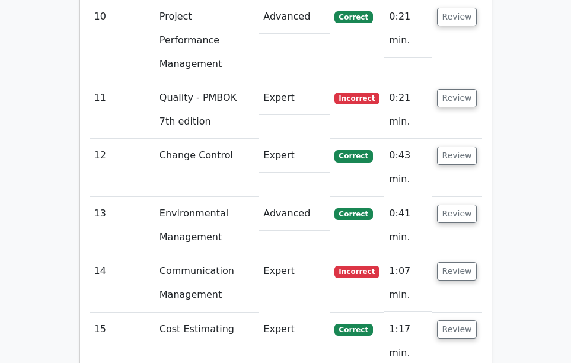
scroll to position [1916, 0]
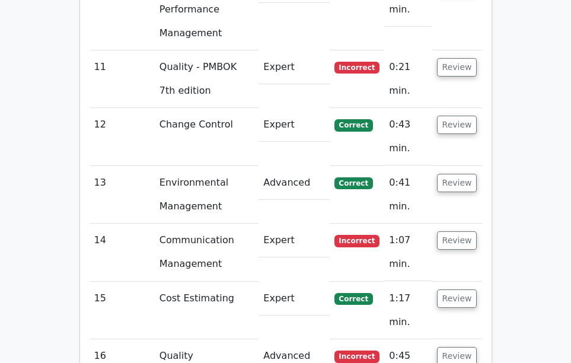
scroll to position [1951, 0]
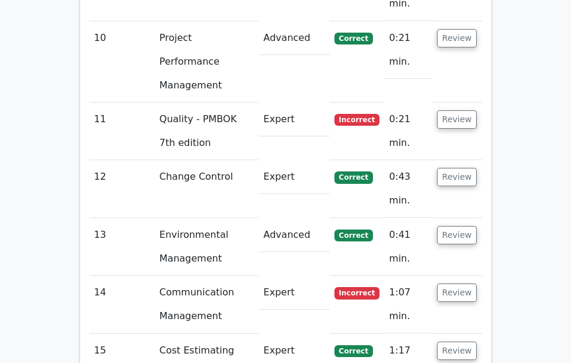
scroll to position [1895, 0]
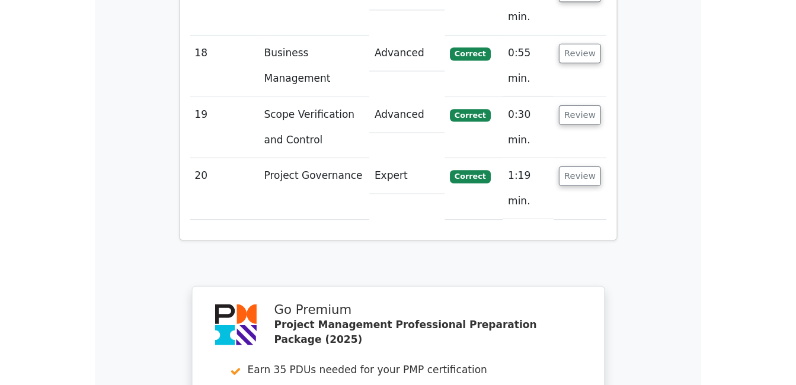
scroll to position [2178, 0]
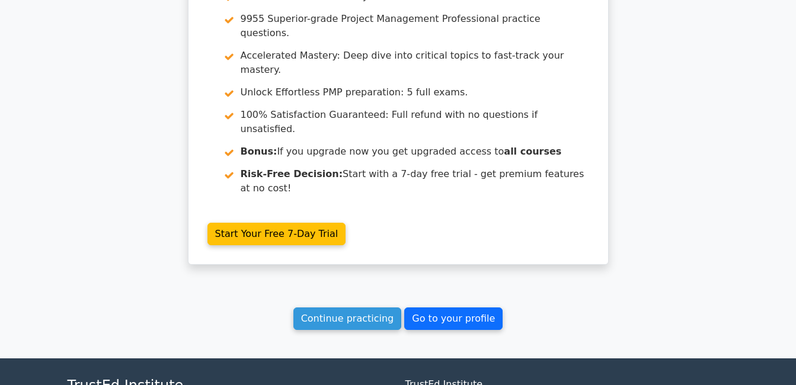
click at [445, 308] on link "Go to your profile" at bounding box center [453, 319] width 98 height 23
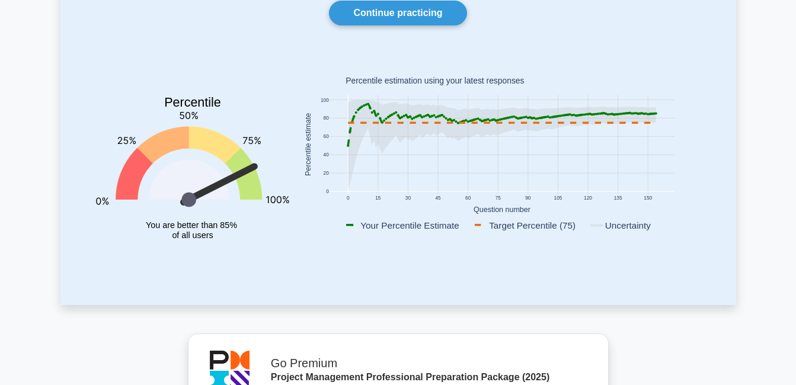
scroll to position [117, 0]
